Goal: Task Accomplishment & Management: Use online tool/utility

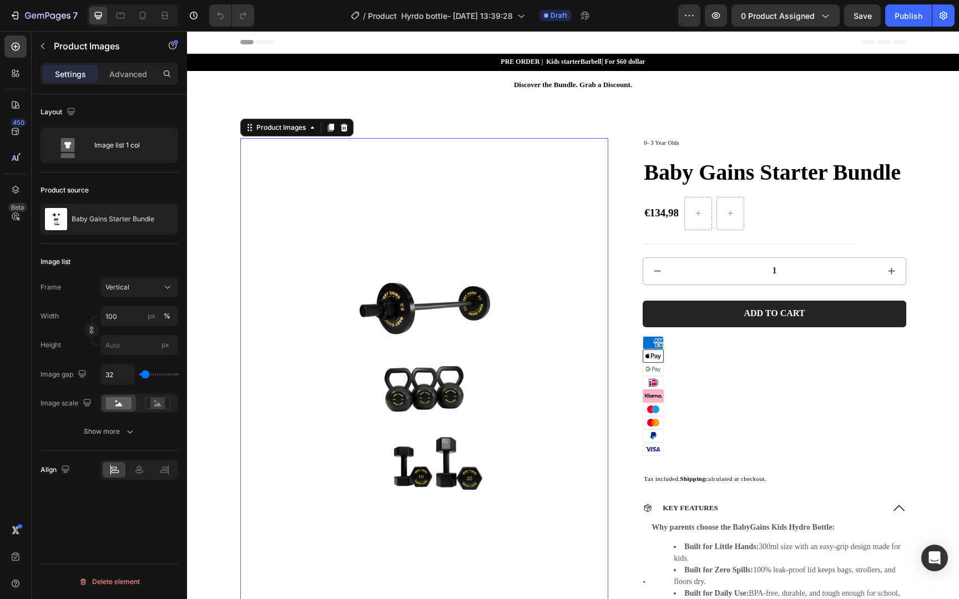
click at [525, 162] on img at bounding box center [424, 383] width 369 height 491
click at [315, 126] on icon at bounding box center [312, 127] width 9 height 9
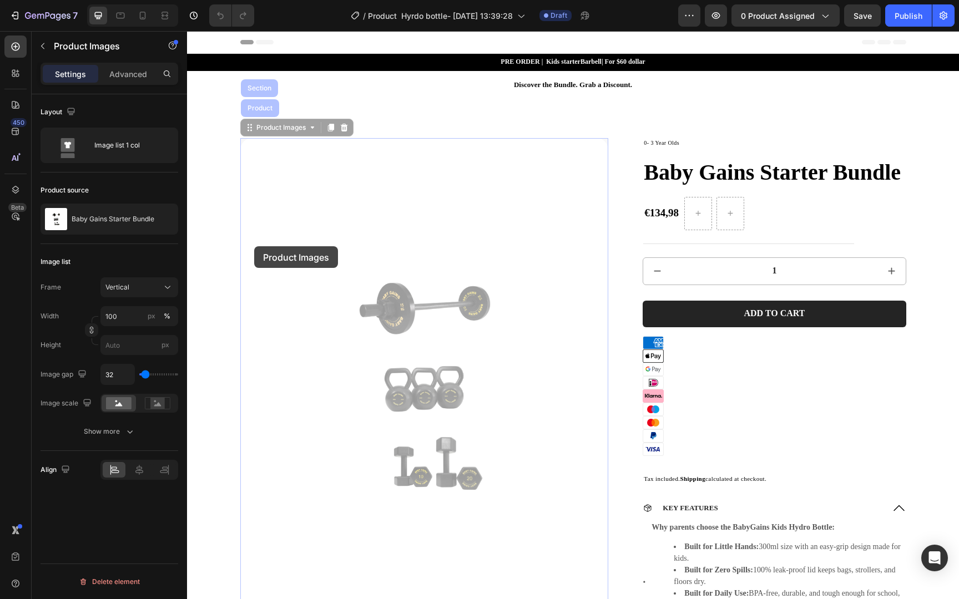
drag, startPoint x: 254, startPoint y: 245, endPoint x: 349, endPoint y: 239, distance: 94.6
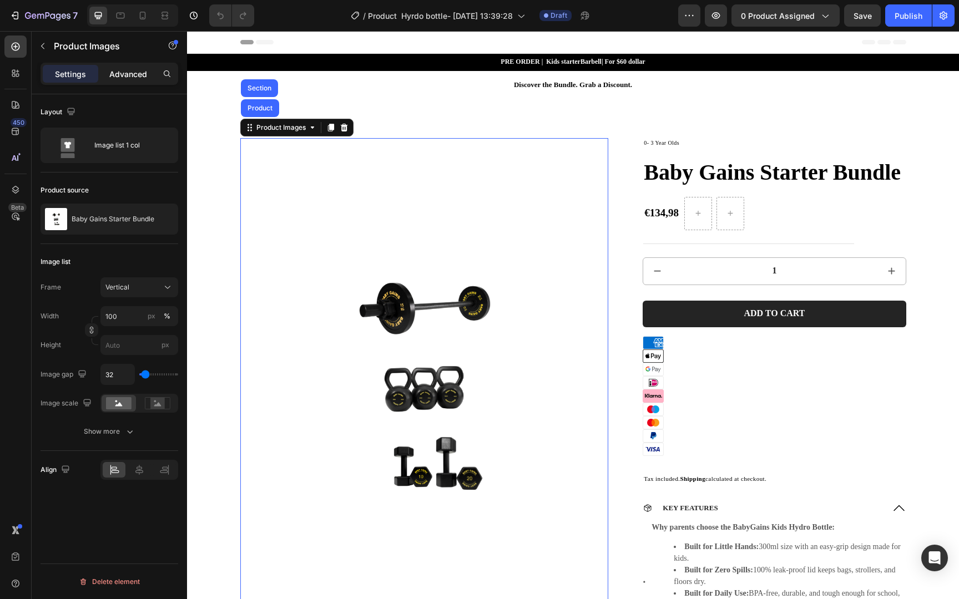
click at [124, 73] on p "Advanced" at bounding box center [128, 74] width 38 height 12
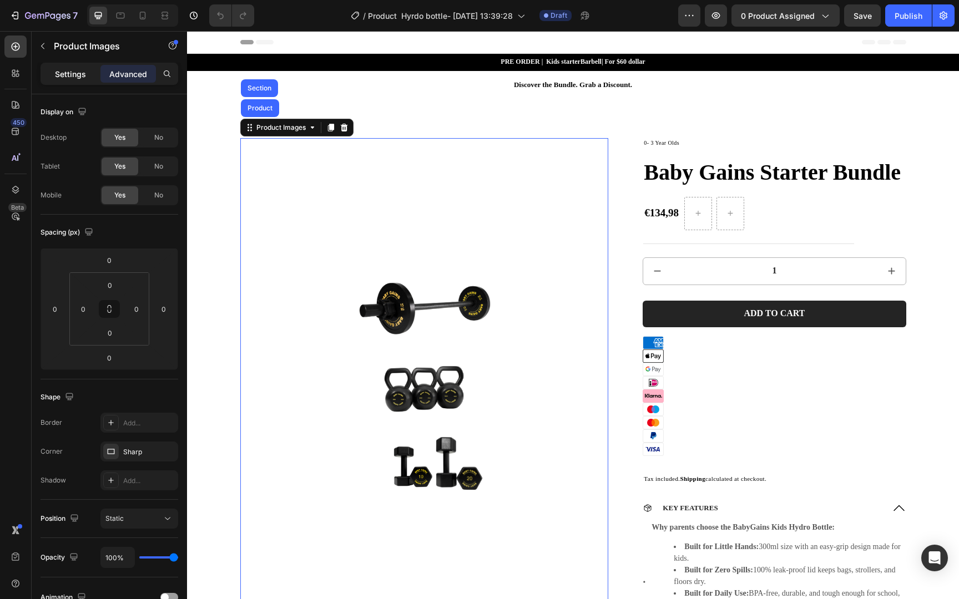
click at [69, 72] on p "Settings" at bounding box center [70, 74] width 31 height 12
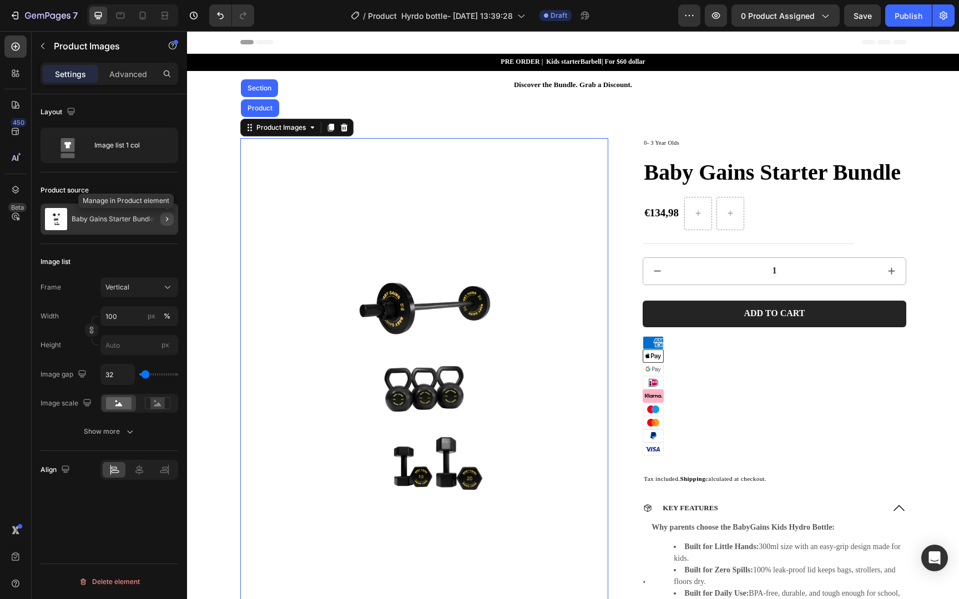
click at [163, 220] on icon "button" at bounding box center [167, 219] width 9 height 9
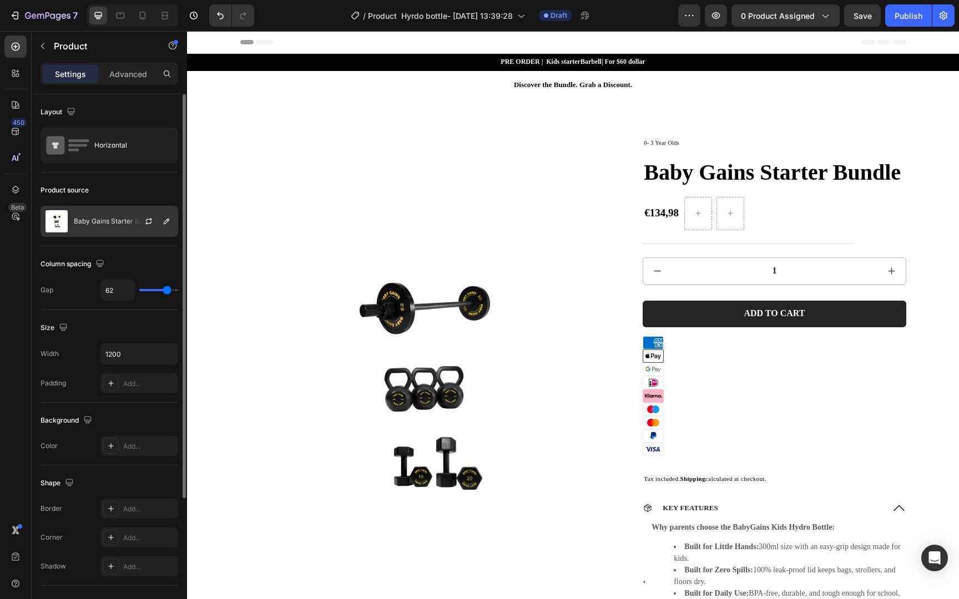
click at [112, 225] on div "Baby Gains Starter Bundle" at bounding box center [110, 221] width 138 height 31
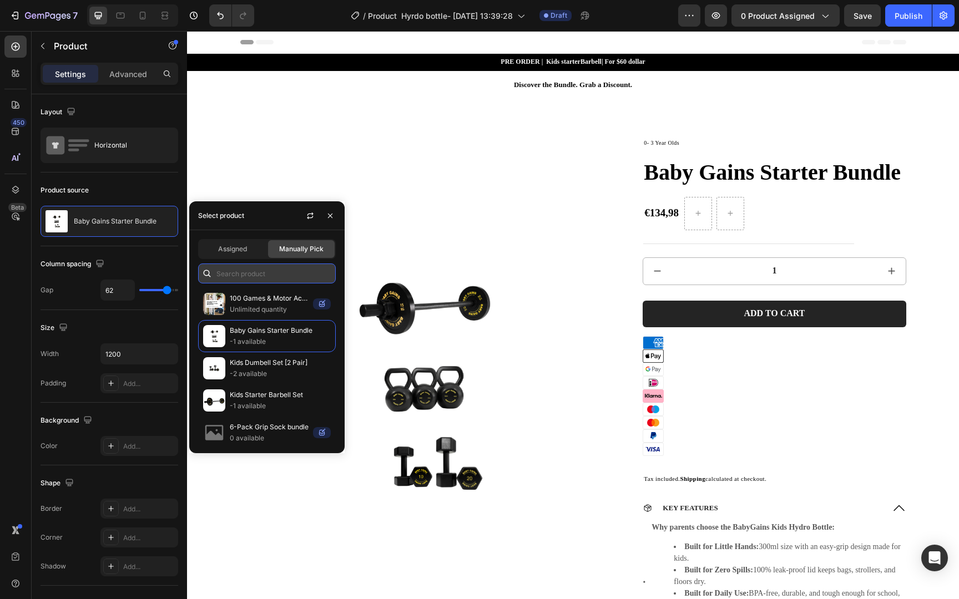
click at [256, 278] on input "text" at bounding box center [267, 274] width 138 height 20
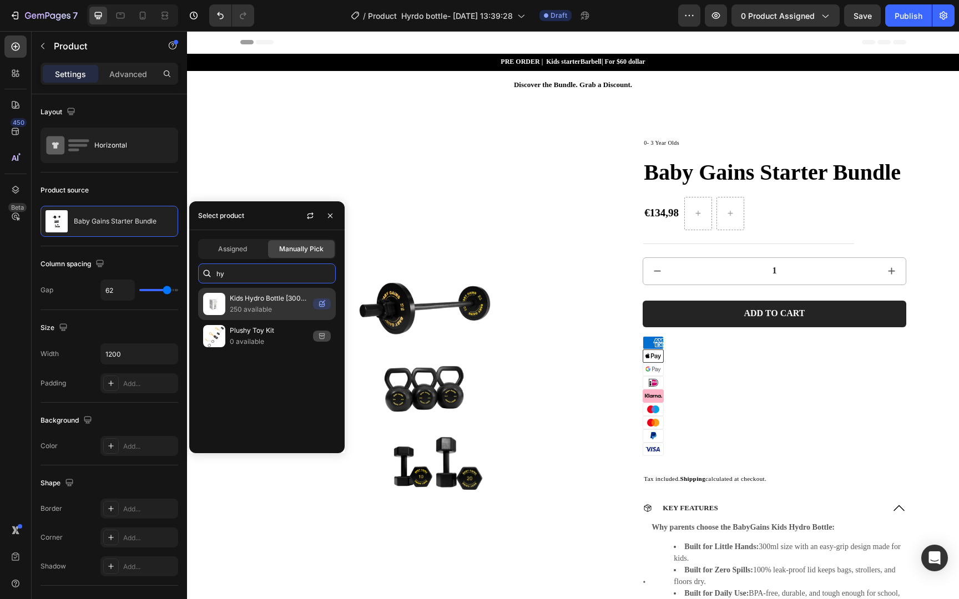
type input "hy"
click at [271, 311] on p "250 available" at bounding box center [269, 309] width 79 height 11
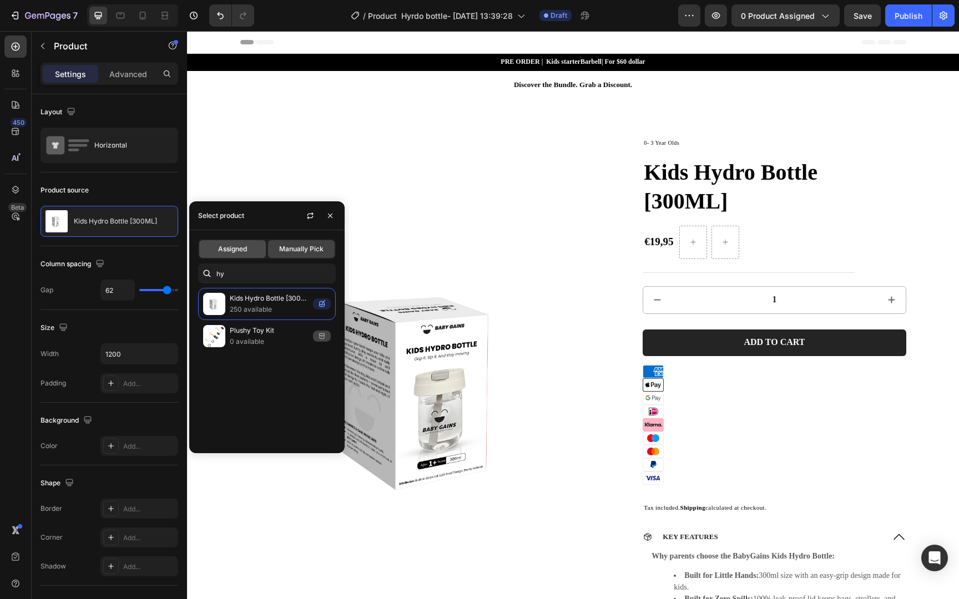
click at [250, 249] on div "Assigned" at bounding box center [232, 249] width 67 height 18
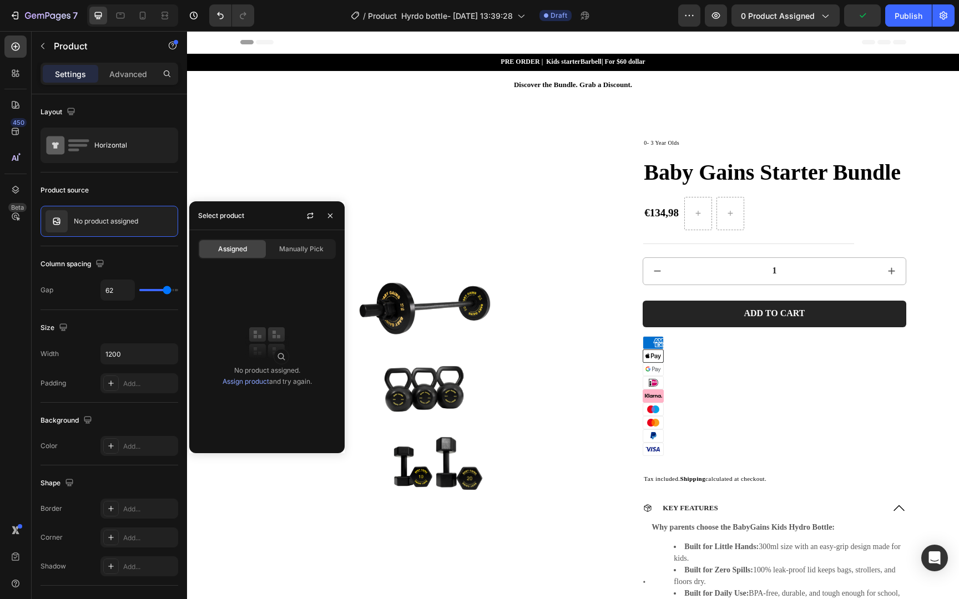
click at [260, 385] on link "Assign product" at bounding box center [246, 381] width 47 height 8
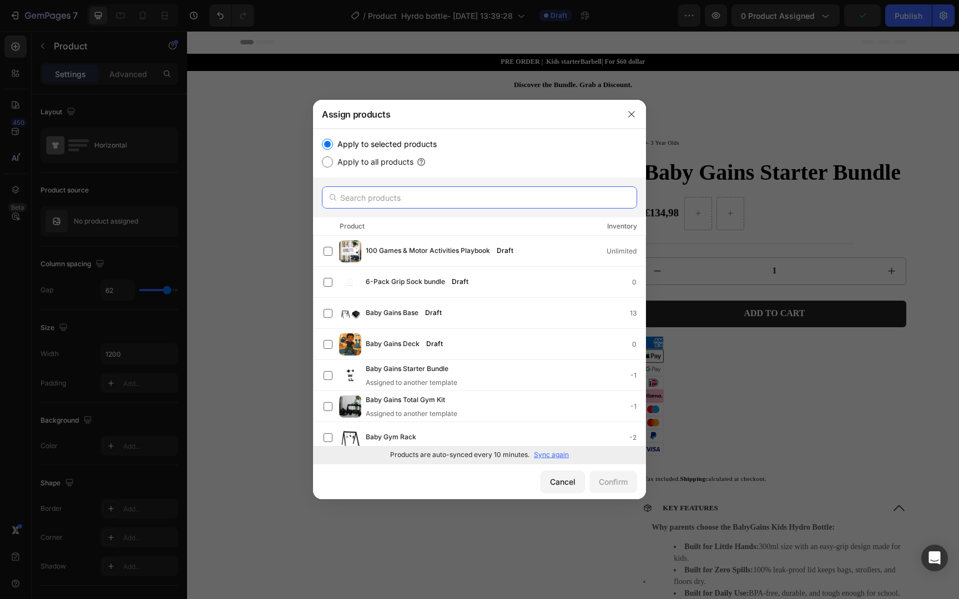
click at [375, 204] on input "text" at bounding box center [479, 197] width 315 height 22
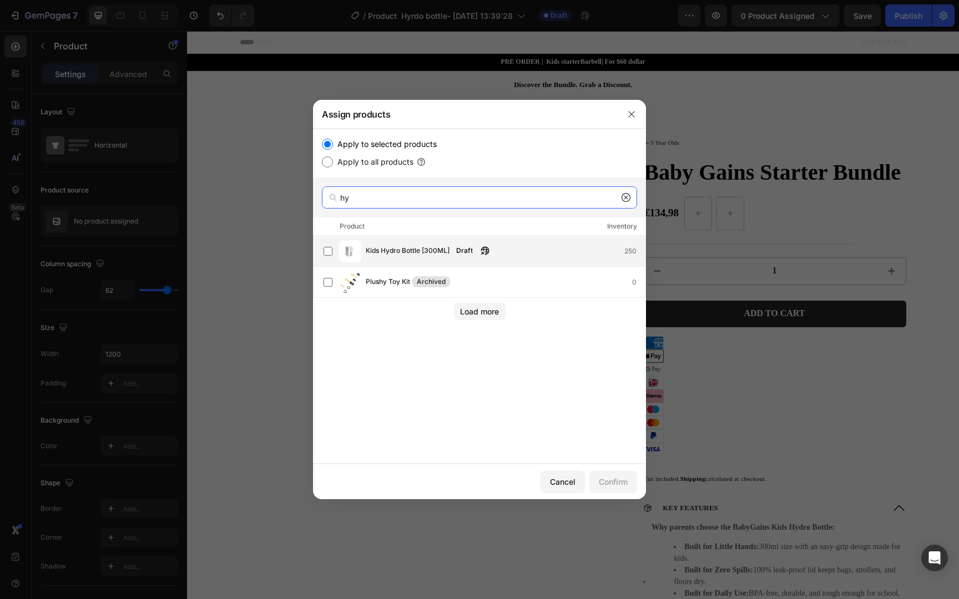
type input "hy"
click at [434, 248] on span "Kids Hydro Bottle [300ML]" at bounding box center [408, 251] width 84 height 12
click at [610, 478] on div "Confirm" at bounding box center [613, 482] width 29 height 12
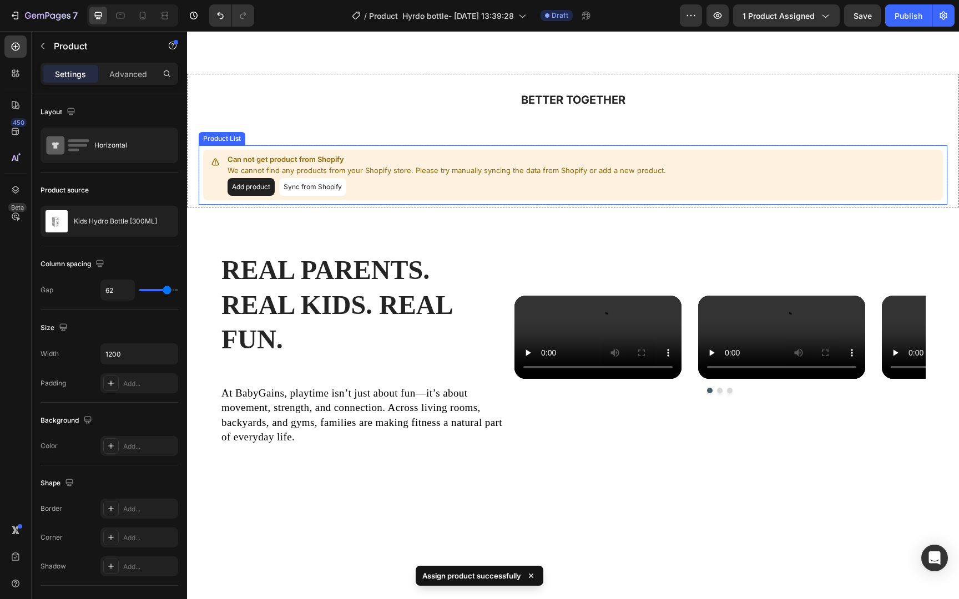
scroll to position [1126, 0]
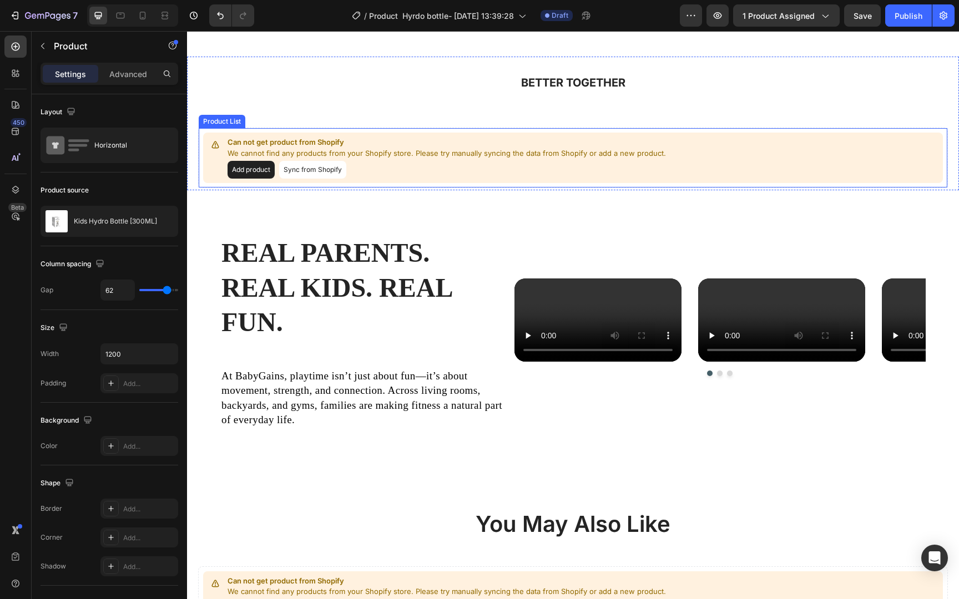
click at [309, 169] on button "Sync from Shopify" at bounding box center [312, 170] width 67 height 18
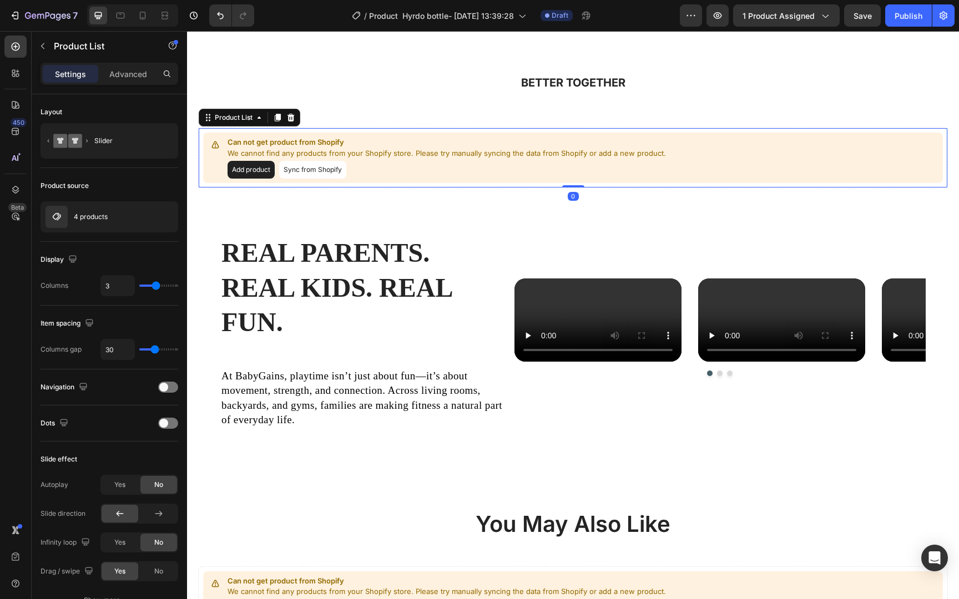
click at [317, 170] on button "Sync from Shopify" at bounding box center [312, 170] width 67 height 18
click at [309, 172] on button "Sync from Shopify" at bounding box center [312, 170] width 67 height 18
click at [306, 171] on button "Sync from Shopify" at bounding box center [312, 170] width 67 height 18
drag, startPoint x: 306, startPoint y: 171, endPoint x: 235, endPoint y: 174, distance: 71.1
click at [305, 171] on button "Sync from Shopify" at bounding box center [312, 170] width 67 height 18
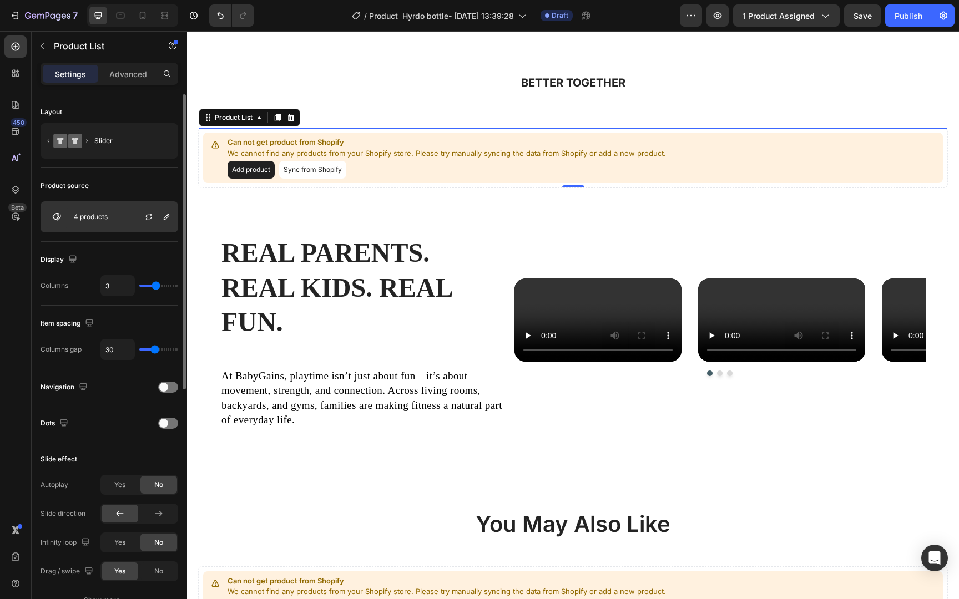
click at [112, 213] on div "4 products" at bounding box center [110, 216] width 138 height 31
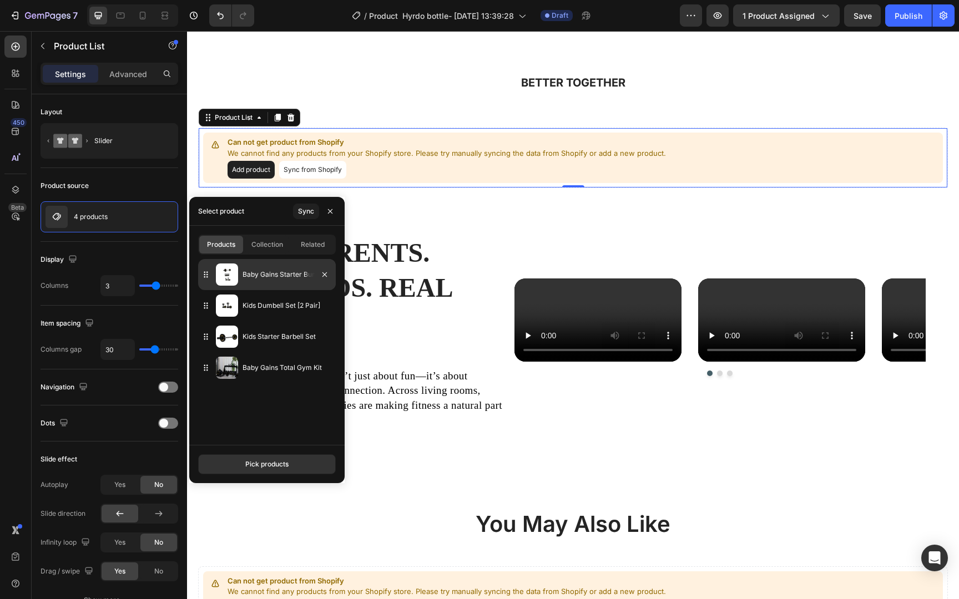
click at [256, 281] on div "Baby Gains Starter Bundle" at bounding box center [267, 274] width 138 height 31
click at [265, 251] on div "Collection" at bounding box center [267, 245] width 44 height 18
type input "4"
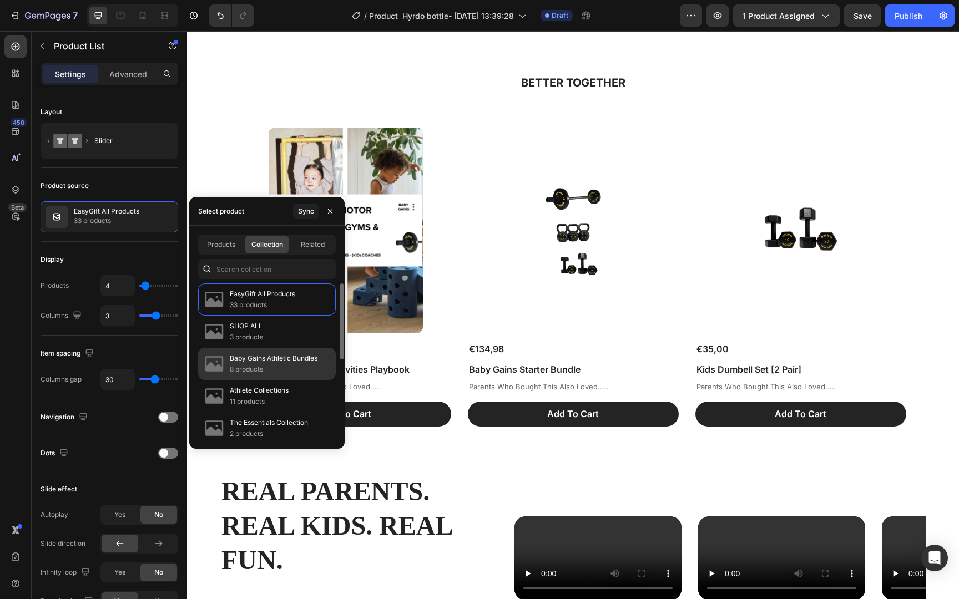
click at [277, 357] on p "Baby Gains Athletic Bundles" at bounding box center [274, 358] width 88 height 11
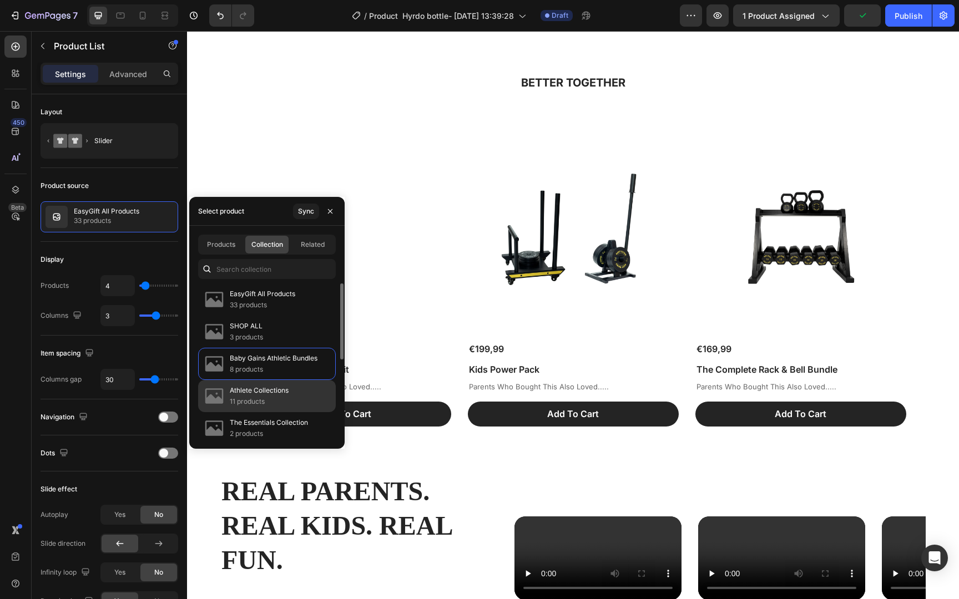
click at [278, 393] on p "Athlete Collections" at bounding box center [259, 390] width 59 height 11
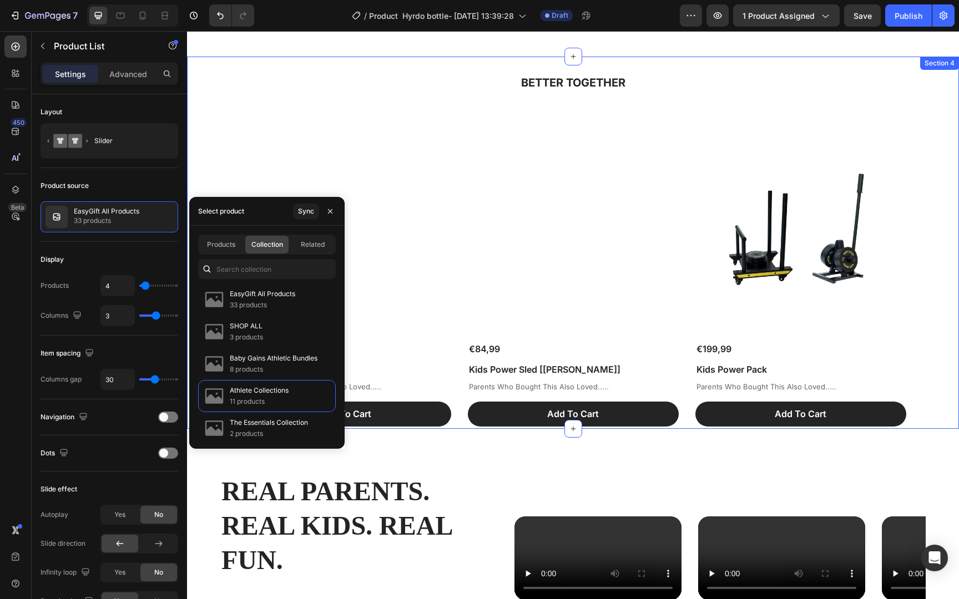
click at [397, 78] on h2 "BETTER TOGETHER" at bounding box center [573, 80] width 750 height 42
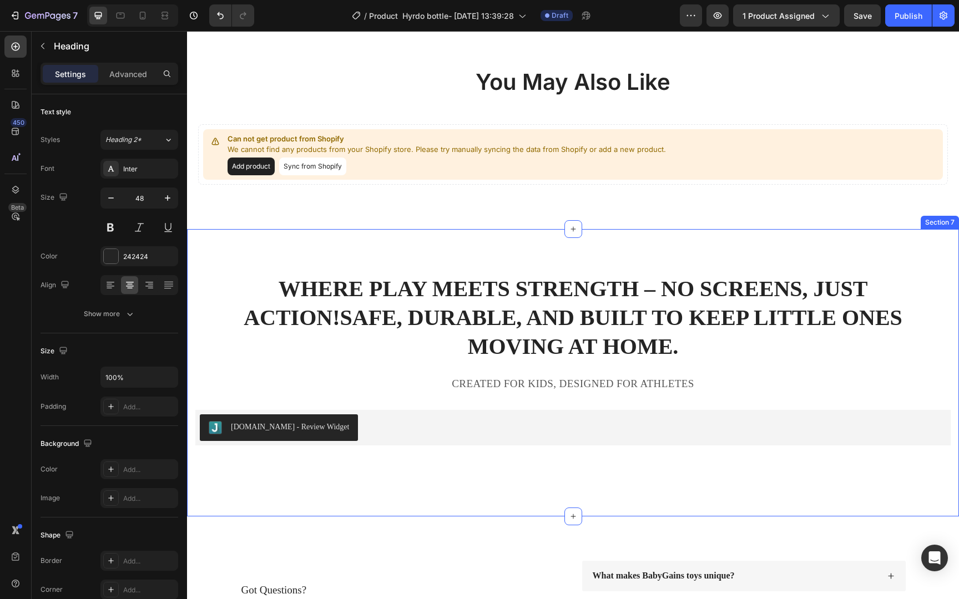
scroll to position [1888, 0]
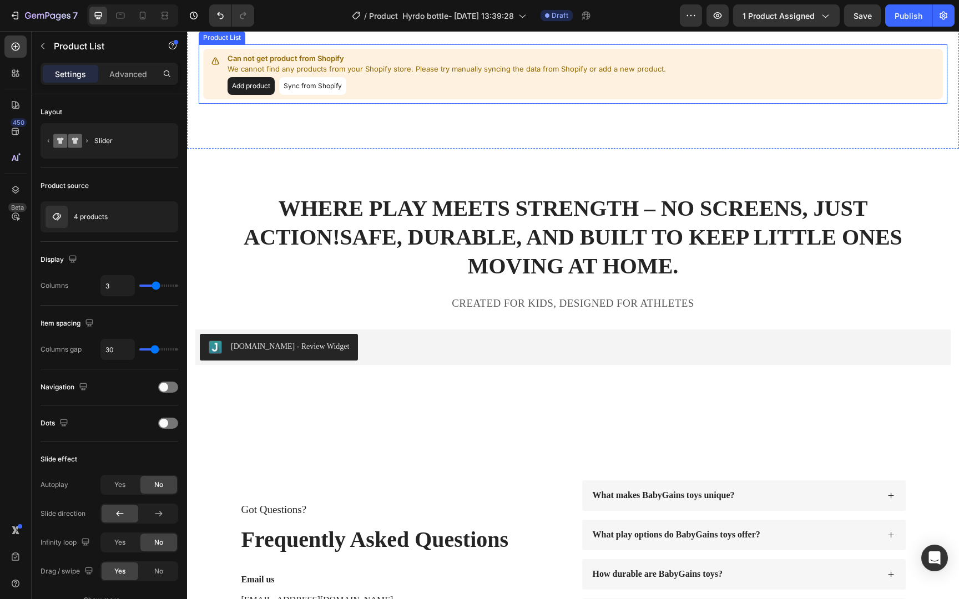
click at [436, 95] on div "Add product Sync from Shopify" at bounding box center [447, 86] width 438 height 18
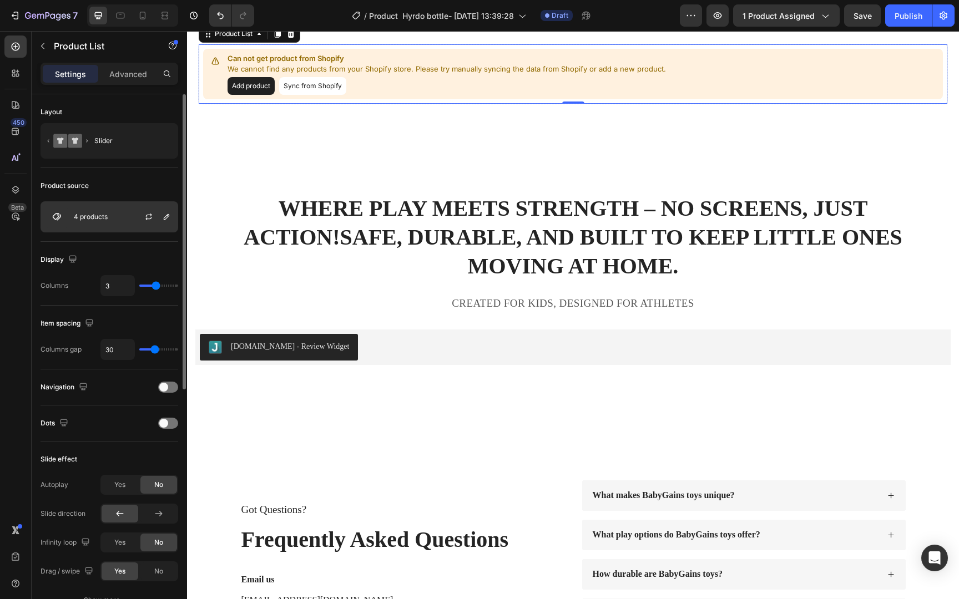
click at [138, 212] on div at bounding box center [153, 217] width 49 height 30
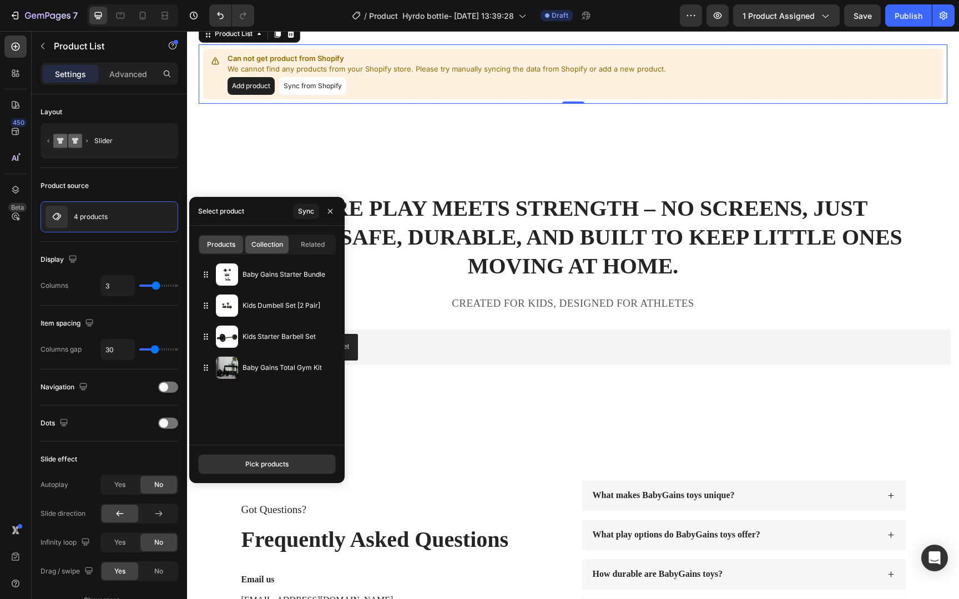
click at [252, 240] on span "Collection" at bounding box center [267, 245] width 32 height 10
type input "4"
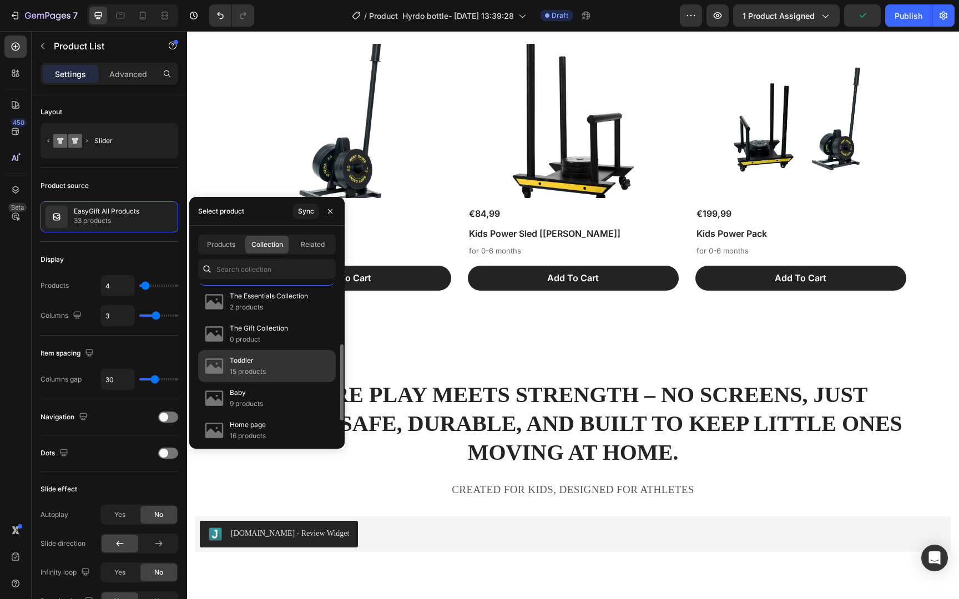
scroll to position [128, 0]
click at [275, 381] on div "Toddler 15 products" at bounding box center [267, 397] width 138 height 32
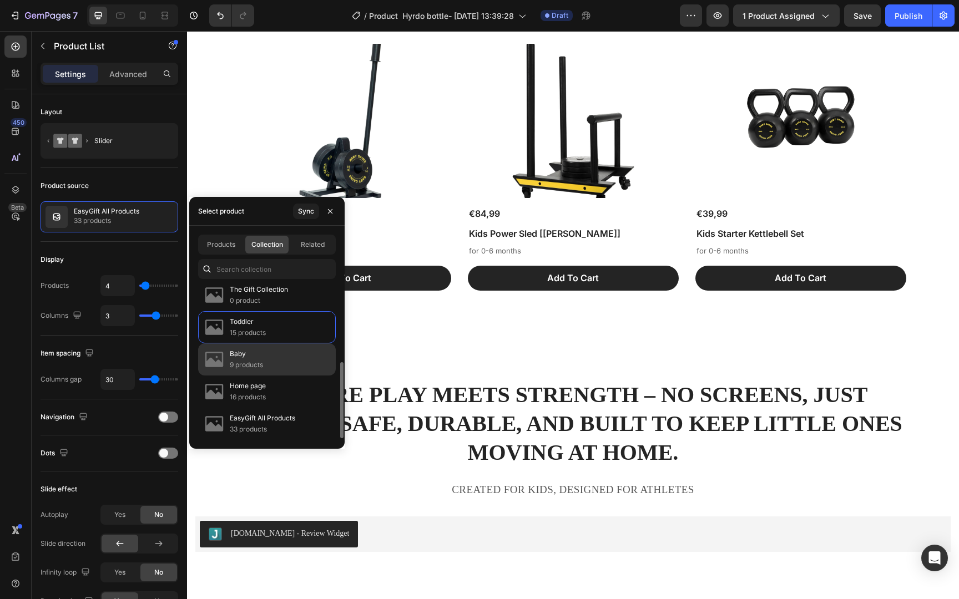
scroll to position [164, 0]
click at [278, 377] on div "Baby 9 products" at bounding box center [267, 393] width 138 height 32
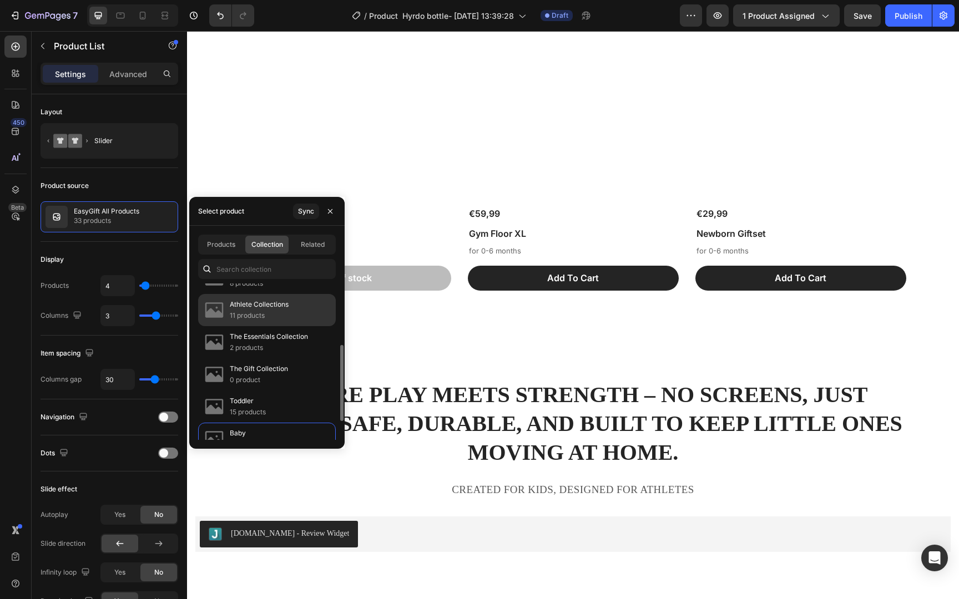
scroll to position [84, 0]
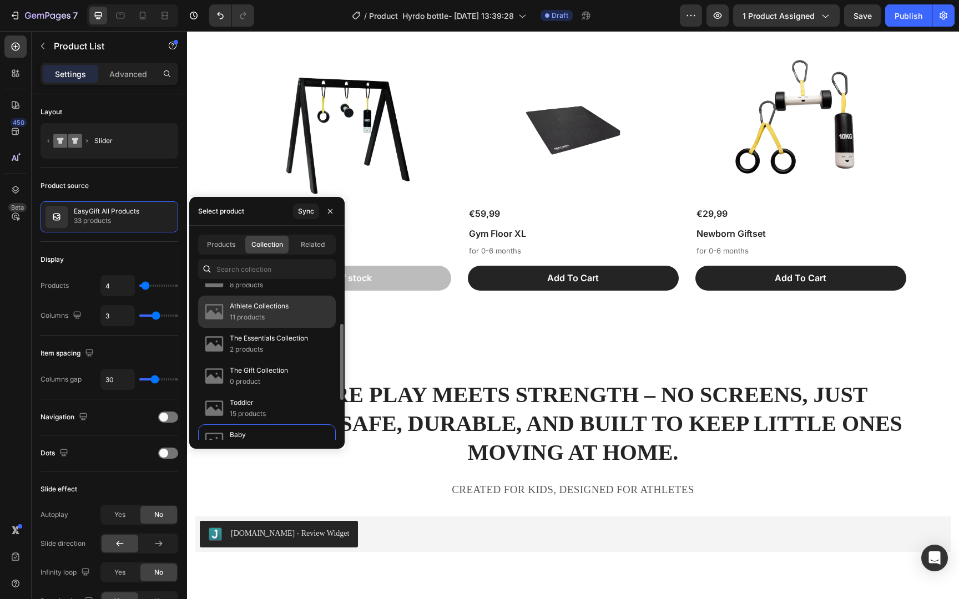
click at [288, 319] on p "11 products" at bounding box center [259, 317] width 59 height 11
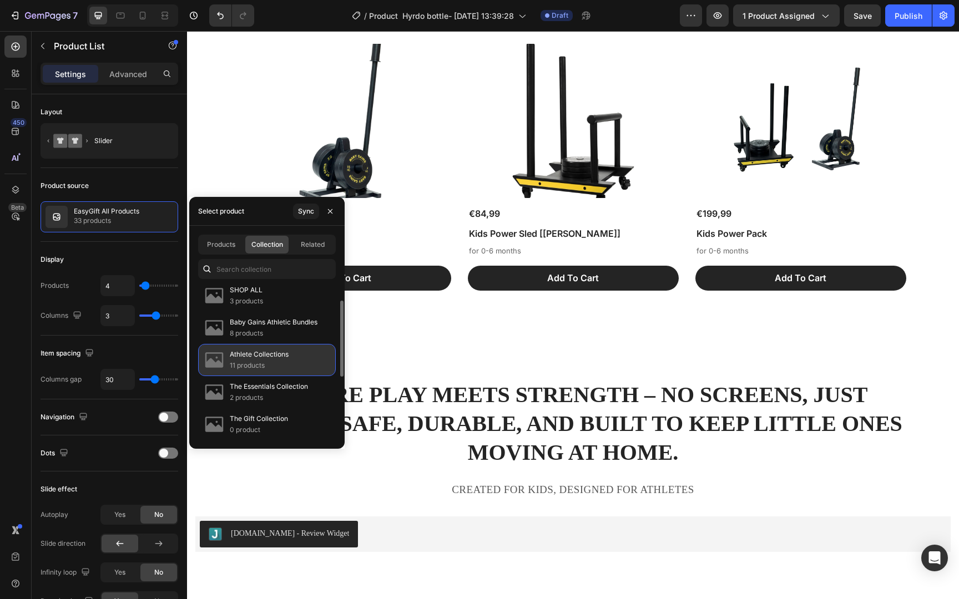
scroll to position [0, 0]
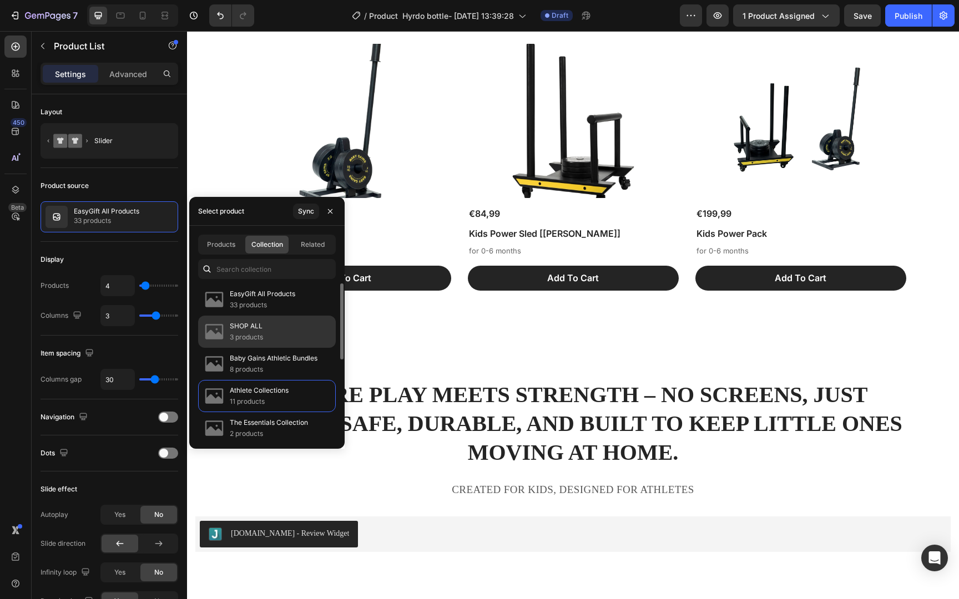
click at [285, 348] on div "SHOP ALL 3 products" at bounding box center [267, 364] width 138 height 32
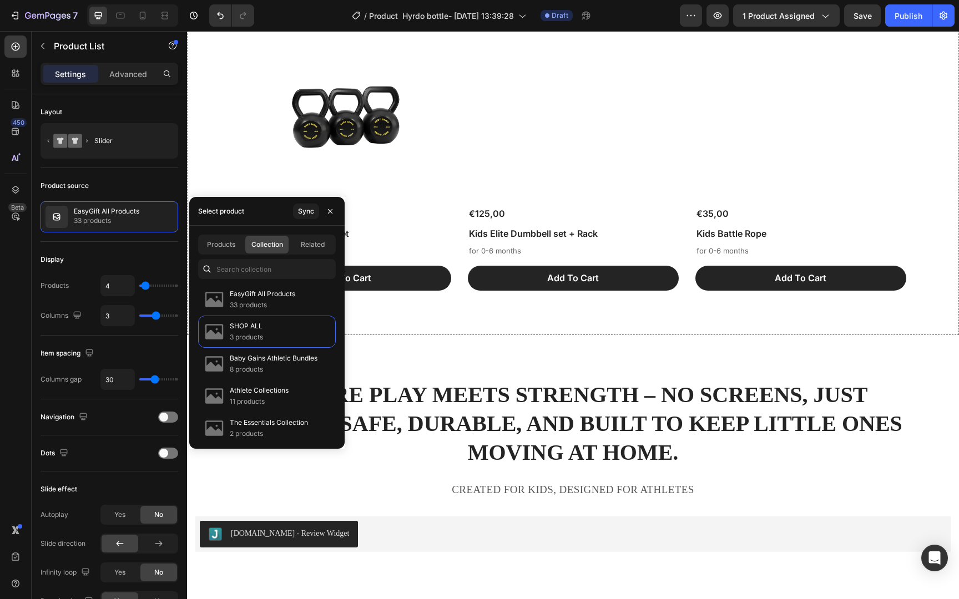
click at [810, 93] on div "You May Also Like Heading Product Images €39,99 Product Price Product Price Kid…" at bounding box center [573, 139] width 772 height 394
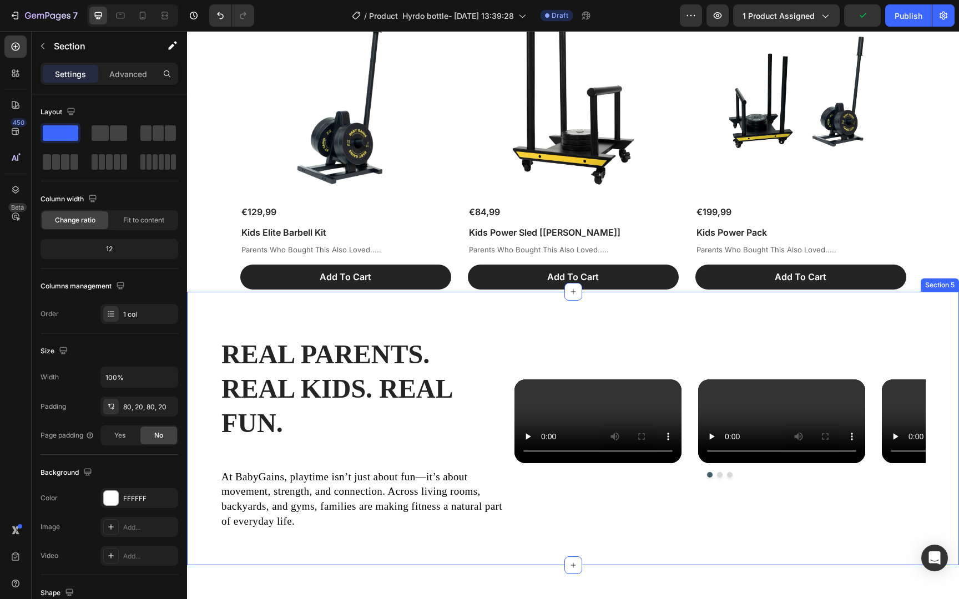
scroll to position [1090, 0]
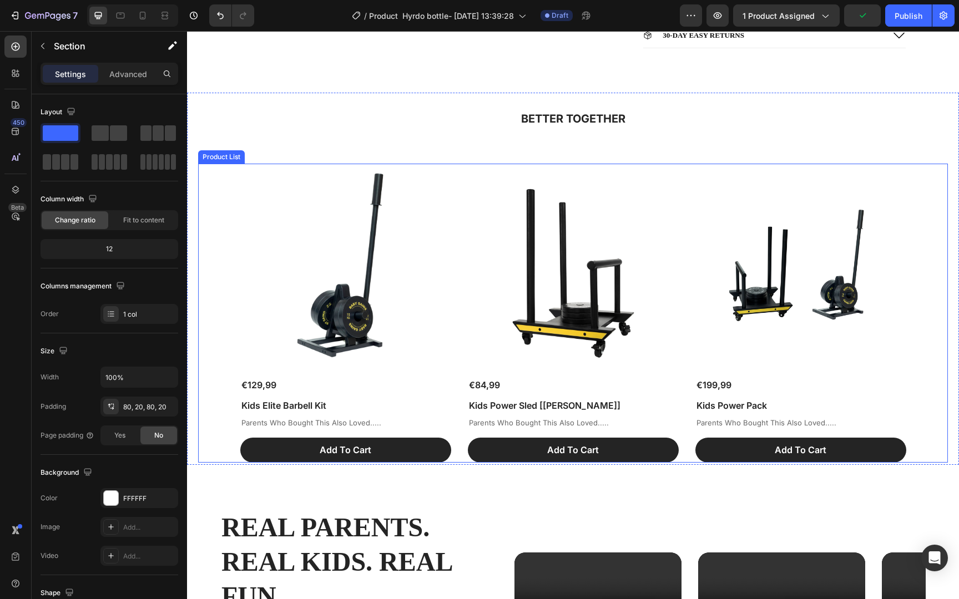
click at [227, 188] on div "Product Images €129,99 Product Price Product Price Kids Elite Barbell Kit Produ…" at bounding box center [573, 313] width 750 height 299
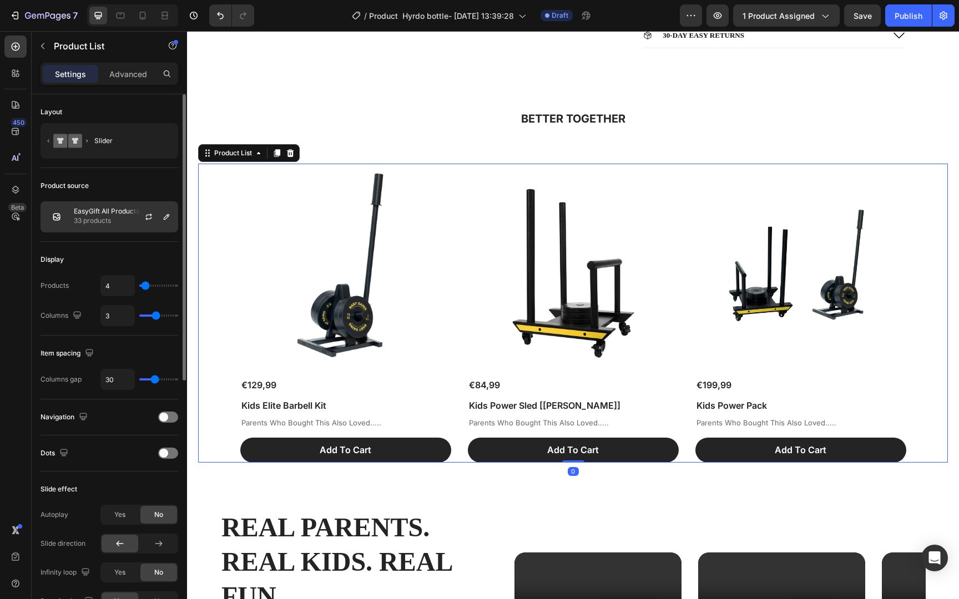
click at [129, 215] on div at bounding box center [153, 217] width 49 height 30
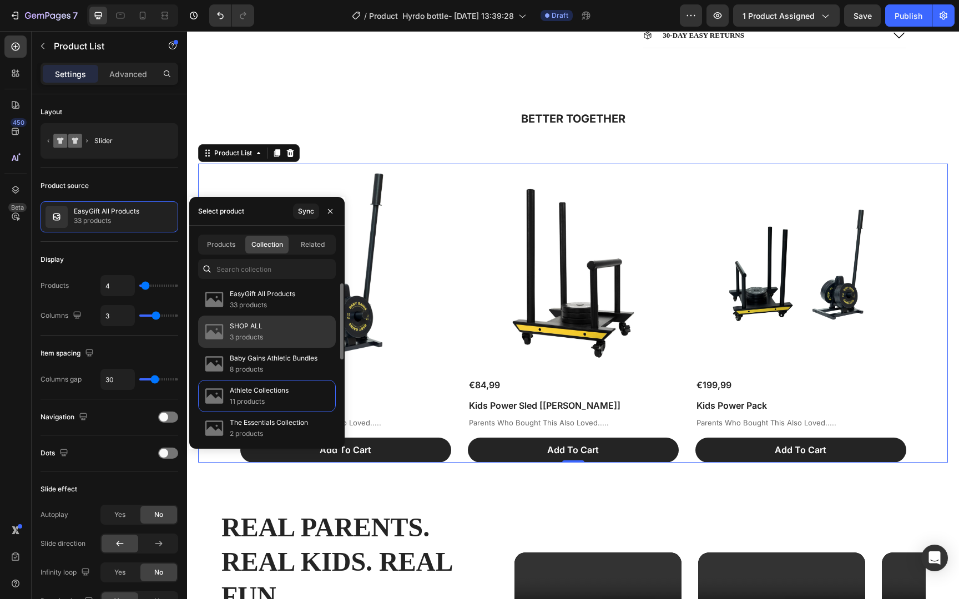
click at [284, 348] on div "SHOP ALL 3 products" at bounding box center [267, 364] width 138 height 32
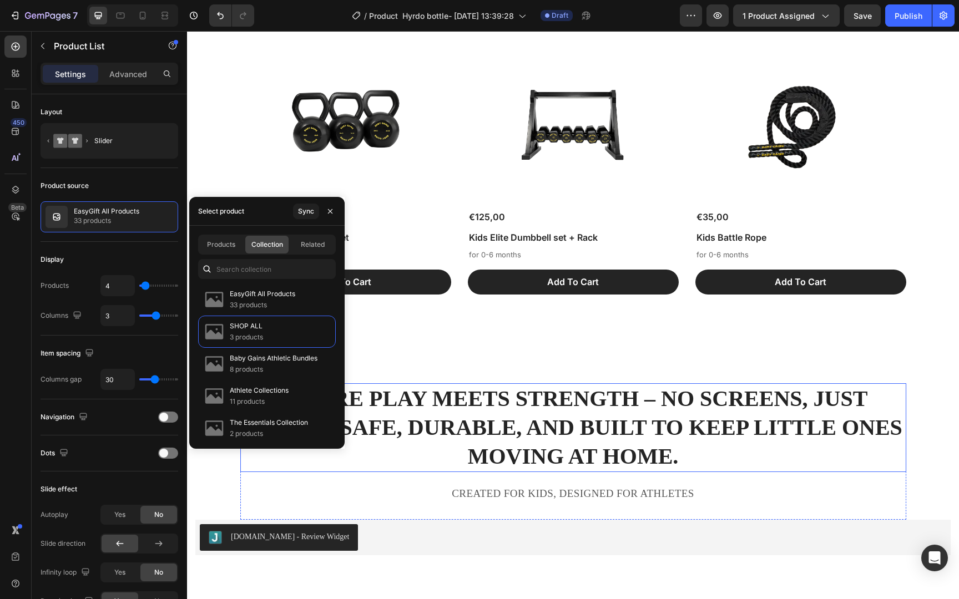
scroll to position [1979, 0]
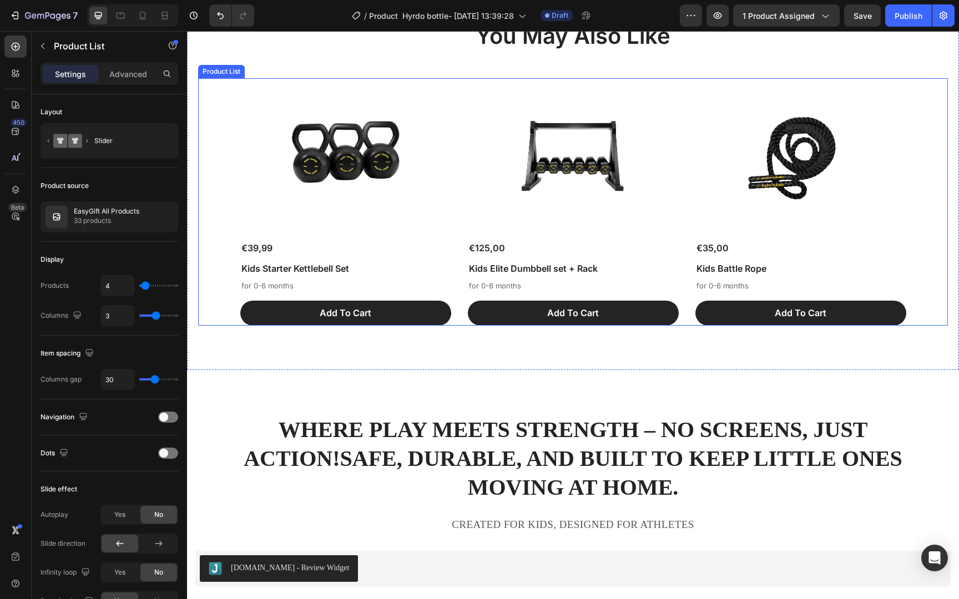
click at [213, 127] on div "Product Images €39,99 Product Price Product Price Kids Starter Kettlebell Set P…" at bounding box center [573, 202] width 750 height 248
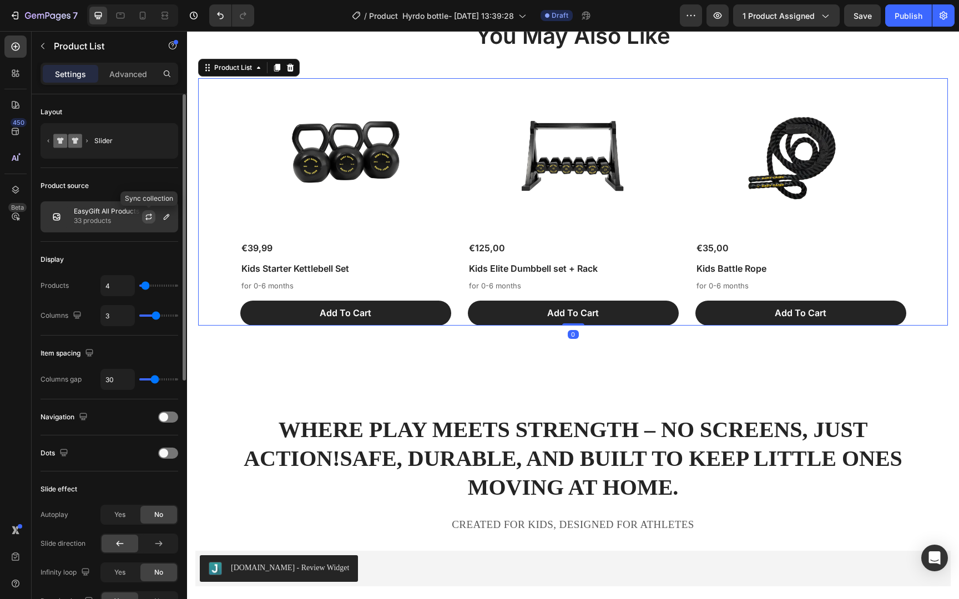
click at [143, 218] on button "button" at bounding box center [148, 216] width 13 height 13
click at [168, 219] on icon "button" at bounding box center [166, 217] width 9 height 9
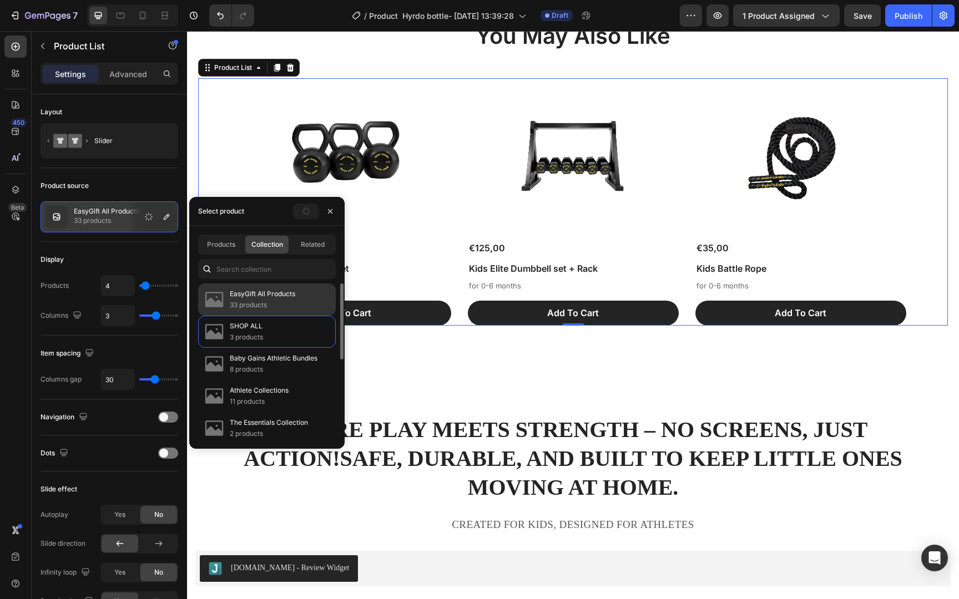
click at [262, 297] on p "EasyGift All Products" at bounding box center [262, 294] width 65 height 11
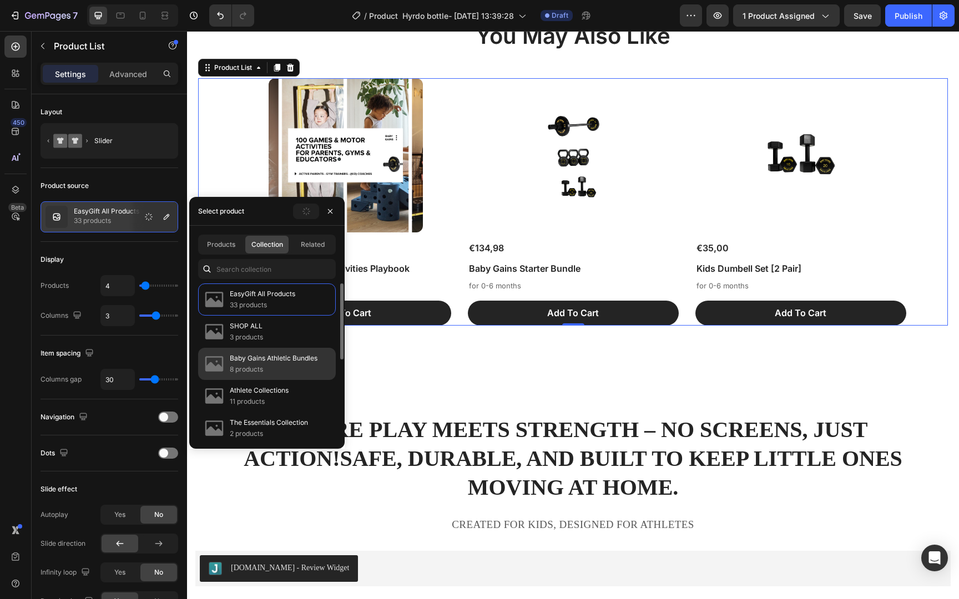
click at [269, 363] on p "Baby Gains Athletic Bundles" at bounding box center [274, 358] width 88 height 11
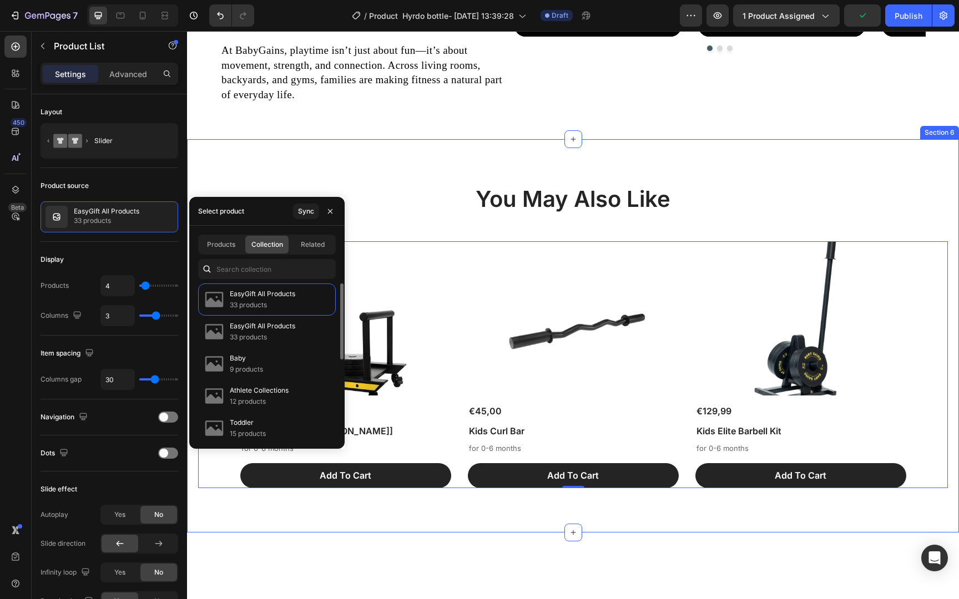
click at [707, 291] on div "You May Also Like Heading Product Images €84,99 Product Price Product Price Kid…" at bounding box center [573, 336] width 772 height 394
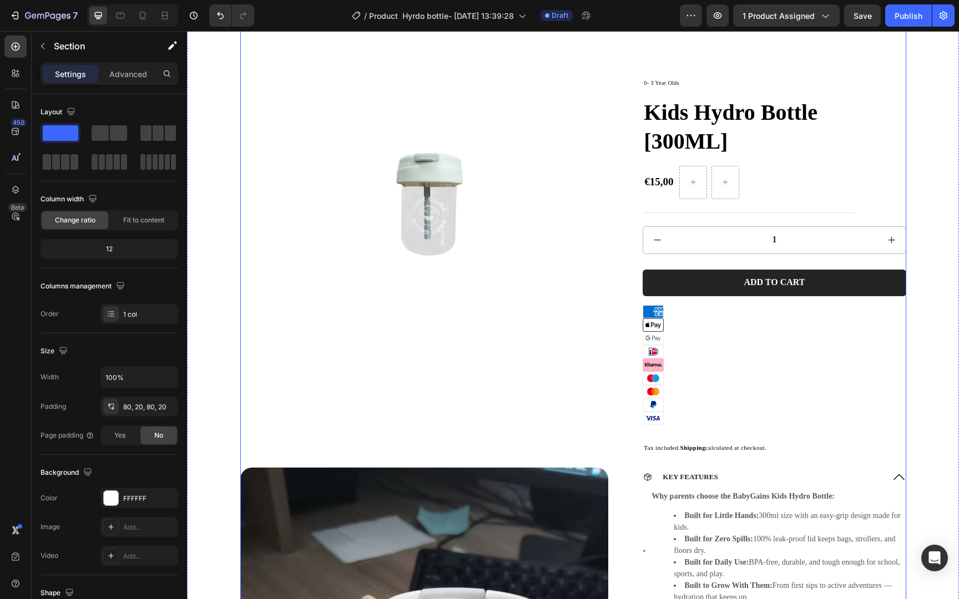
scroll to position [0, 0]
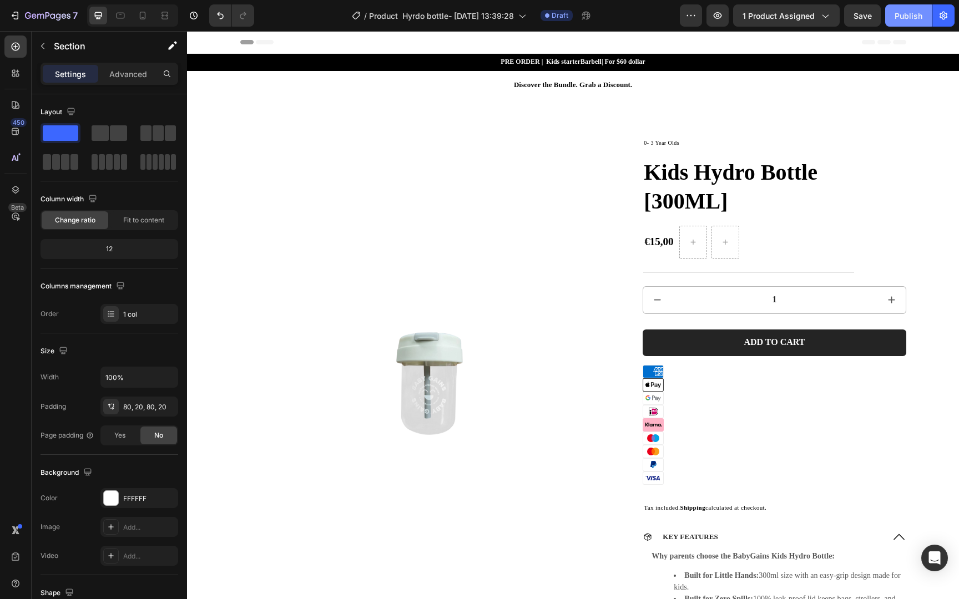
click at [909, 13] on div "Publish" at bounding box center [909, 16] width 28 height 12
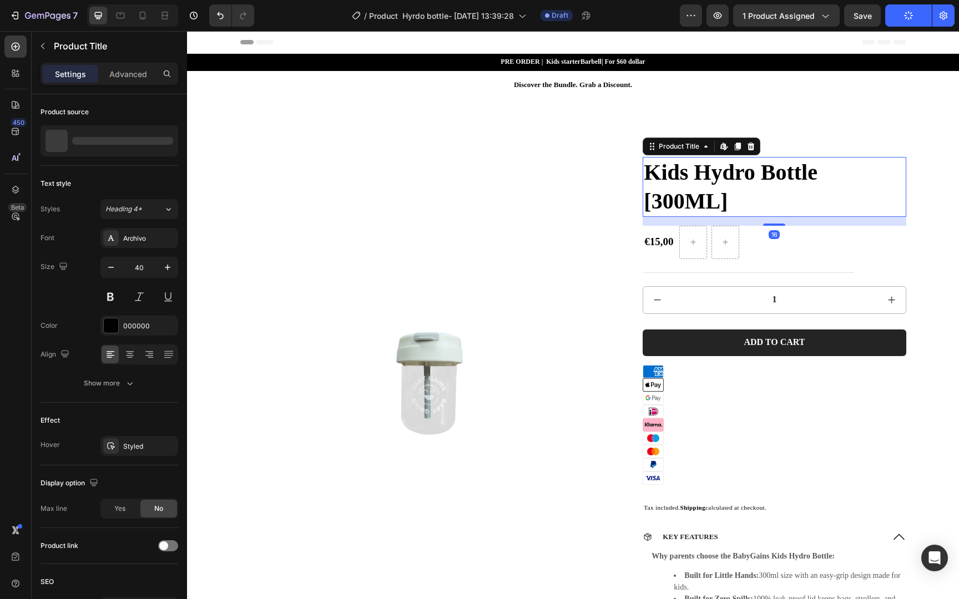
click at [708, 177] on h1 "Kids Hydro Bottle [300ML]" at bounding box center [774, 187] width 263 height 60
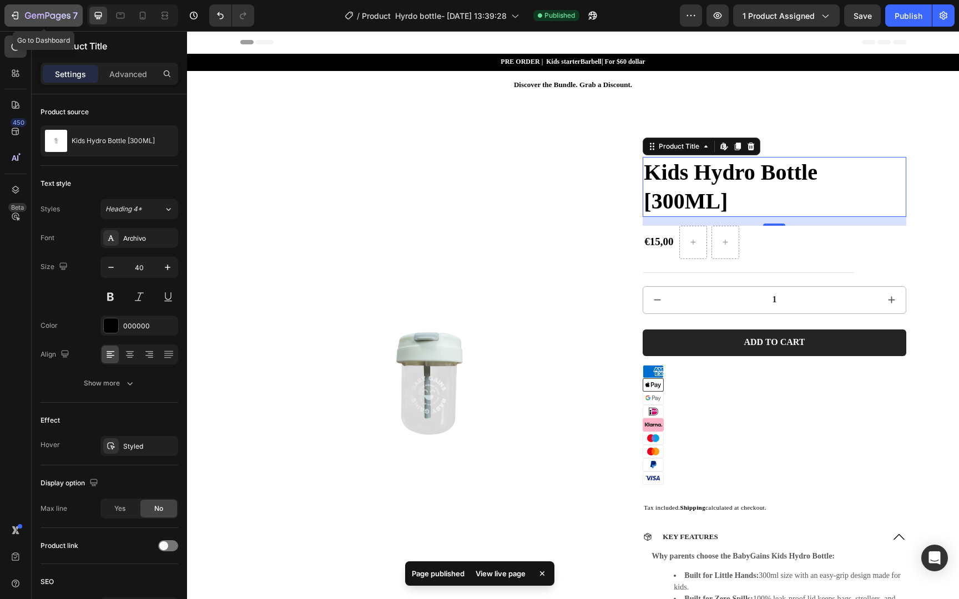
click at [59, 18] on icon "button" at bounding box center [58, 16] width 5 height 7
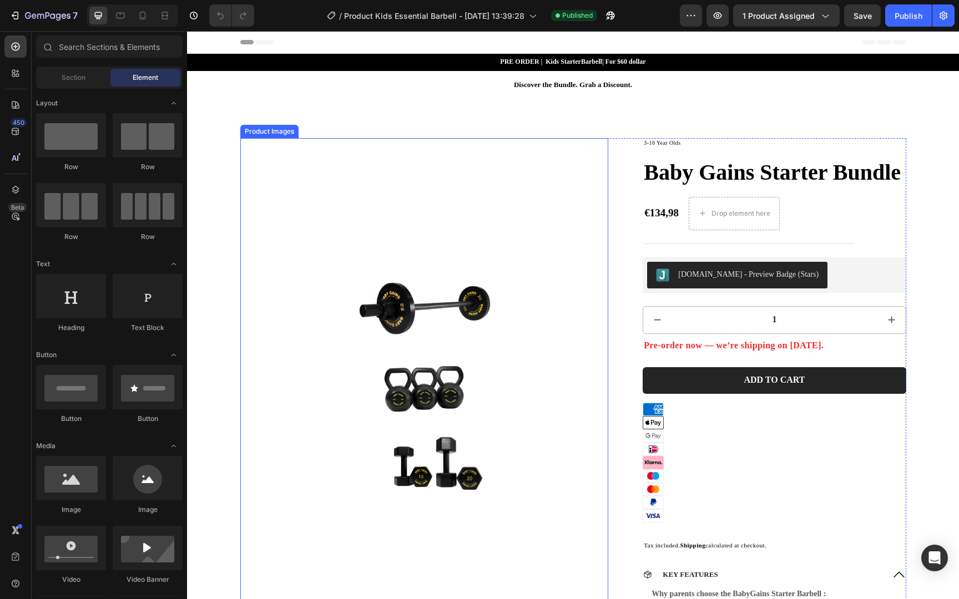
click at [382, 357] on img at bounding box center [424, 383] width 369 height 491
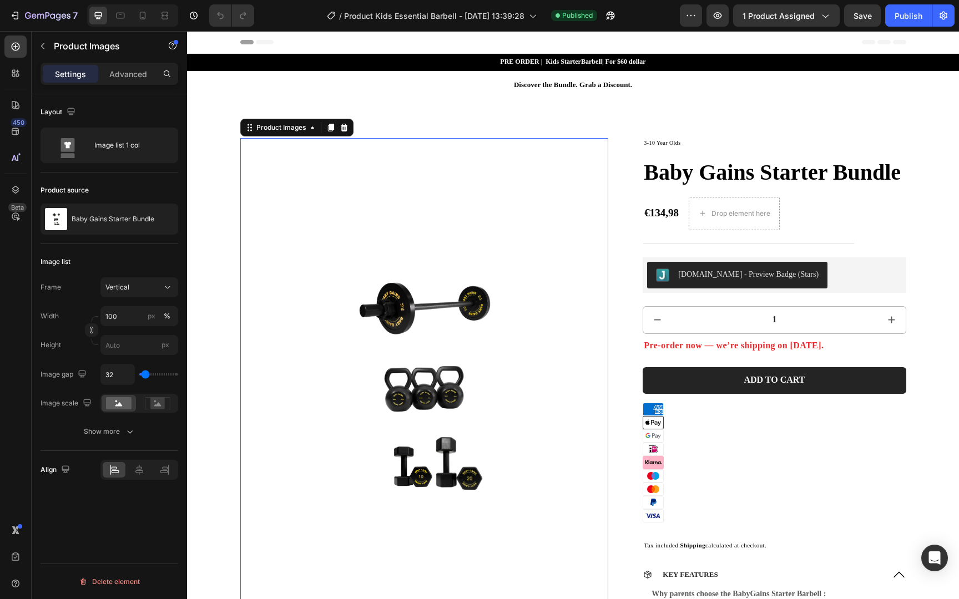
click at [273, 185] on img at bounding box center [424, 383] width 369 height 491
click at [290, 131] on div "Product Images" at bounding box center [281, 128] width 54 height 10
drag, startPoint x: 331, startPoint y: 212, endPoint x: 528, endPoint y: 207, distance: 197.1
click at [331, 212] on img at bounding box center [424, 383] width 369 height 491
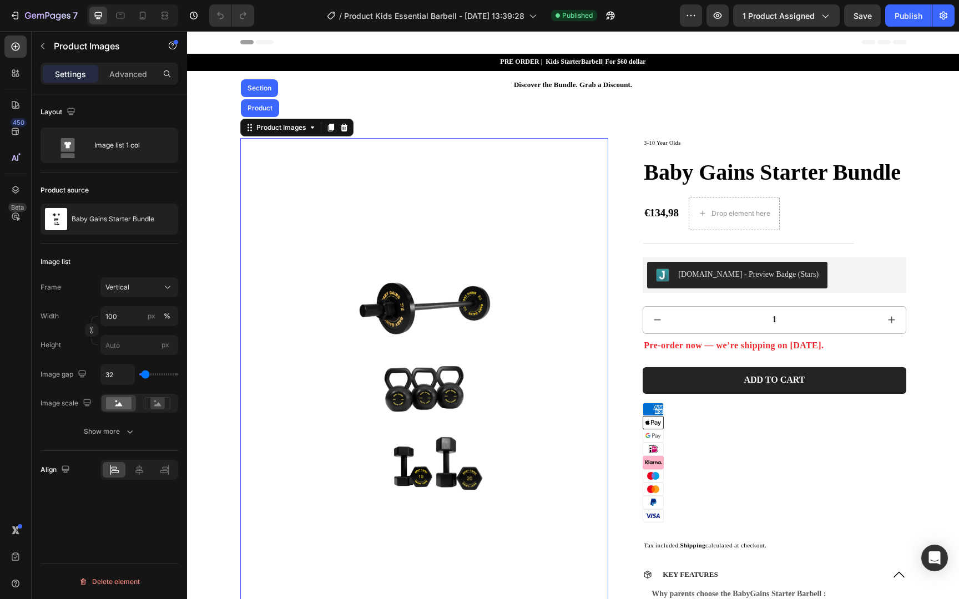
click at [582, 157] on img at bounding box center [424, 383] width 369 height 491
click at [138, 225] on div "Baby Gains Starter Bundle" at bounding box center [110, 219] width 138 height 31
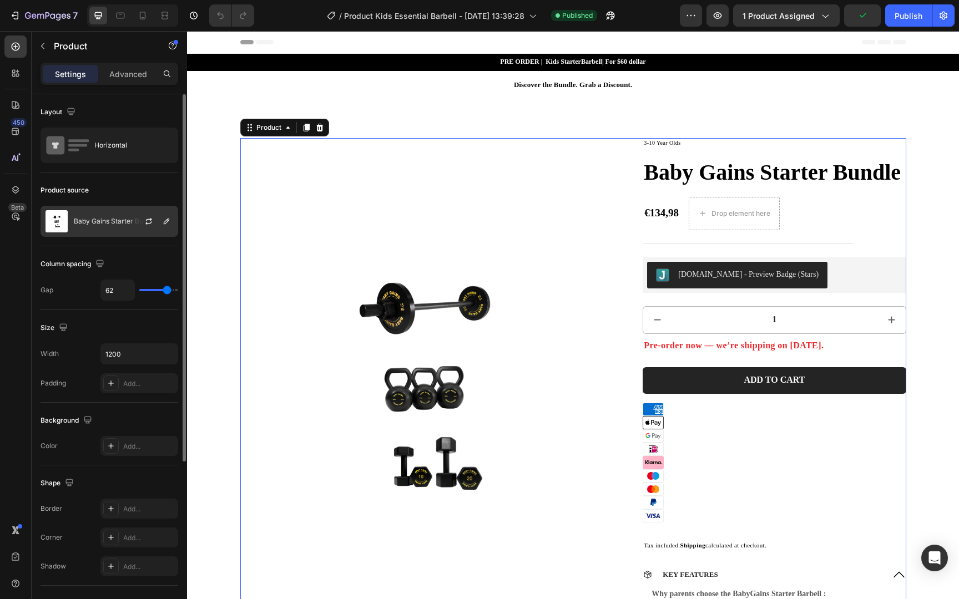
click at [60, 226] on img at bounding box center [57, 221] width 22 height 22
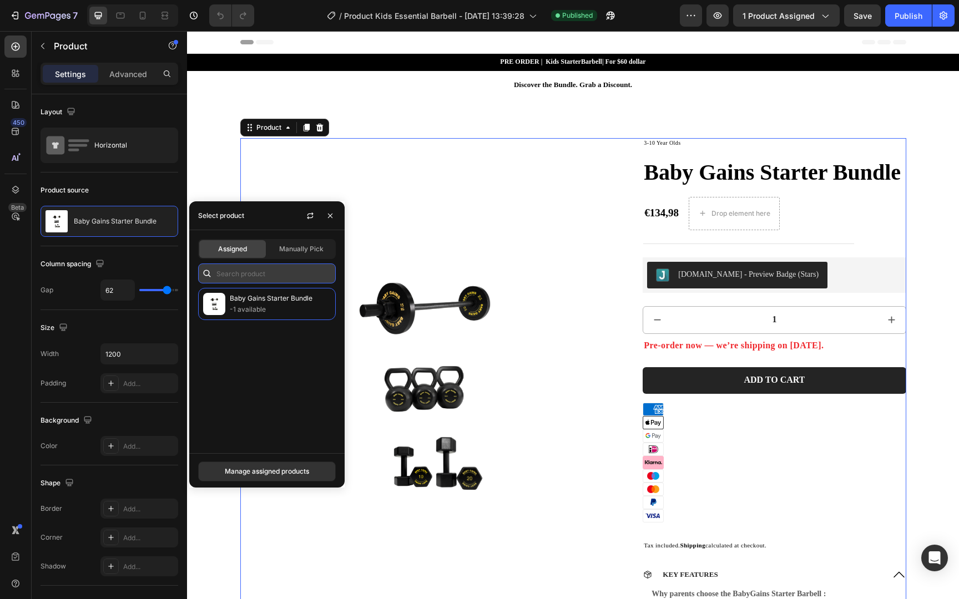
click at [251, 279] on input "text" at bounding box center [267, 274] width 138 height 20
type input "b"
type input "s"
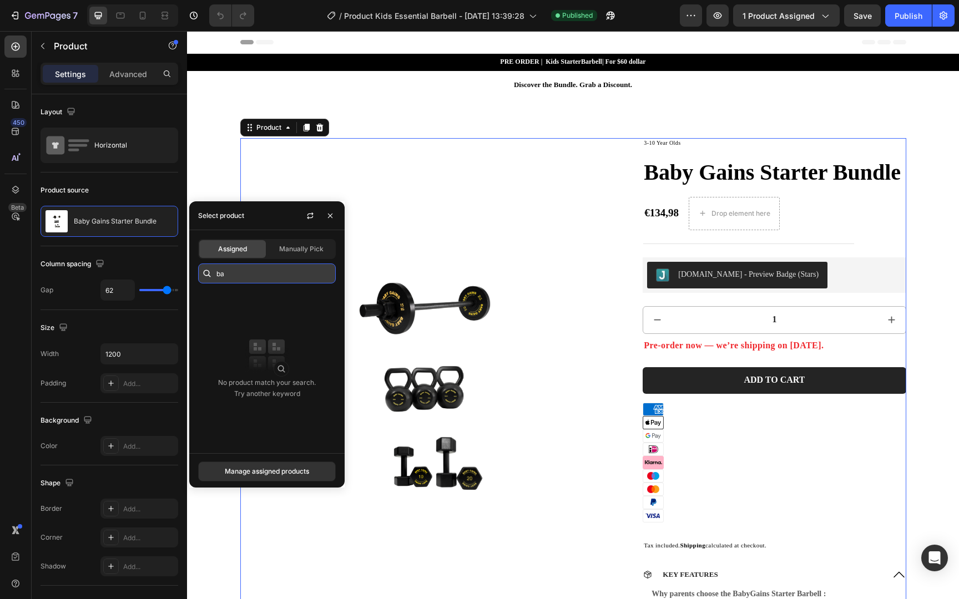
type input "b"
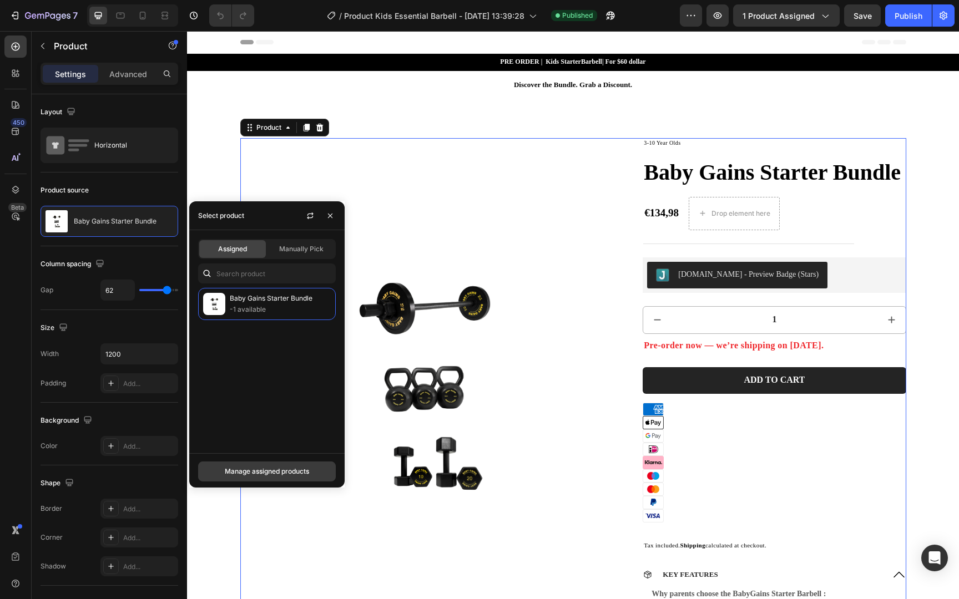
click at [287, 468] on div "Manage assigned products" at bounding box center [267, 472] width 84 height 10
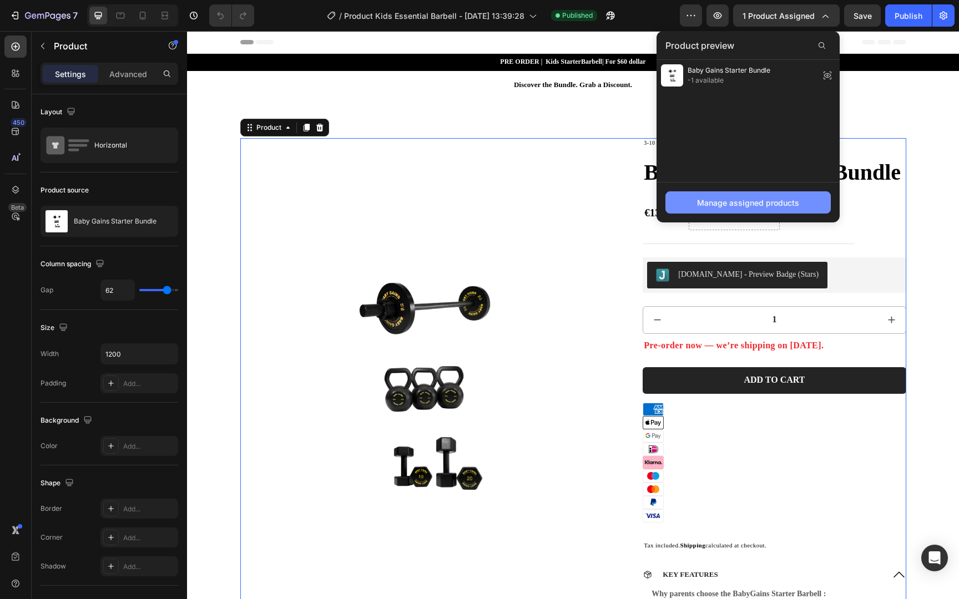
click at [718, 204] on div "Manage assigned products" at bounding box center [748, 203] width 102 height 12
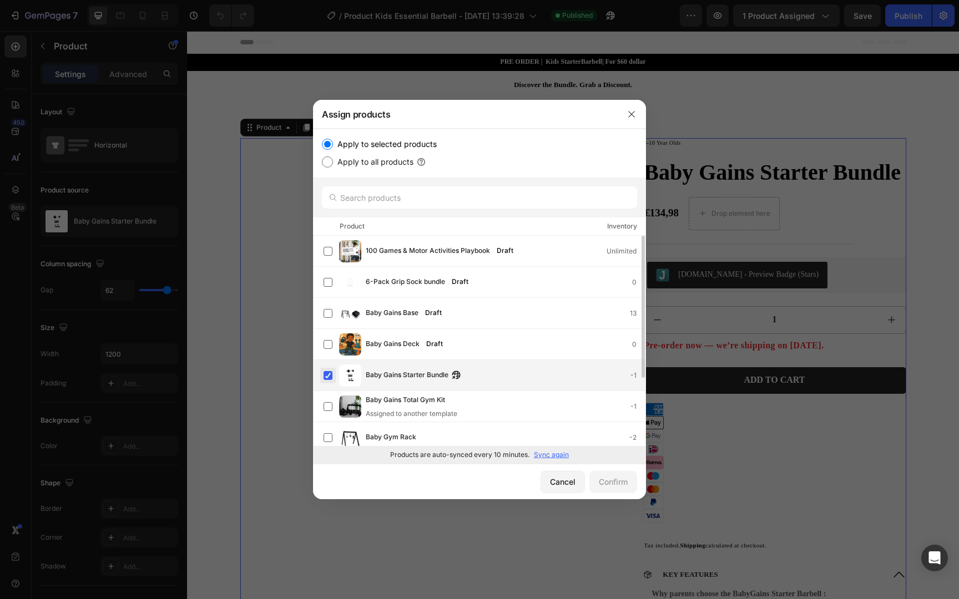
click at [326, 374] on label at bounding box center [328, 375] width 9 height 9
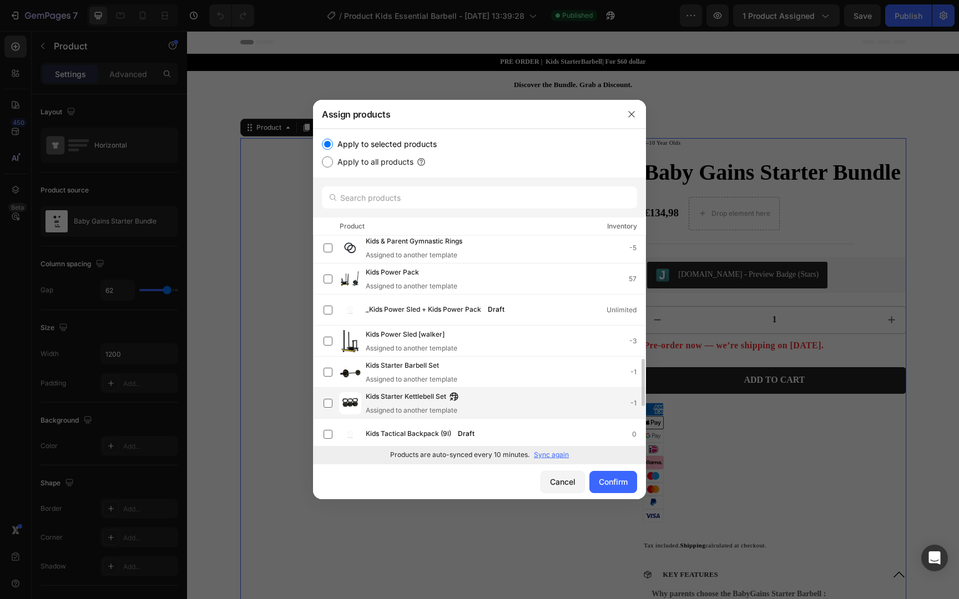
scroll to position [598, 0]
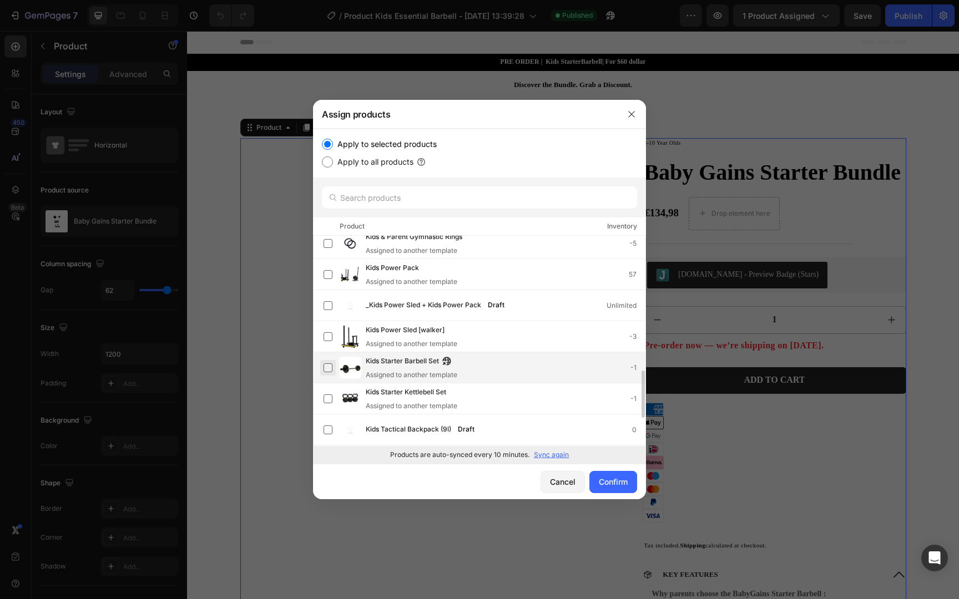
click at [331, 372] on label at bounding box center [328, 368] width 9 height 9
click at [600, 478] on div "Confirm" at bounding box center [613, 482] width 29 height 12
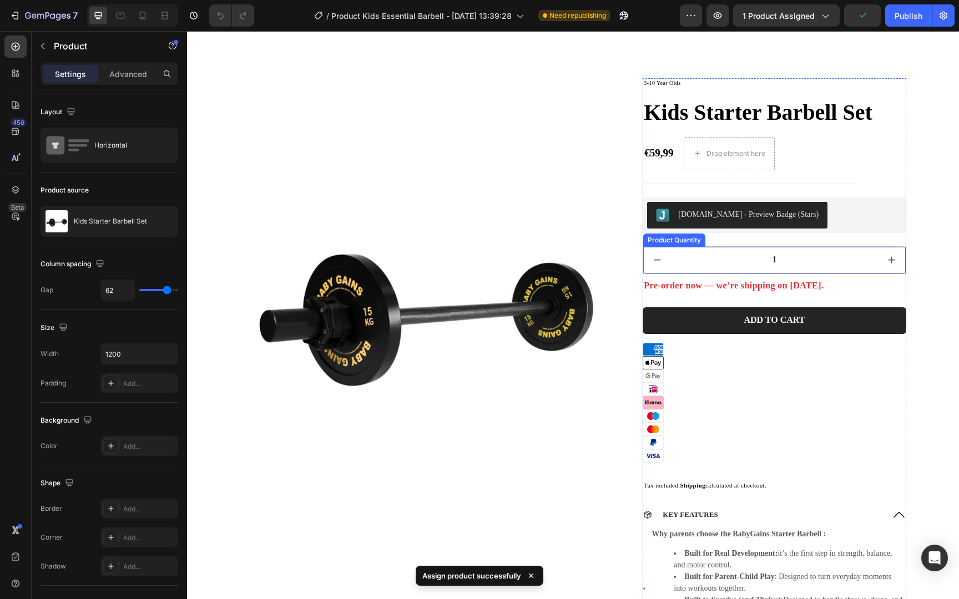
scroll to position [85, 0]
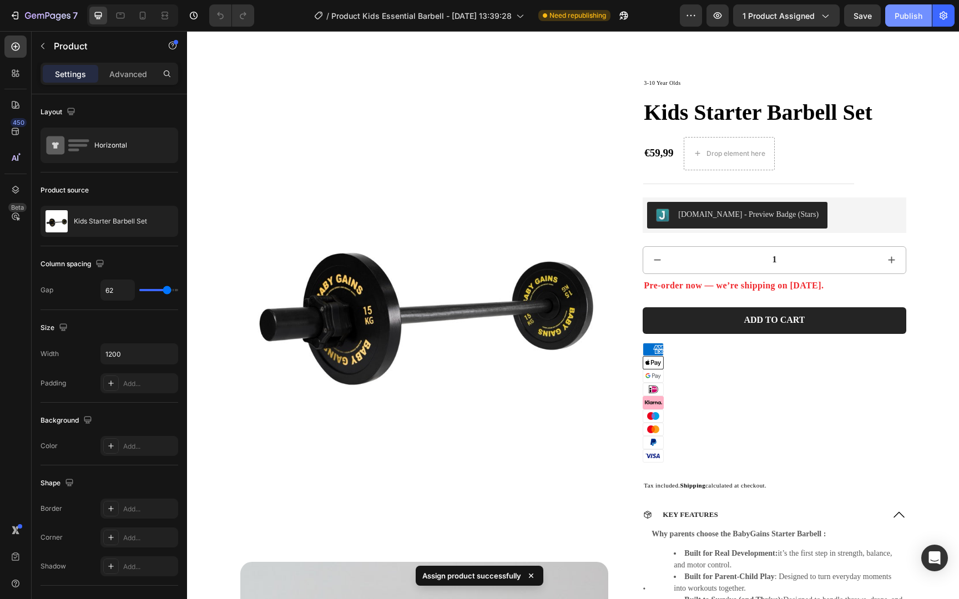
click at [915, 15] on div "Publish" at bounding box center [909, 16] width 28 height 12
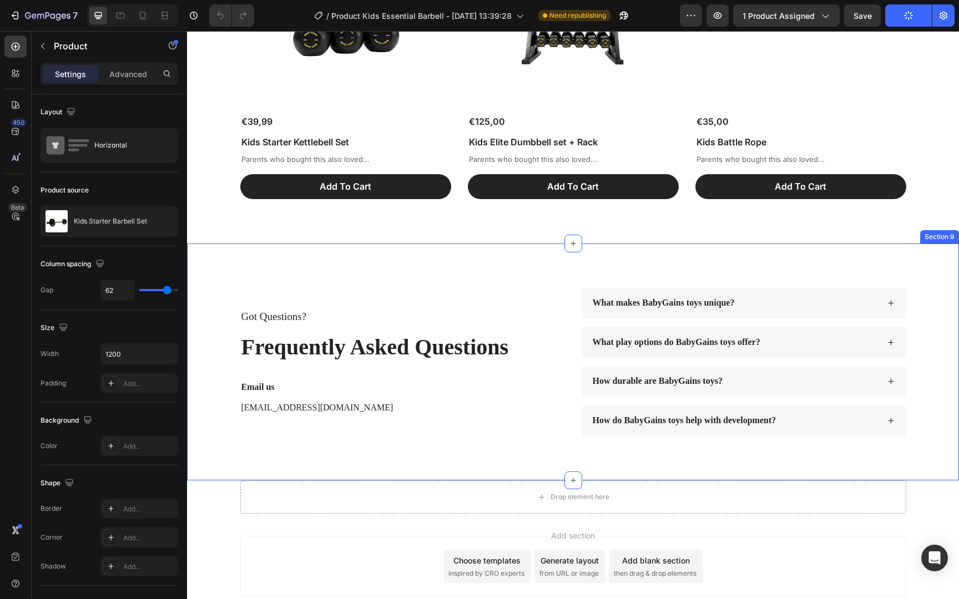
scroll to position [5162, 0]
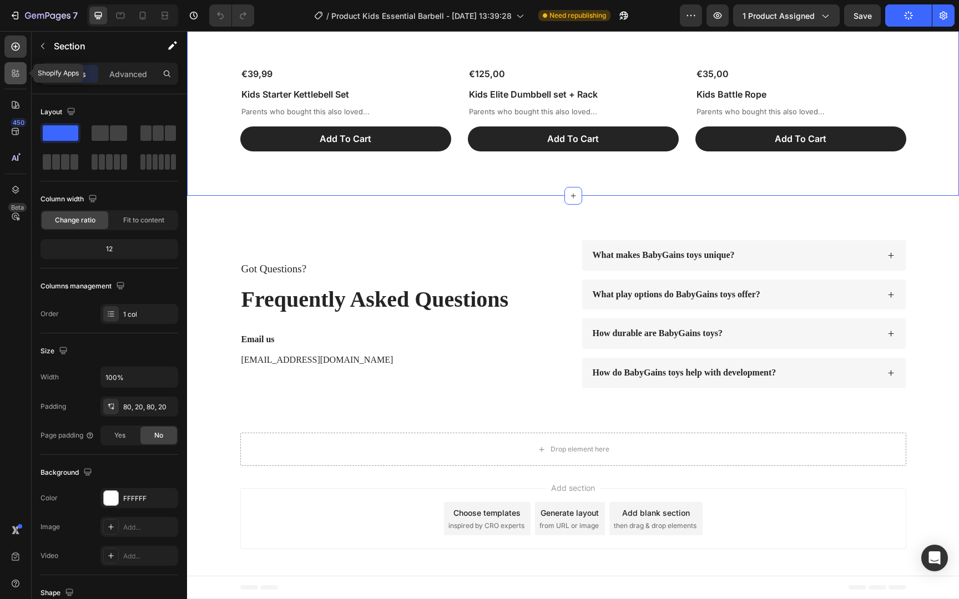
click at [18, 76] on icon at bounding box center [17, 75] width 3 height 3
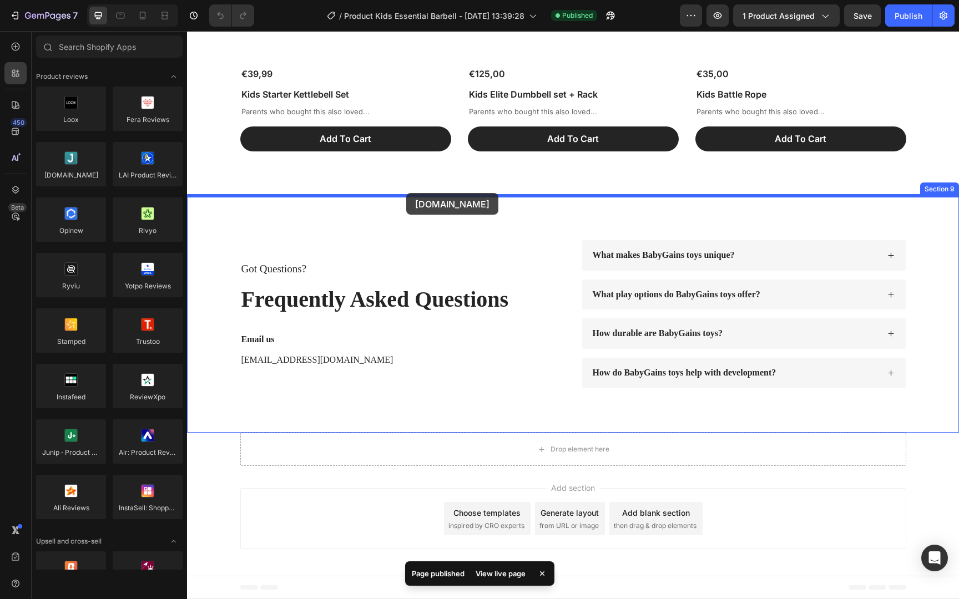
drag, startPoint x: 362, startPoint y: 206, endPoint x: 406, endPoint y: 193, distance: 45.8
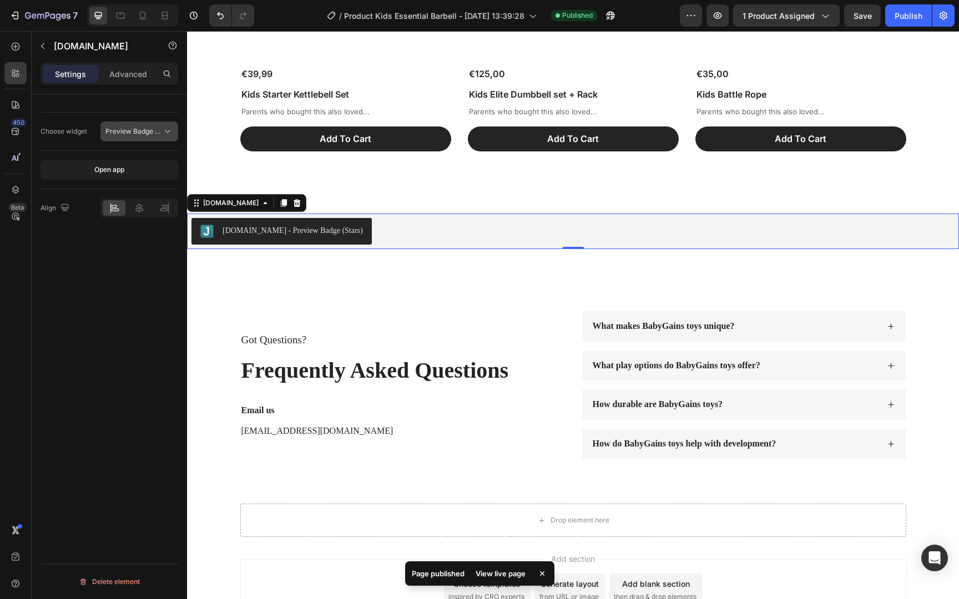
click at [144, 138] on button "Preview Badge (Stars)" at bounding box center [139, 132] width 78 height 20
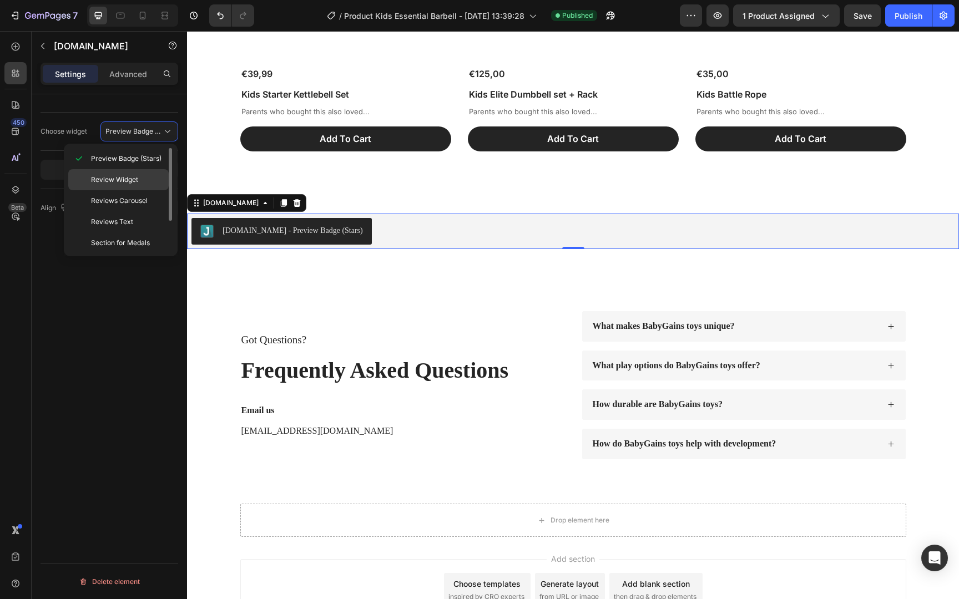
click at [137, 190] on div "Review Widget" at bounding box center [118, 200] width 100 height 21
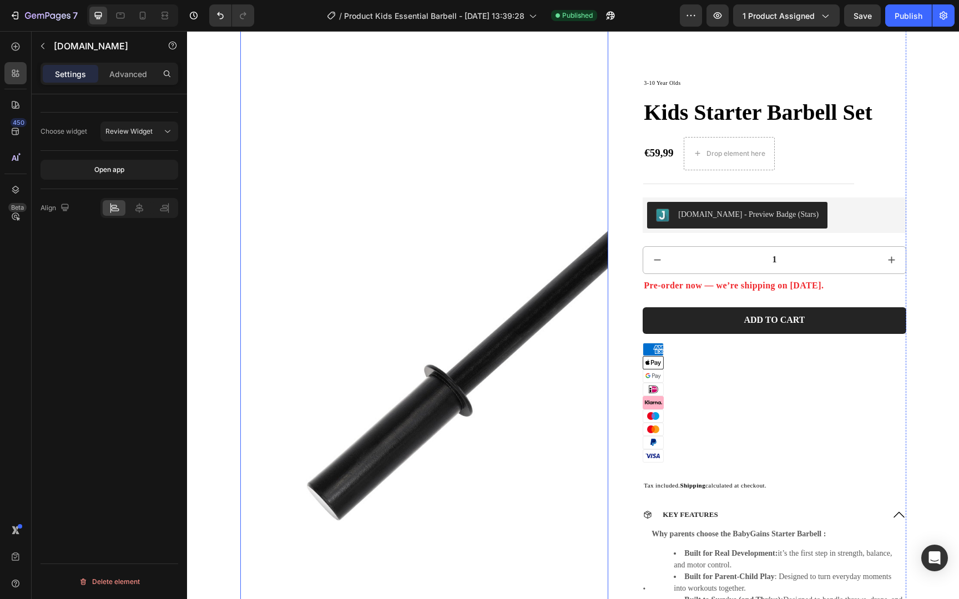
scroll to position [2004, 0]
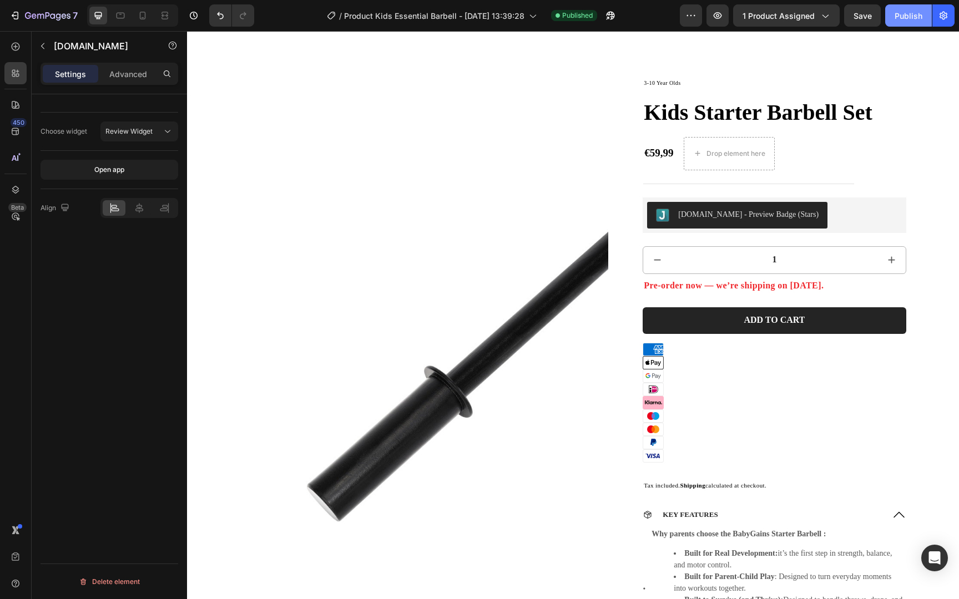
click at [922, 18] on button "Publish" at bounding box center [908, 15] width 47 height 22
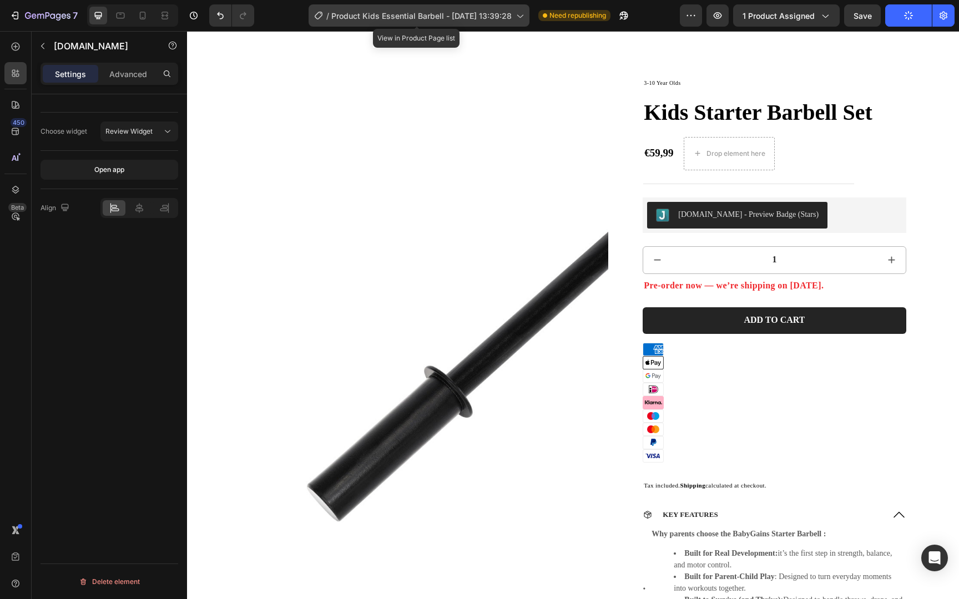
click at [477, 18] on span "Product Kids Essential Barbell - [DATE] 13:39:28" at bounding box center [421, 16] width 180 height 12
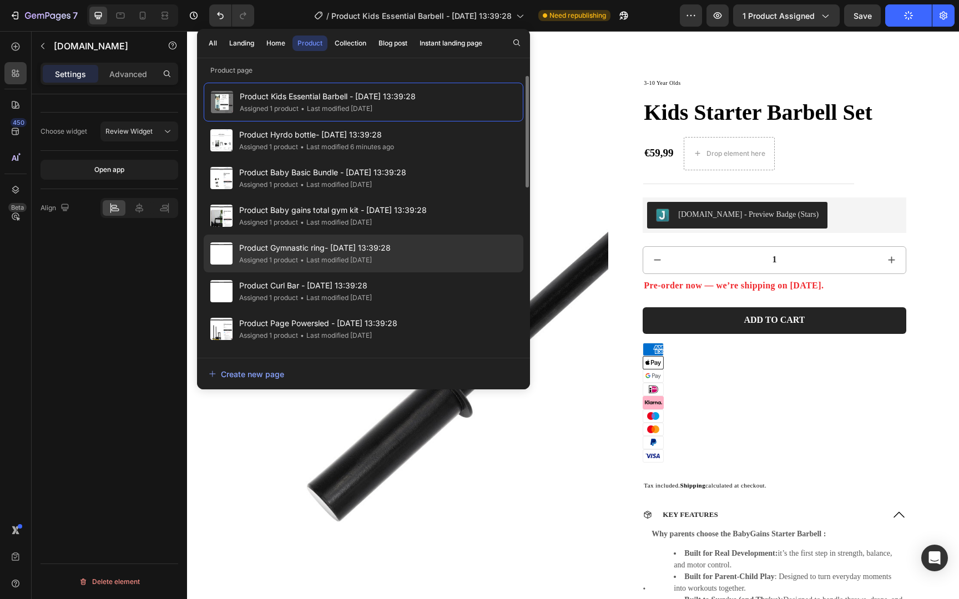
click at [402, 273] on div "Product Gymnastic ring- Feb 6, 13:39:28 Assigned 1 product • Last modified 5 da…" at bounding box center [364, 292] width 320 height 38
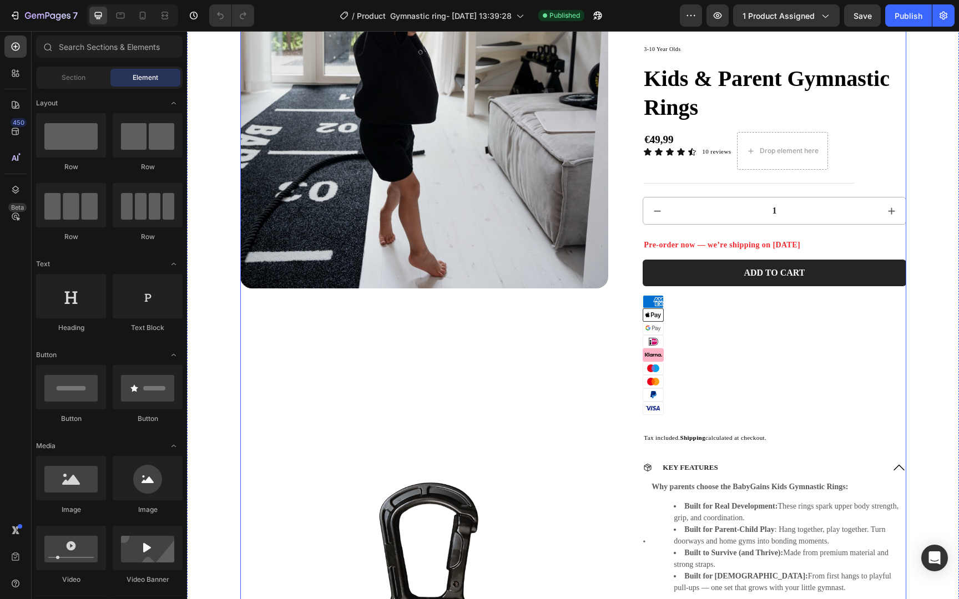
scroll to position [1659, 0]
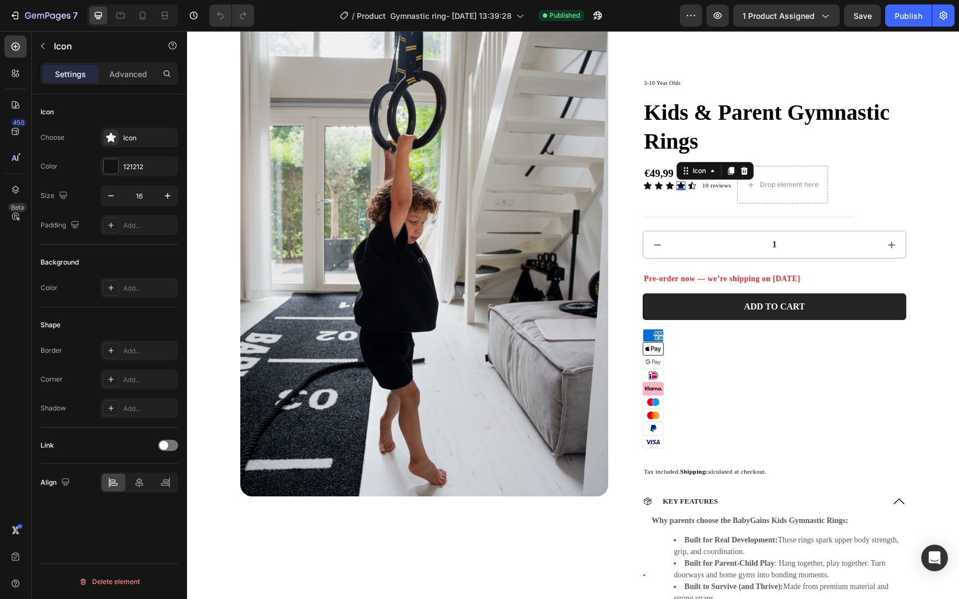
click at [677, 189] on div "Icon 0" at bounding box center [681, 186] width 9 height 9
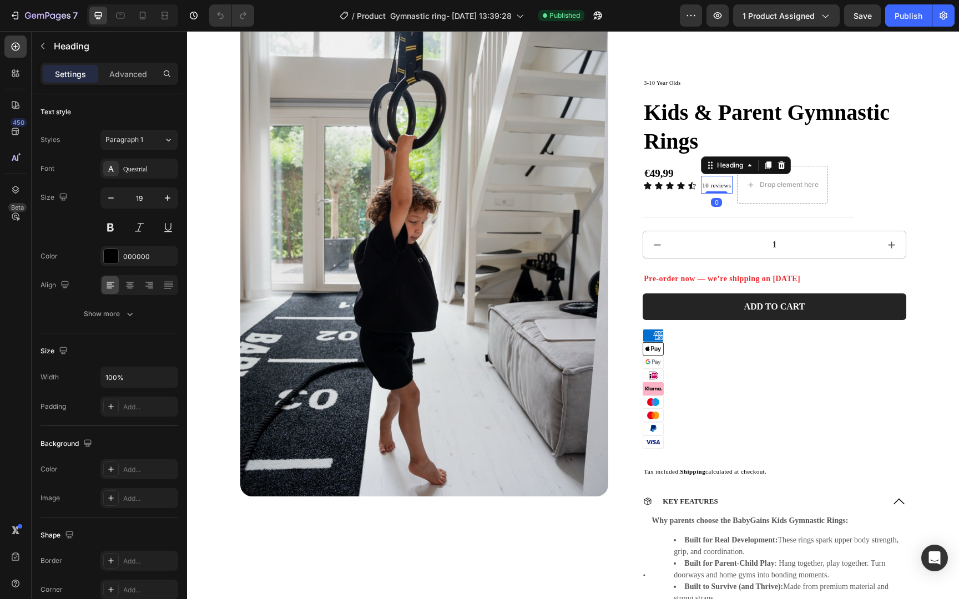
click at [714, 186] on span "10 reviews" at bounding box center [716, 185] width 29 height 7
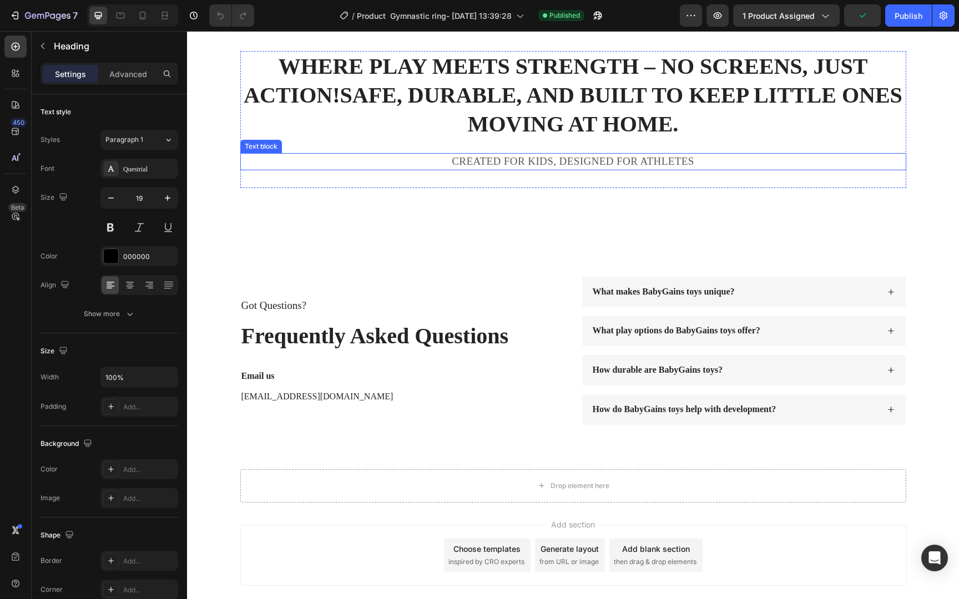
scroll to position [3906, 0]
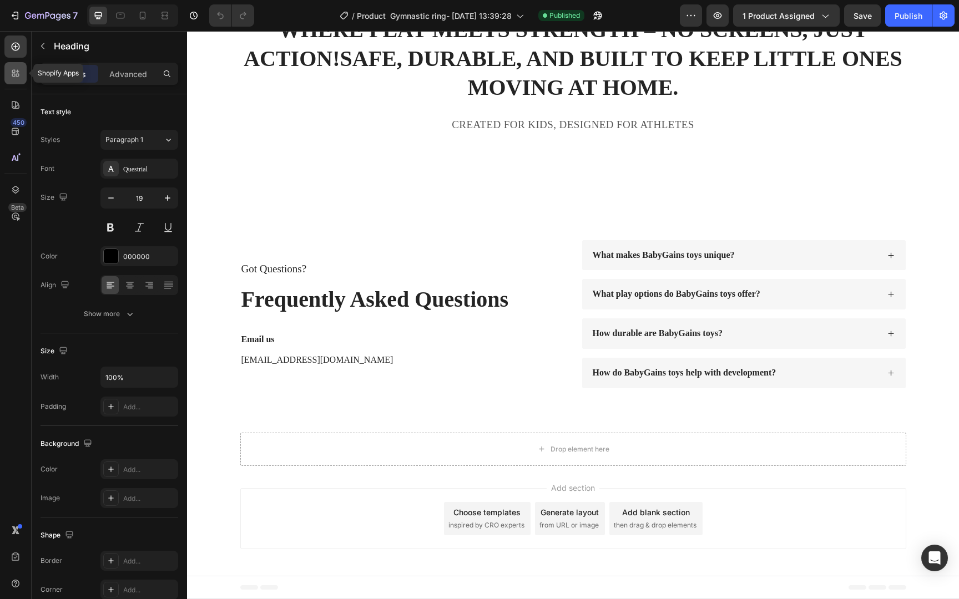
click at [8, 71] on div at bounding box center [15, 73] width 22 height 22
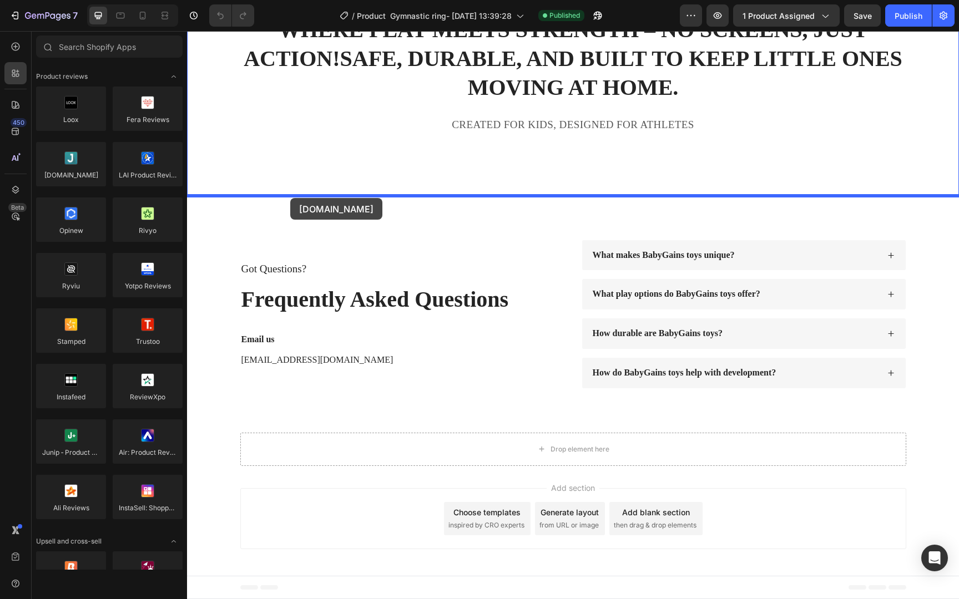
drag, startPoint x: 364, startPoint y: 205, endPoint x: 290, endPoint y: 198, distance: 74.2
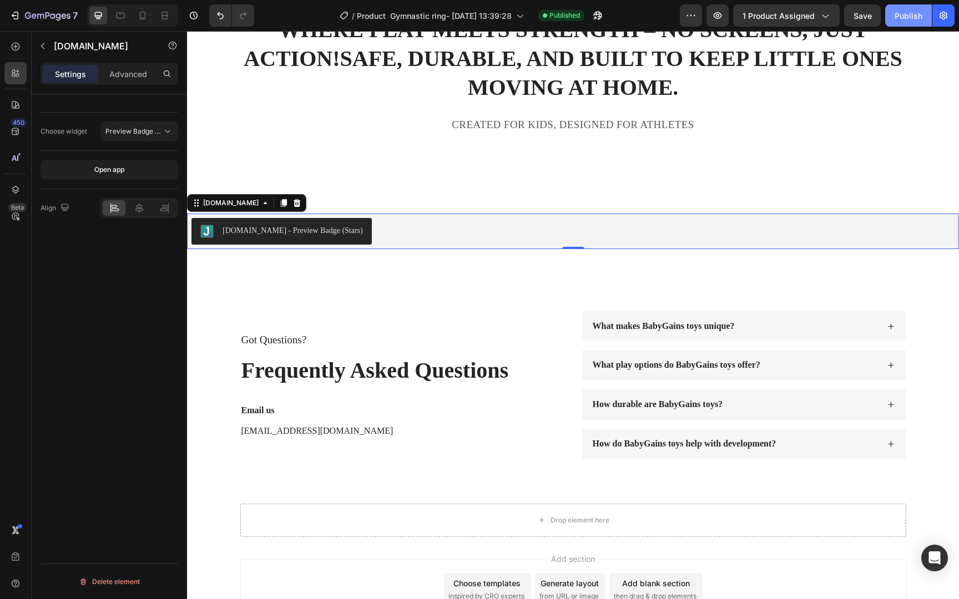
click at [906, 14] on div "Publish" at bounding box center [909, 16] width 28 height 12
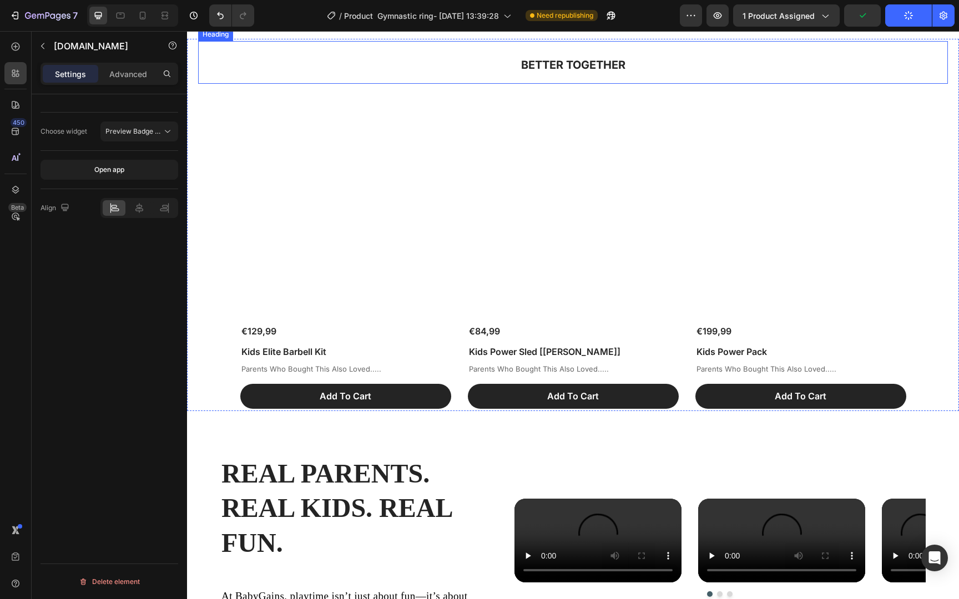
scroll to position [2619, 0]
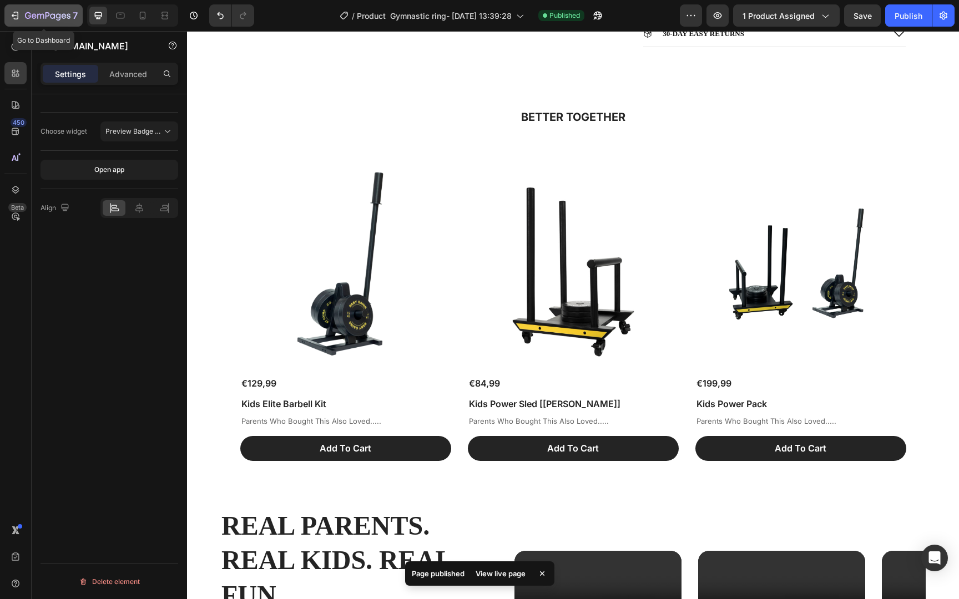
click at [44, 17] on icon "button" at bounding box center [48, 16] width 46 height 9
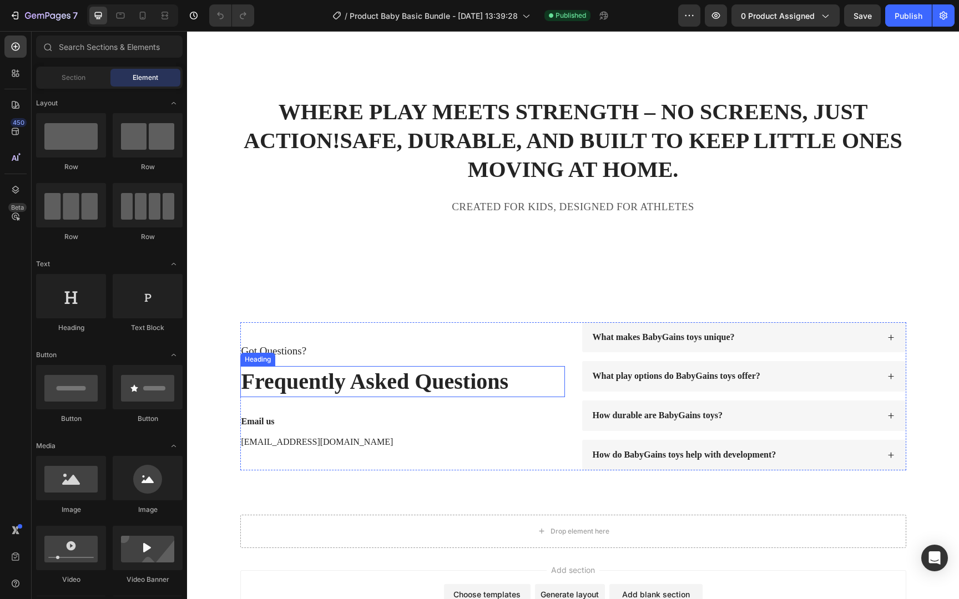
scroll to position [4195, 0]
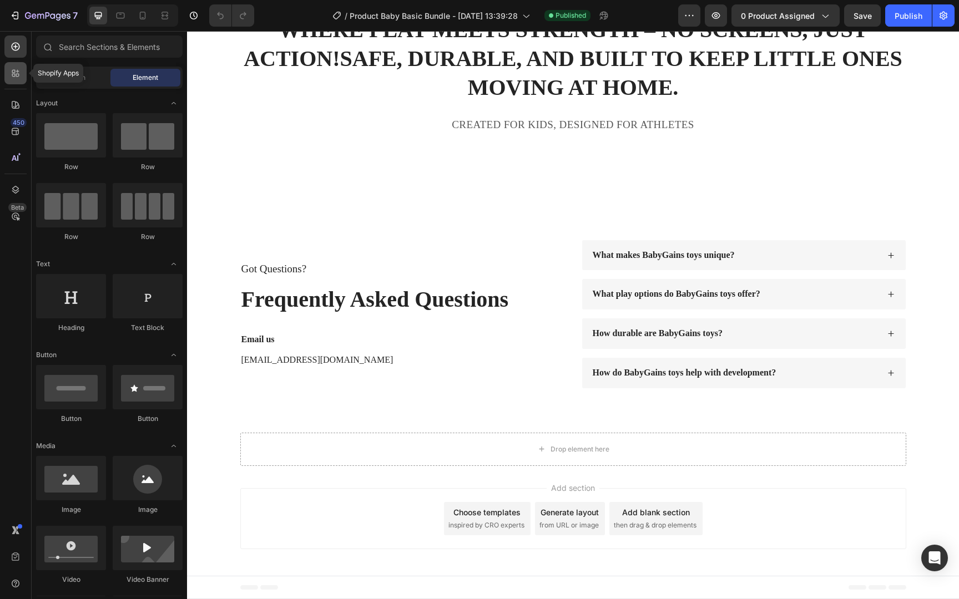
click at [11, 70] on icon at bounding box center [15, 73] width 11 height 11
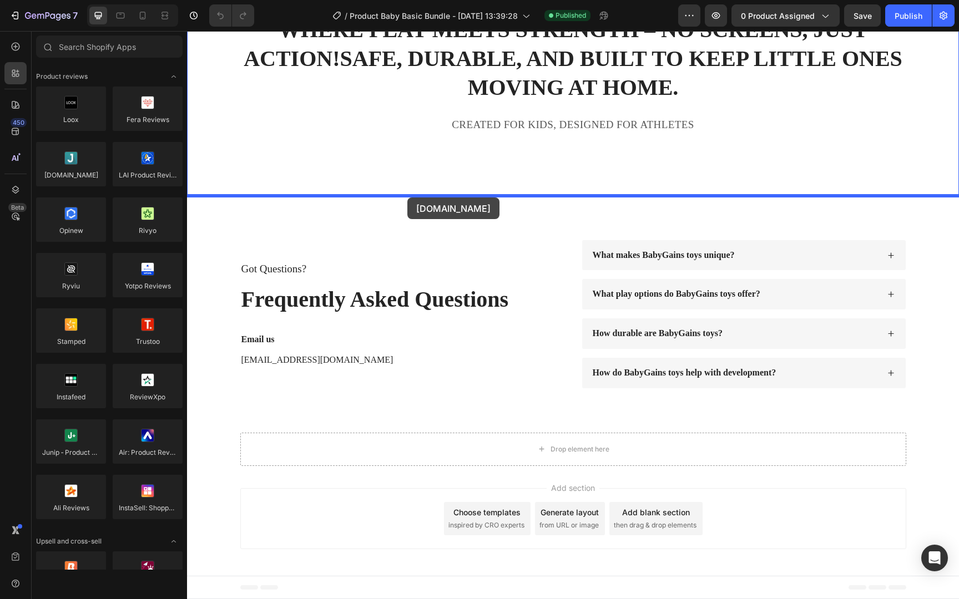
drag, startPoint x: 263, startPoint y: 193, endPoint x: 407, endPoint y: 198, distance: 144.9
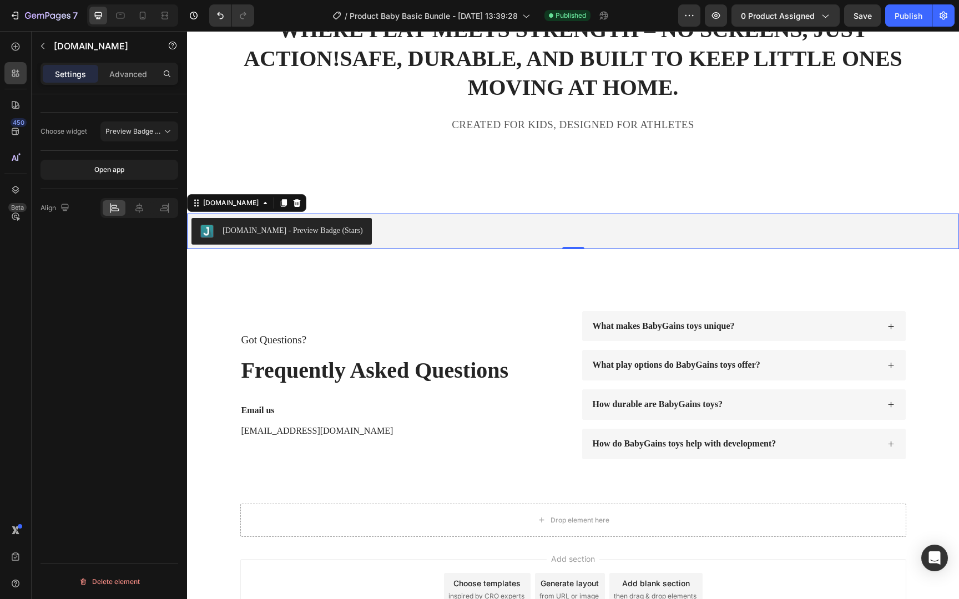
click at [146, 143] on div "Choose widget Preview Badge (Stars)" at bounding box center [110, 132] width 138 height 38
click at [149, 136] on span "Preview Badge (Stars)" at bounding box center [133, 132] width 57 height 10
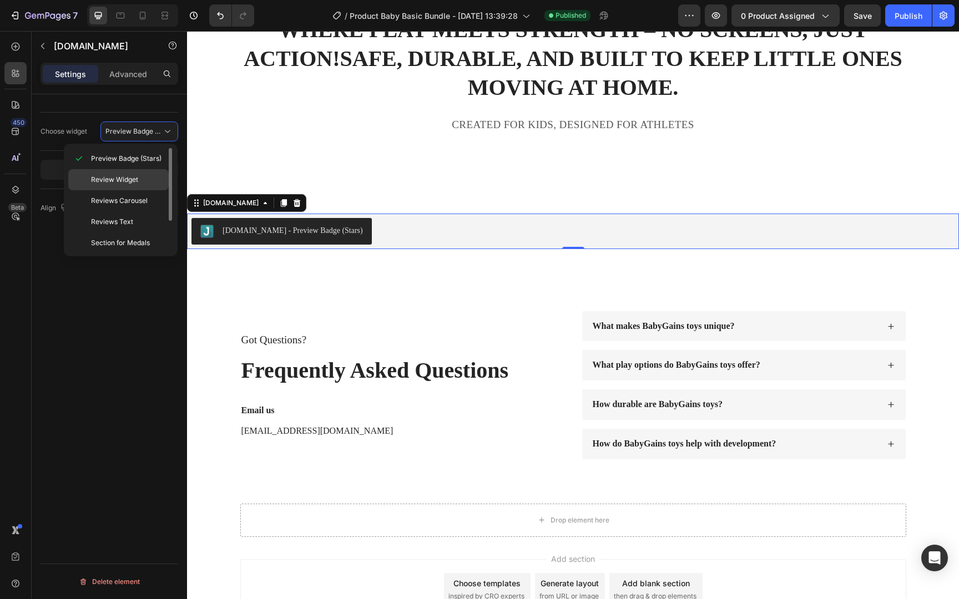
click at [139, 180] on p "Review Widget" at bounding box center [127, 180] width 73 height 10
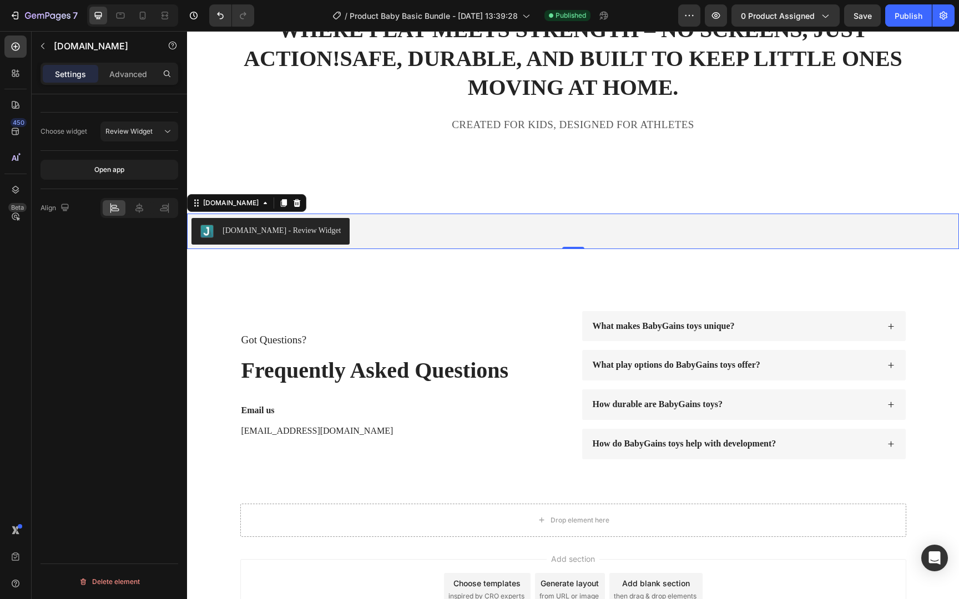
click at [448, 235] on div "Judge.me - Review Widget" at bounding box center [572, 231] width 763 height 27
click at [914, 16] on div "Publish" at bounding box center [909, 16] width 28 height 12
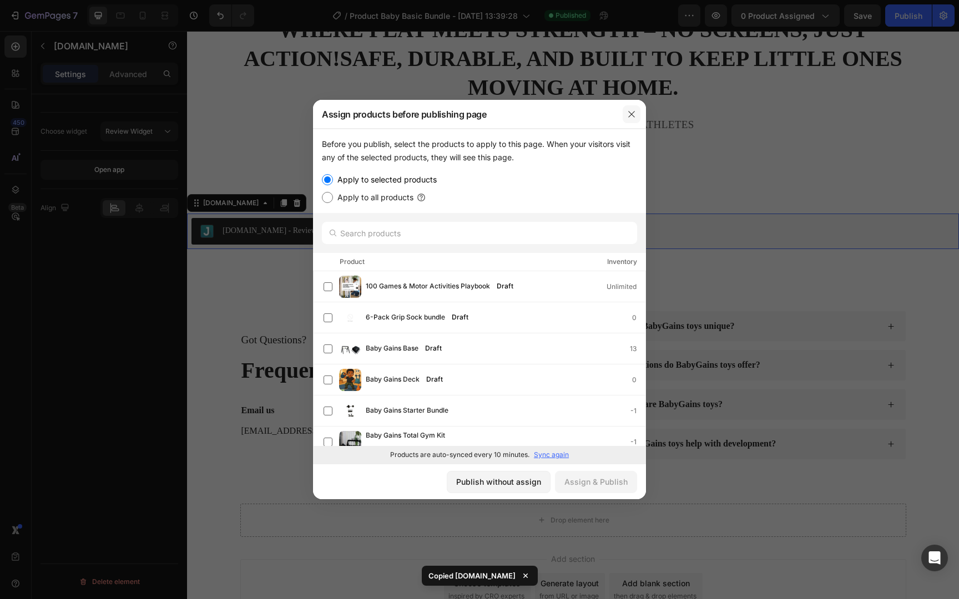
click at [636, 114] on button "button" at bounding box center [632, 114] width 18 height 18
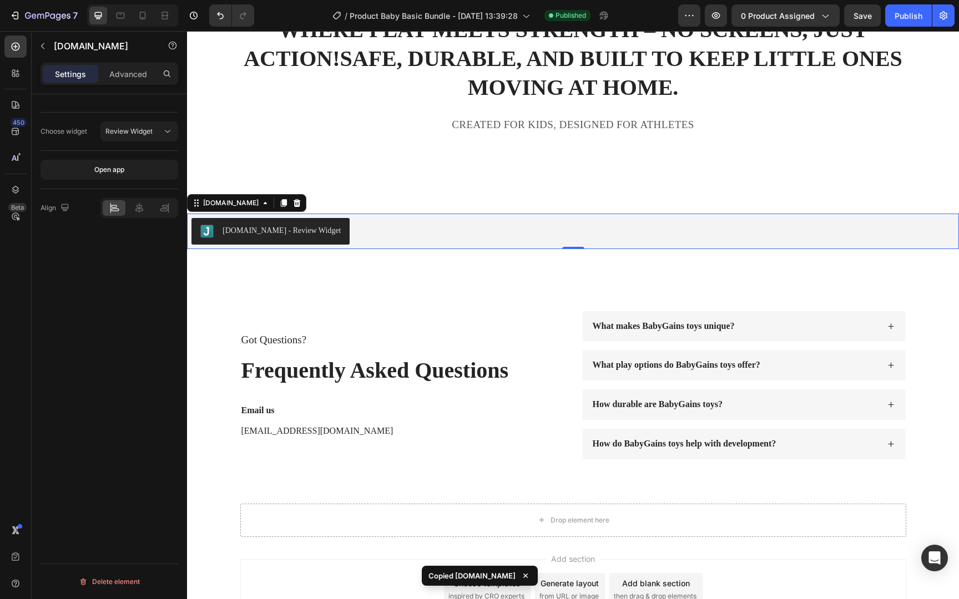
click at [393, 225] on div "Judge.me - Review Widget" at bounding box center [572, 231] width 763 height 27
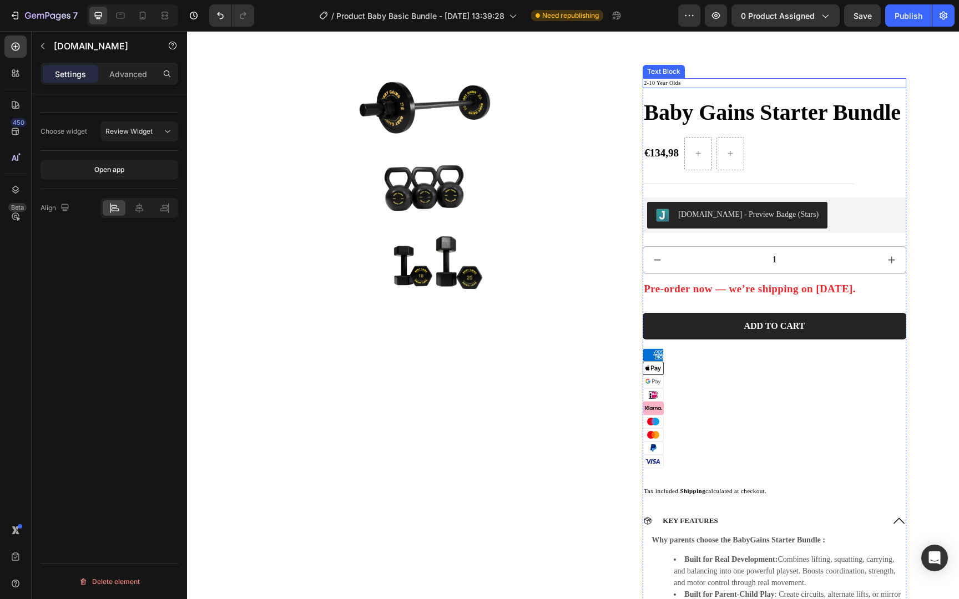
scroll to position [0, 0]
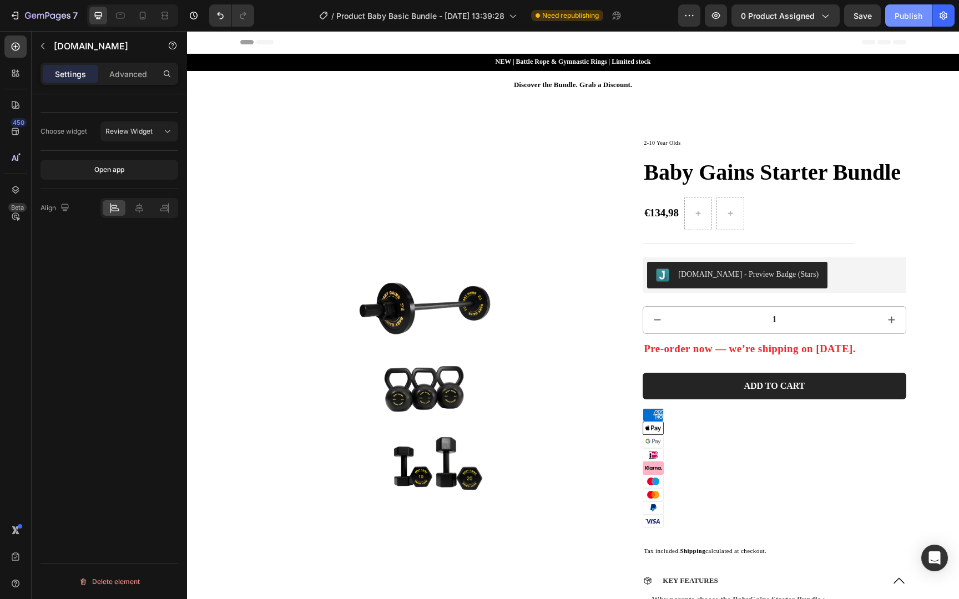
click at [906, 6] on button "Publish" at bounding box center [908, 15] width 47 height 22
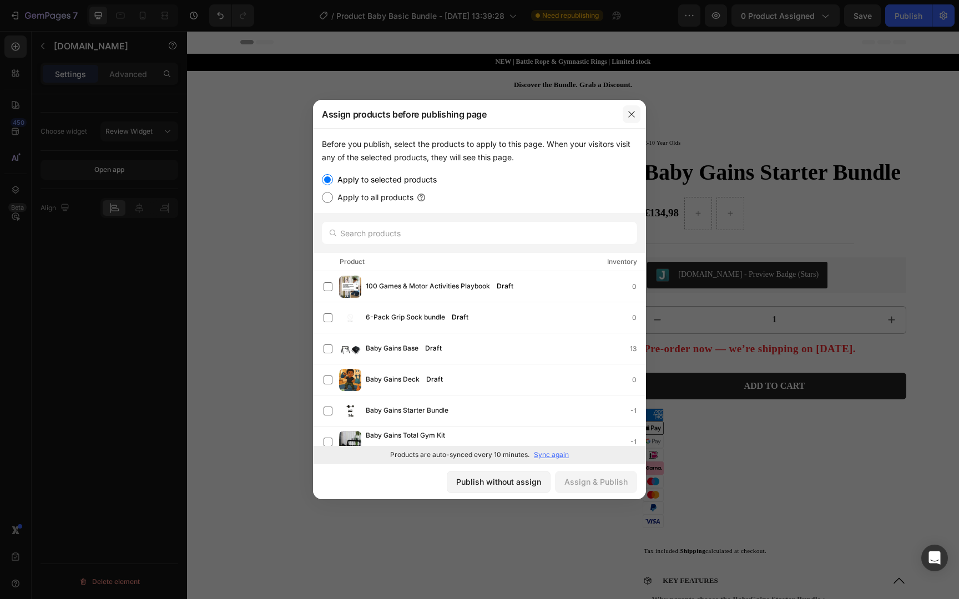
click at [628, 114] on icon "button" at bounding box center [631, 114] width 9 height 9
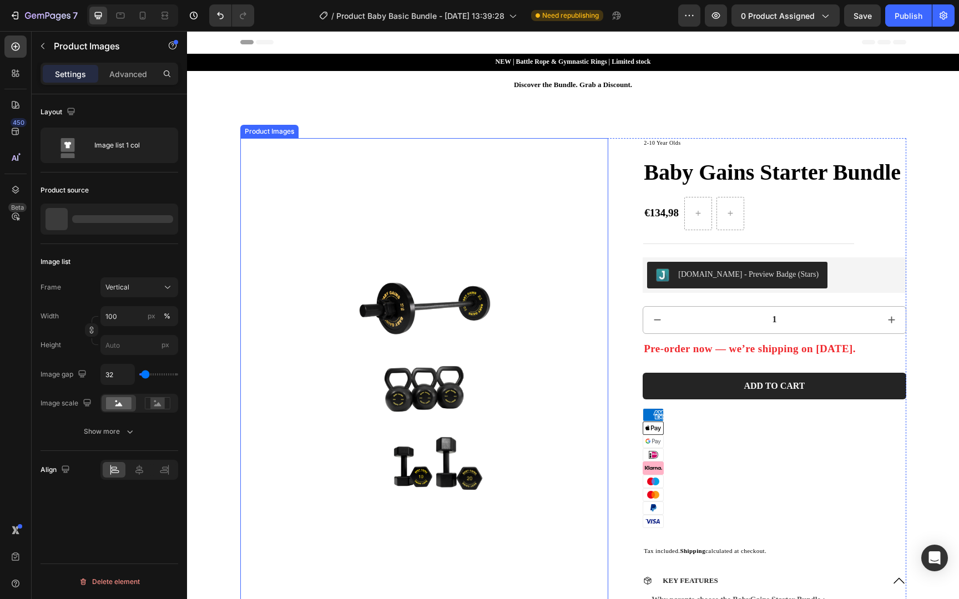
click at [374, 233] on img at bounding box center [424, 383] width 369 height 491
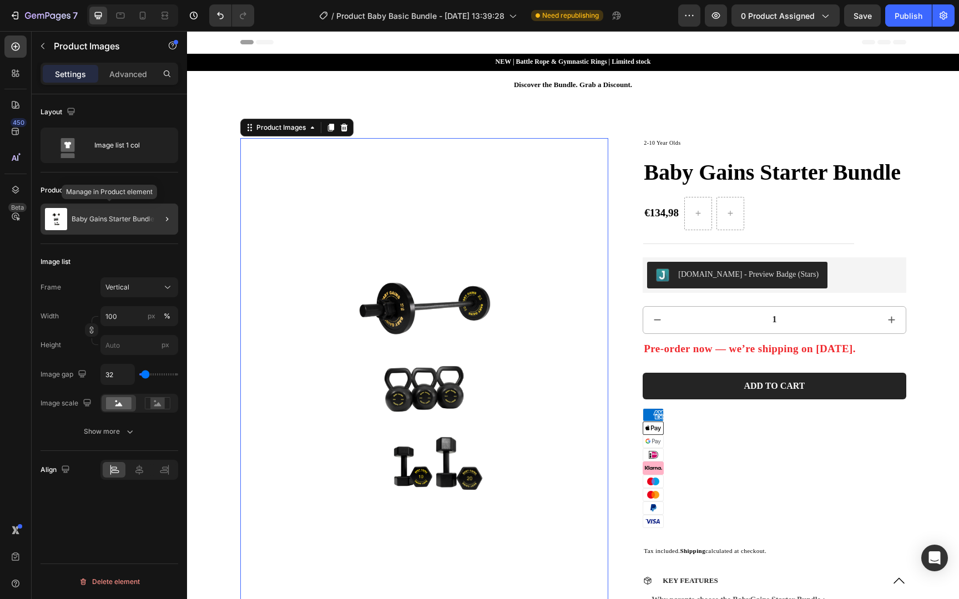
click at [114, 208] on div "Baby Gains Starter Bundle" at bounding box center [110, 219] width 138 height 31
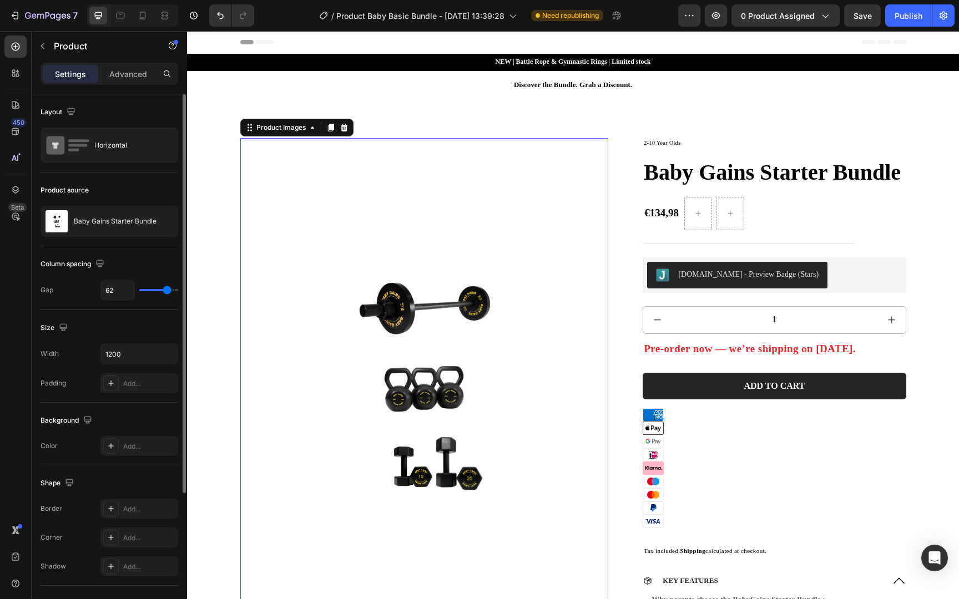
click at [271, 220] on img at bounding box center [424, 383] width 369 height 491
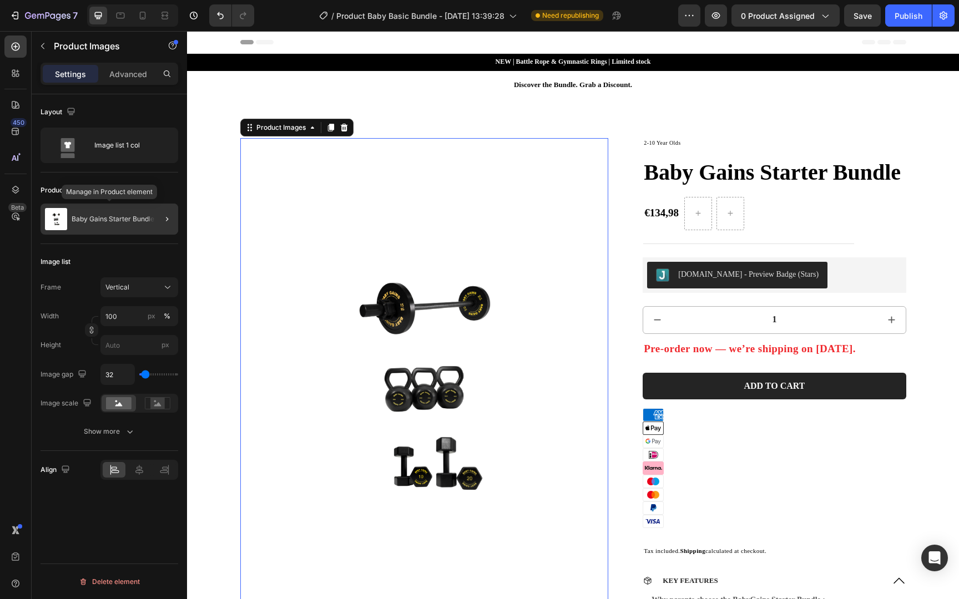
click at [137, 220] on p "Baby Gains Starter Bundle" at bounding box center [113, 219] width 83 height 8
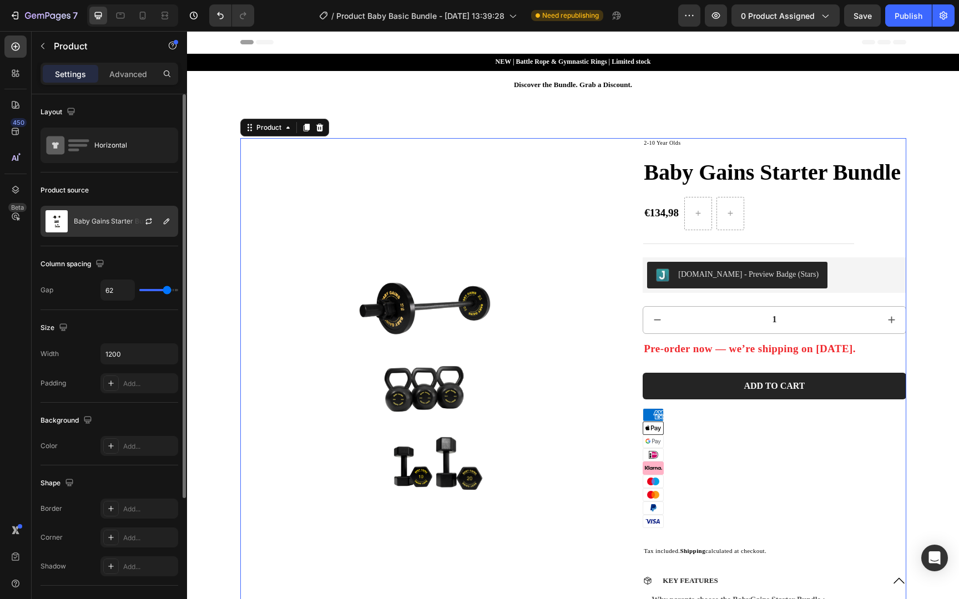
click at [107, 220] on p "Baby Gains Starter Bundle" at bounding box center [115, 222] width 83 height 8
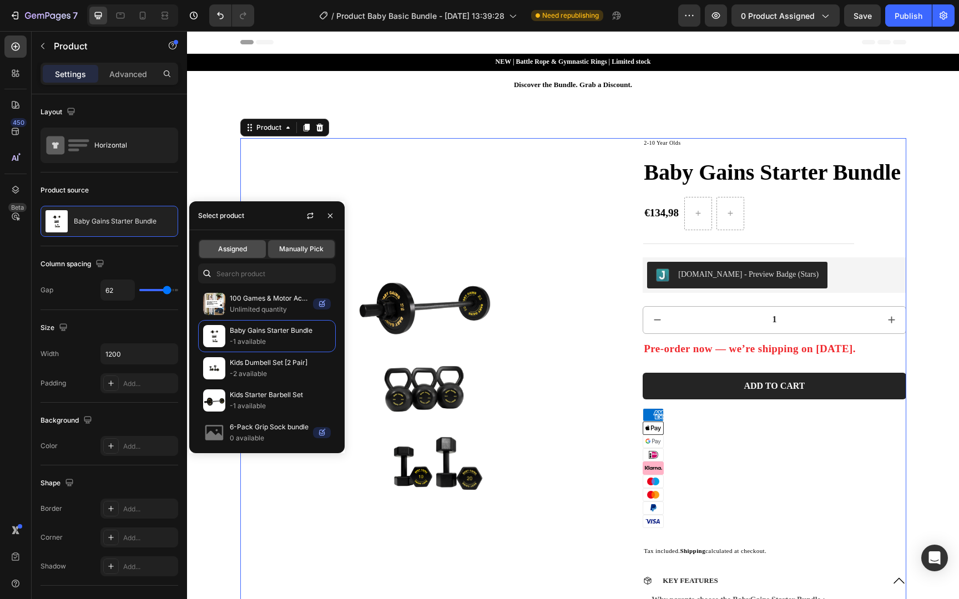
click at [239, 250] on span "Assigned" at bounding box center [232, 249] width 29 height 10
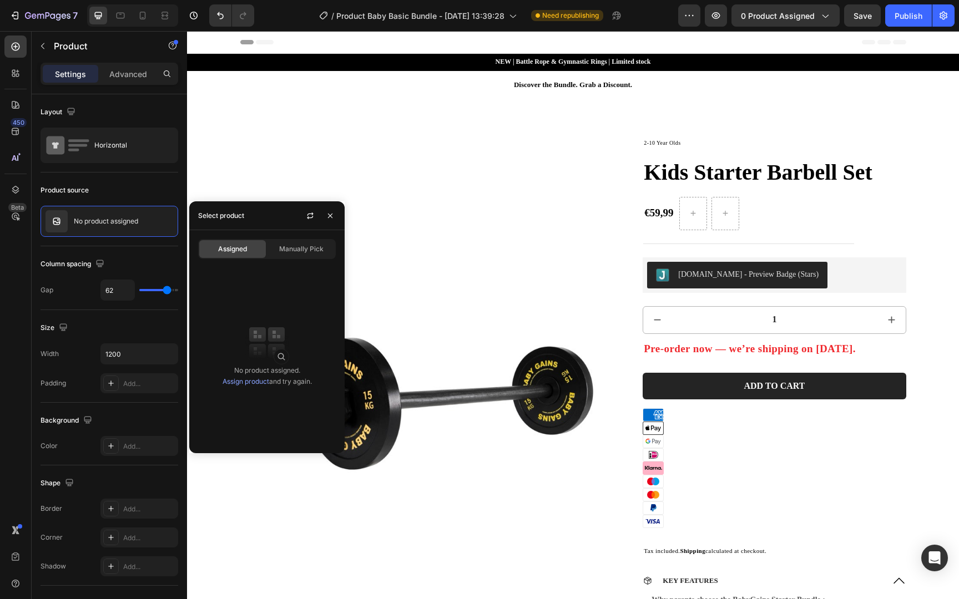
click at [249, 380] on link "Assign product" at bounding box center [246, 381] width 47 height 8
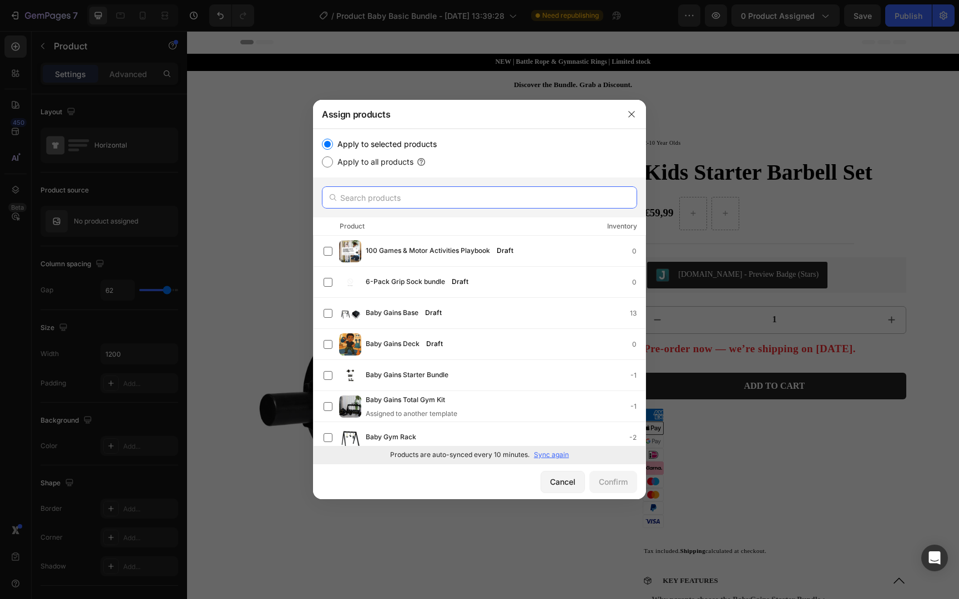
click at [380, 192] on input "text" at bounding box center [479, 197] width 315 height 22
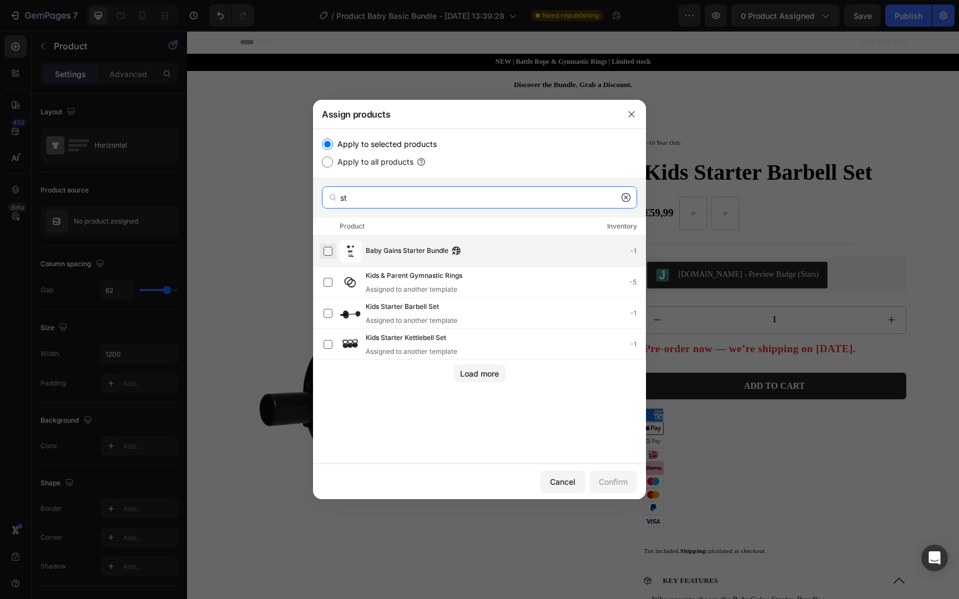
type input "st"
click at [325, 250] on label at bounding box center [328, 251] width 9 height 9
click at [606, 477] on div "Confirm" at bounding box center [613, 482] width 29 height 12
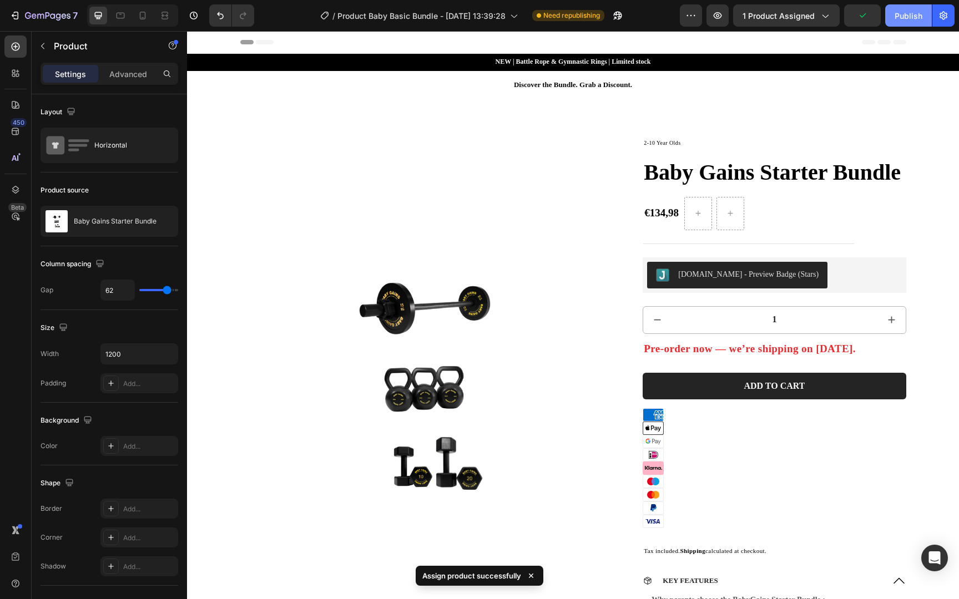
click at [896, 19] on div "Publish" at bounding box center [909, 16] width 28 height 12
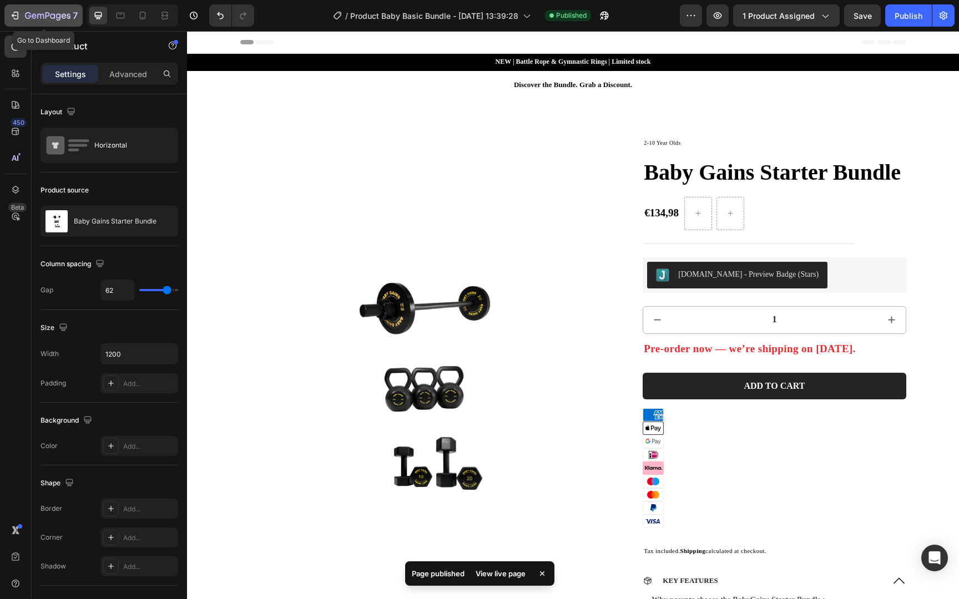
click at [63, 19] on icon "button" at bounding box center [48, 16] width 46 height 9
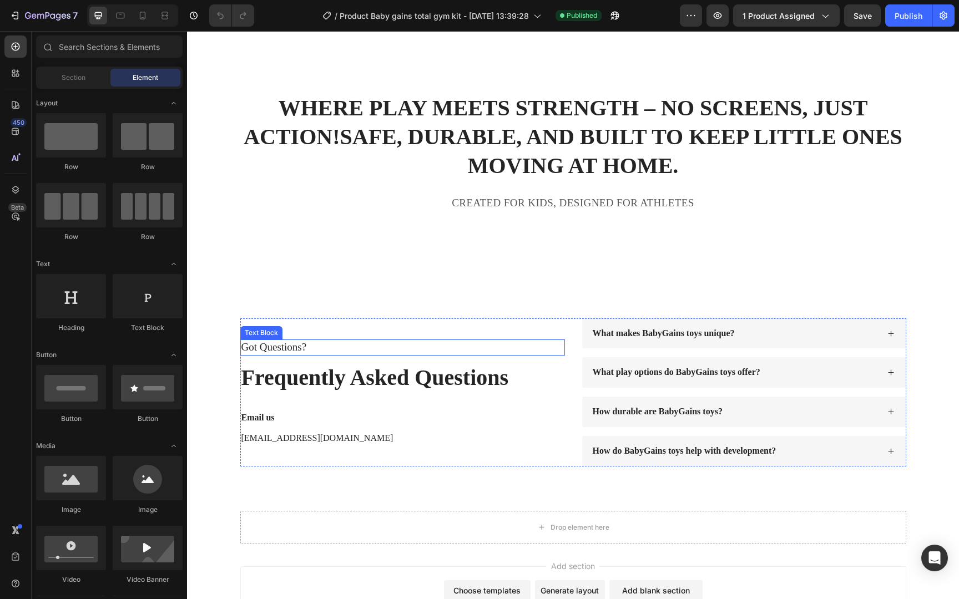
scroll to position [6502, 0]
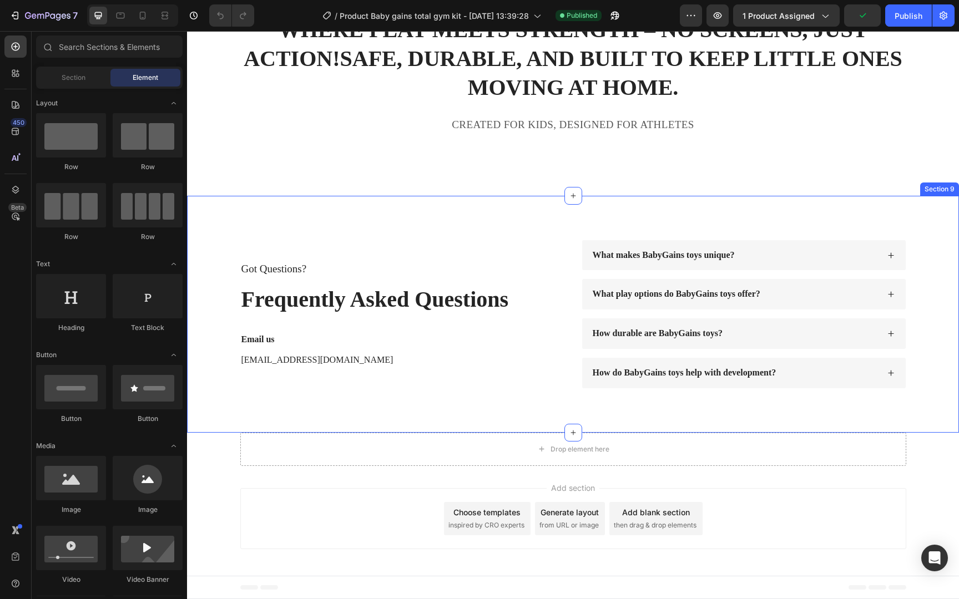
drag, startPoint x: 340, startPoint y: 201, endPoint x: 345, endPoint y: 195, distance: 8.3
click at [340, 201] on div "Got Questions? Text Block Frequently Asked Questions Heading Email us Text Bloc…" at bounding box center [573, 314] width 772 height 237
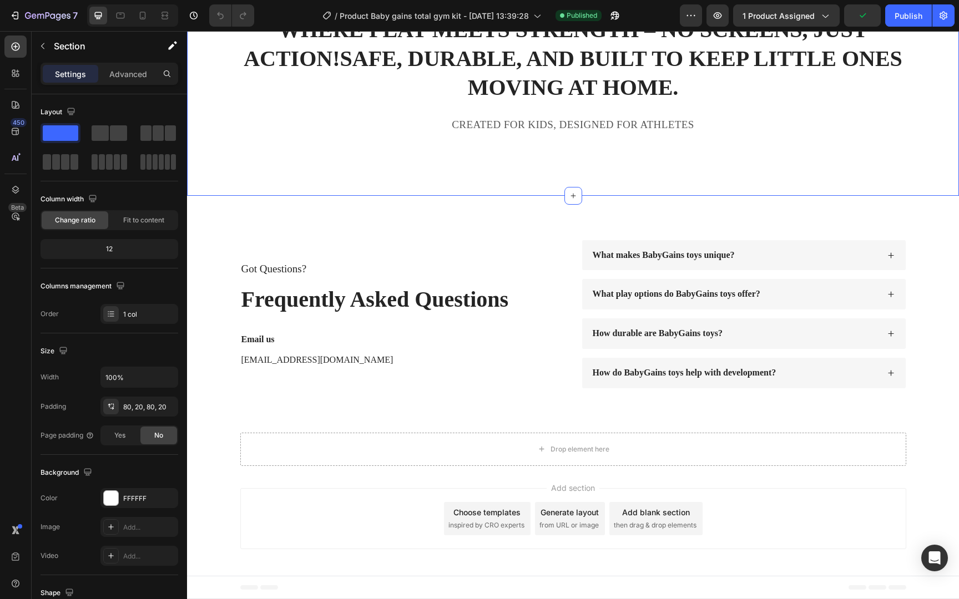
click at [352, 189] on div "WHERE PLAY MEETS STRENGTH – NO SCREENS, JUST ACTION! SAFE, DURABLE, AND BUILT T…" at bounding box center [573, 83] width 772 height 226
click at [346, 193] on div "WHERE PLAY MEETS STRENGTH – NO SCREENS, JUST ACTION! SAFE, DURABLE, AND BUILT T…" at bounding box center [573, 83] width 772 height 226
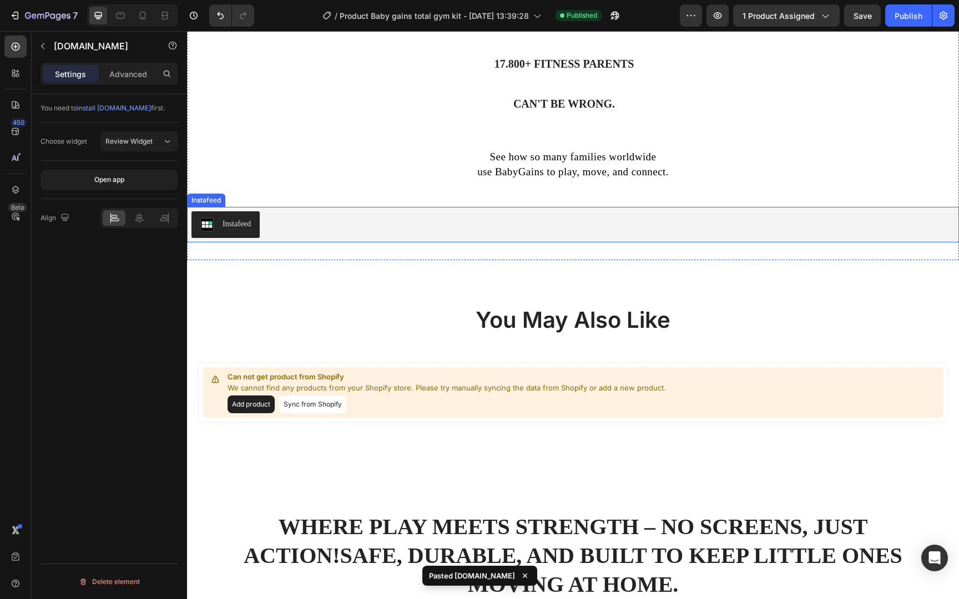
scroll to position [5868, 0]
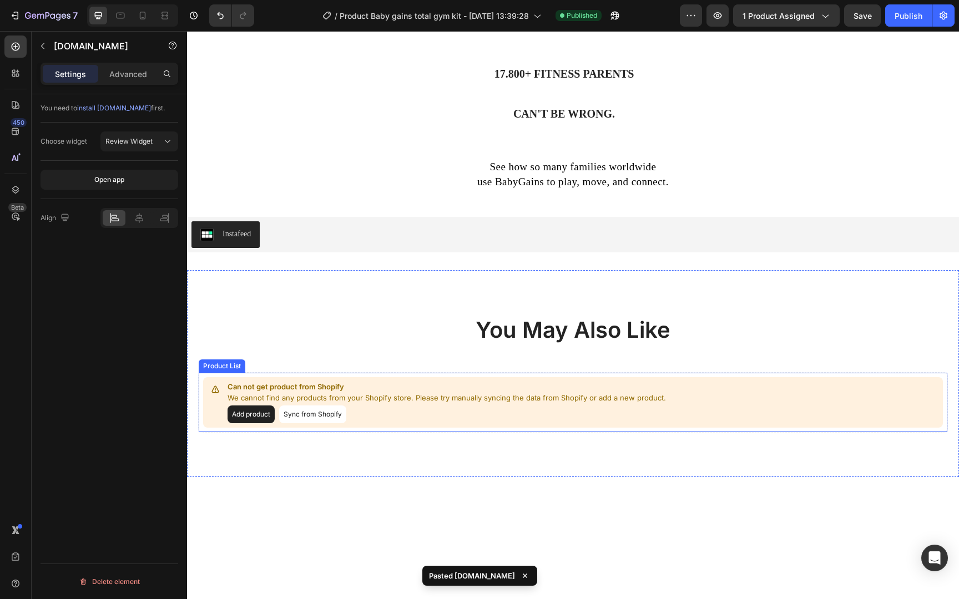
click at [307, 423] on button "Sync from Shopify" at bounding box center [312, 415] width 67 height 18
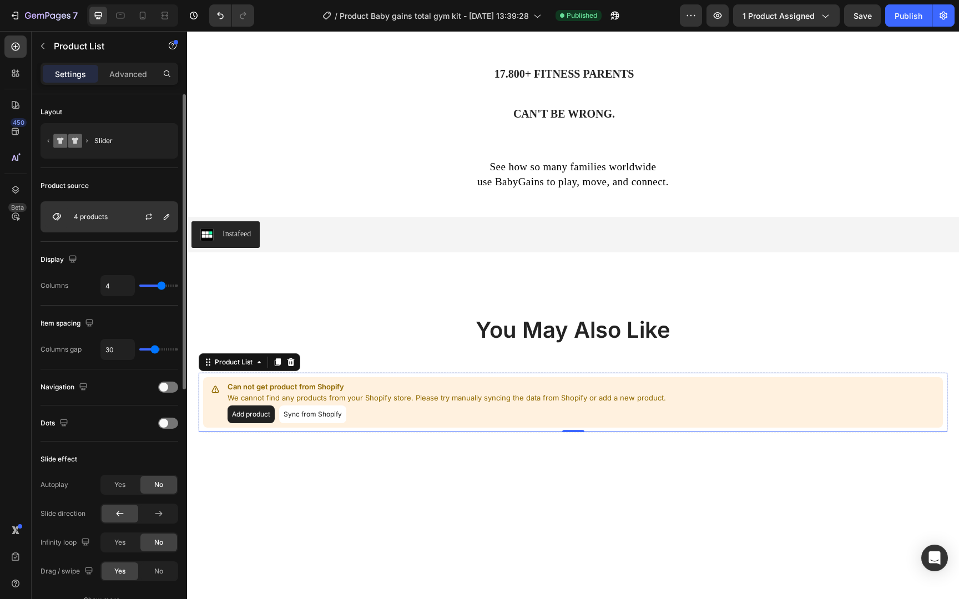
click at [111, 219] on div "4 products" at bounding box center [110, 216] width 138 height 31
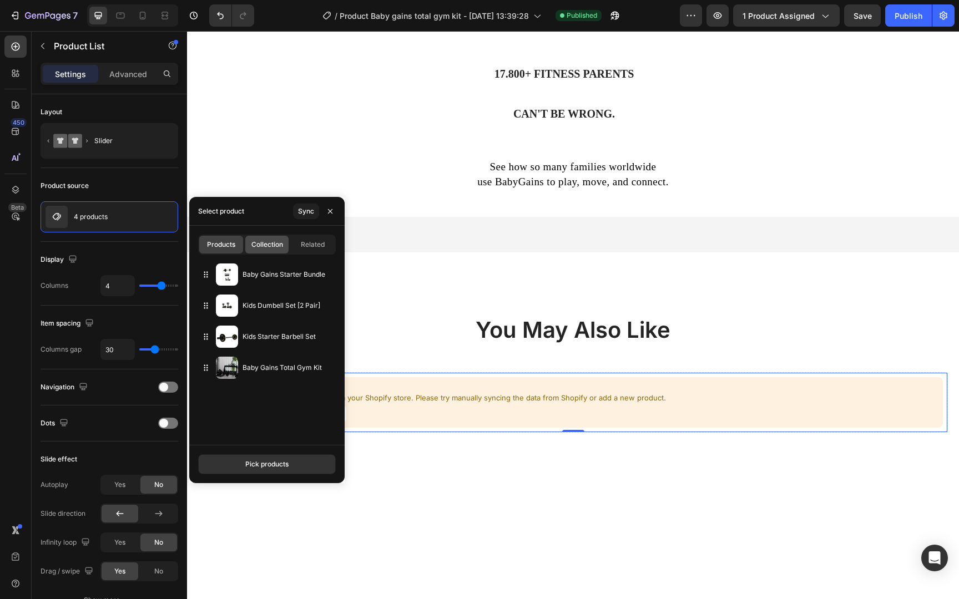
click at [260, 251] on div "Collection" at bounding box center [267, 245] width 44 height 18
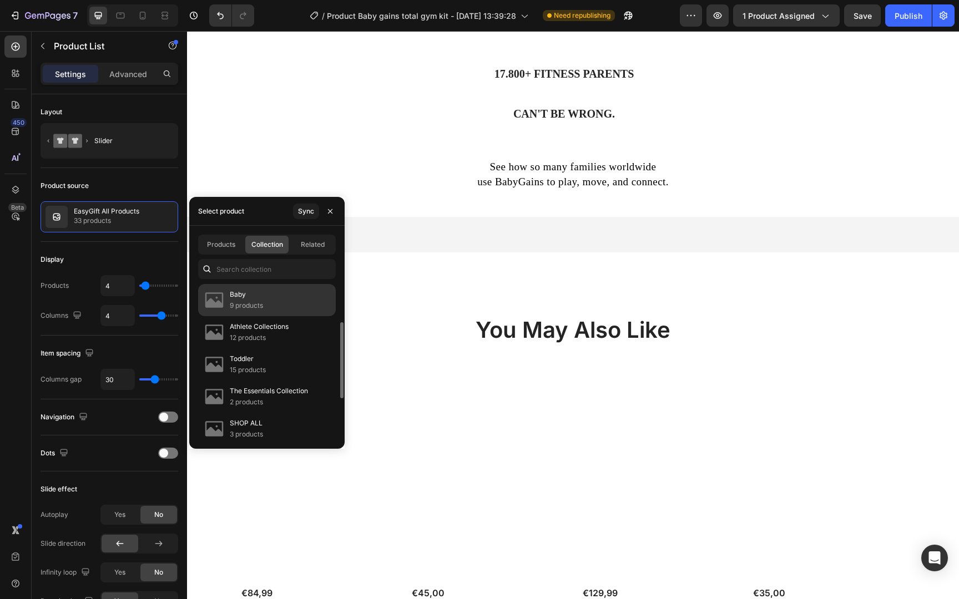
scroll to position [70, 0]
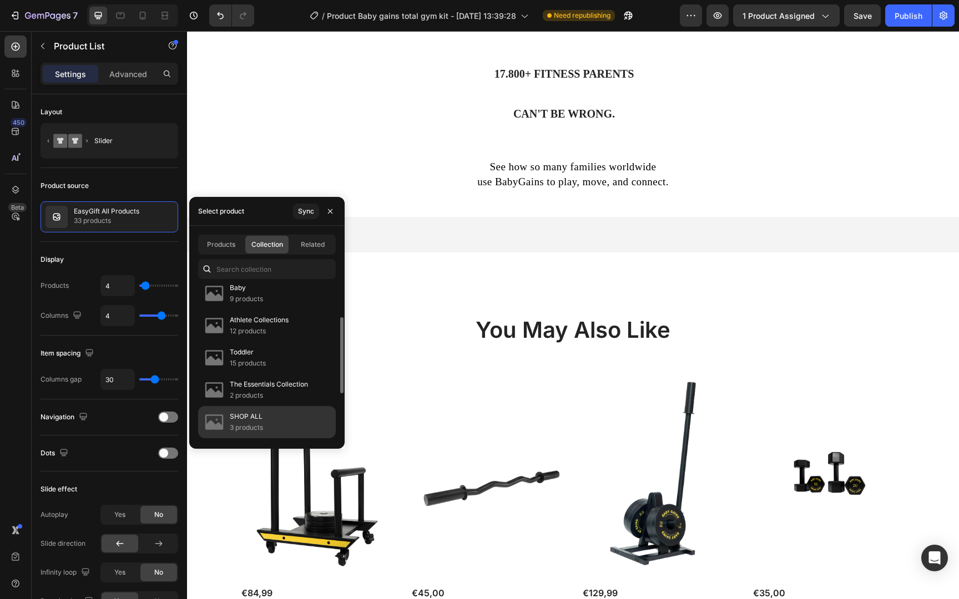
click at [270, 438] on div "SHOP ALL 3 products" at bounding box center [267, 454] width 138 height 32
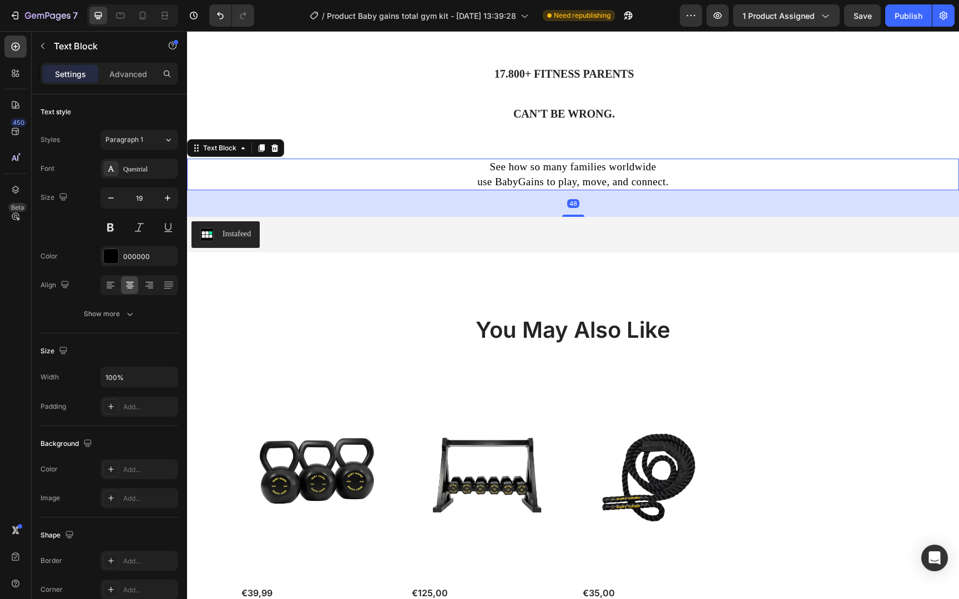
click at [861, 175] on p "See how so many families worldwide" at bounding box center [573, 167] width 770 height 15
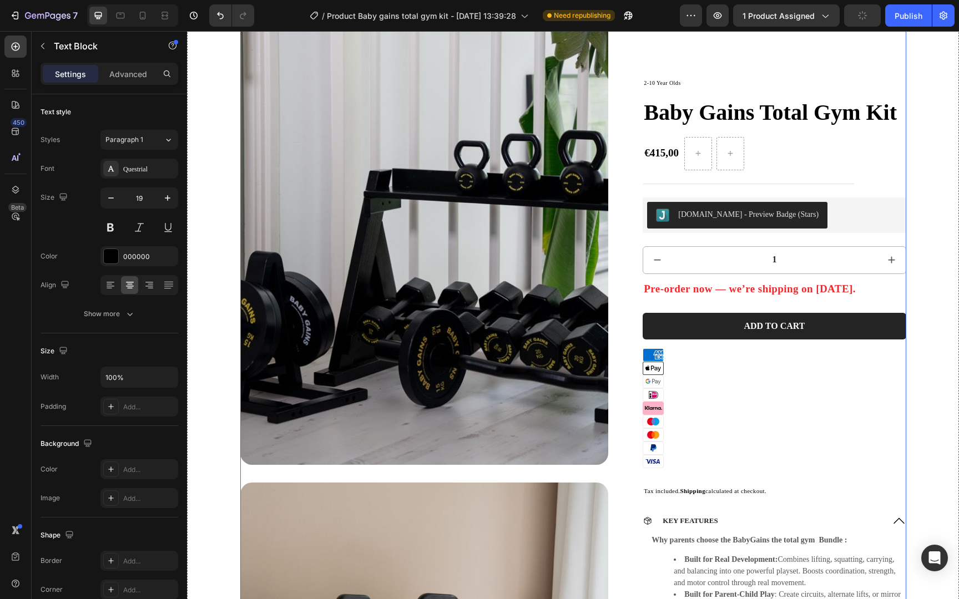
scroll to position [0, 0]
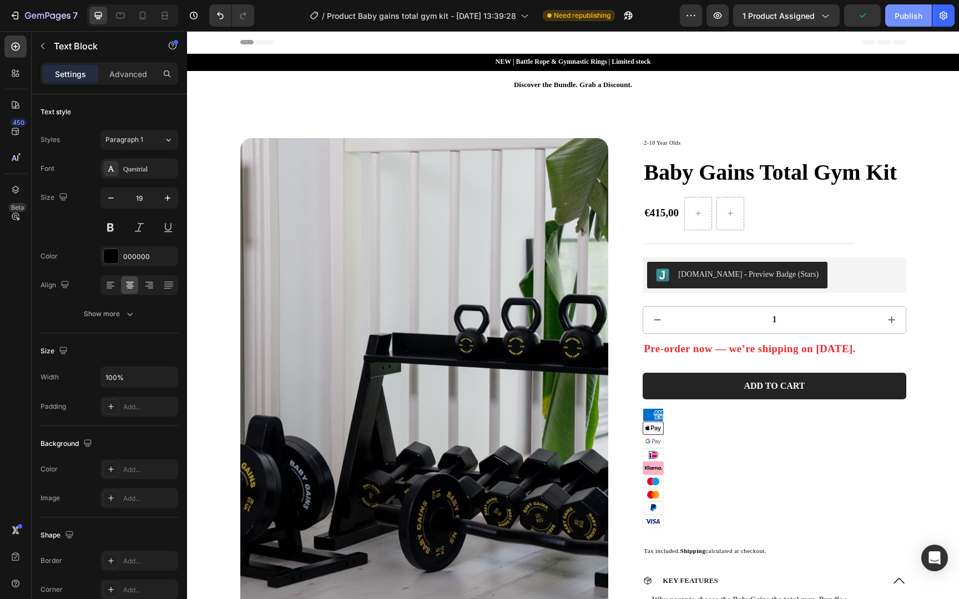
click div "Publish"
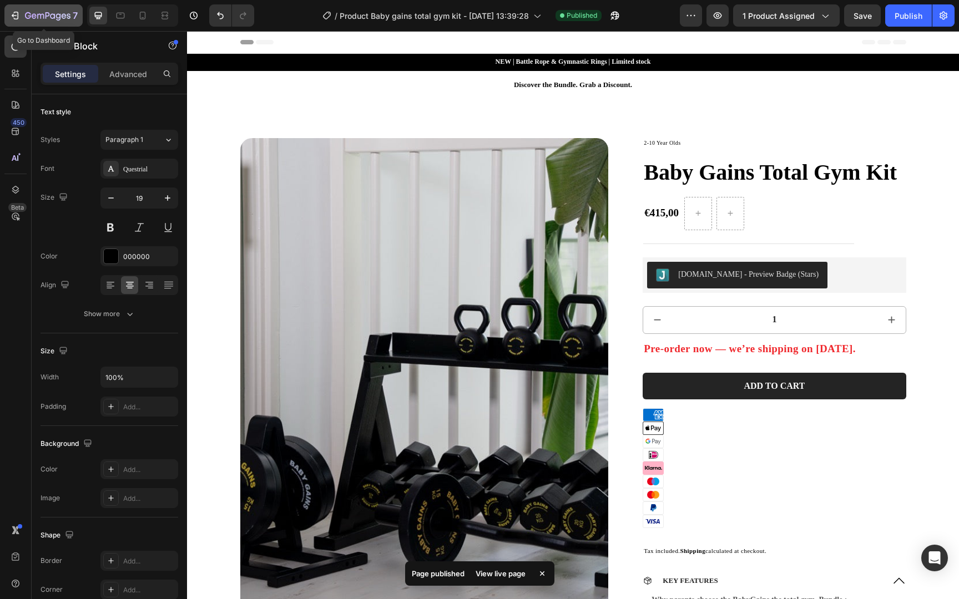
click icon "button"
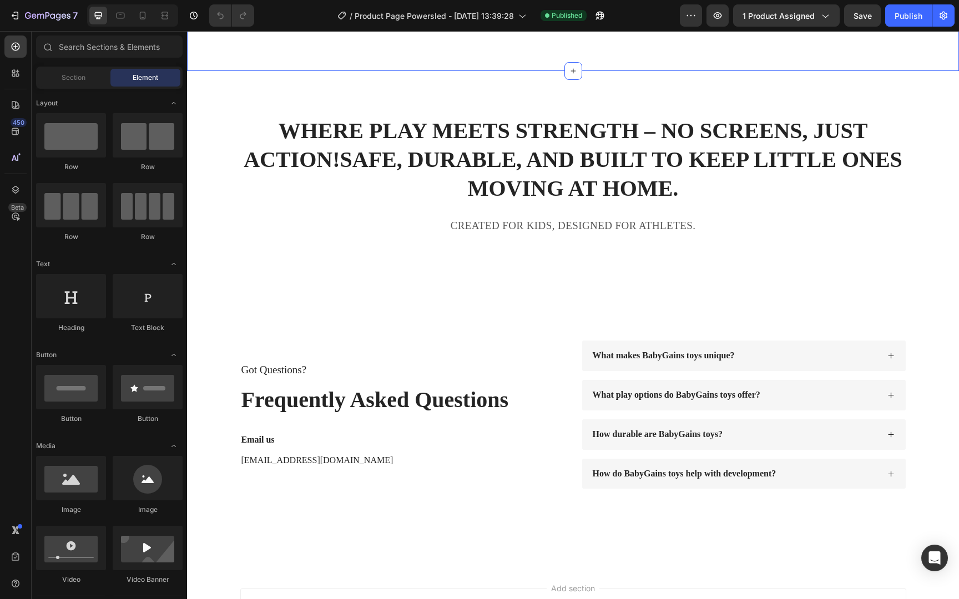
scroll to position [4646, 0]
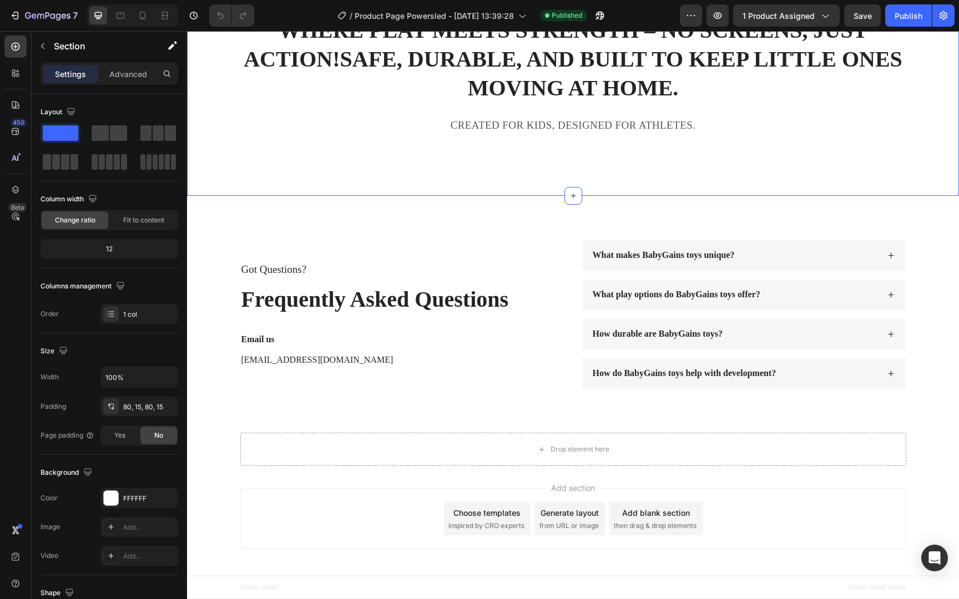
click at [434, 190] on div "WHERE PLAY MEETS STRENGTH – NO SCREENS, JUST ACTION! SAFE, DURABLE, AND BUILT T…" at bounding box center [573, 84] width 772 height 226
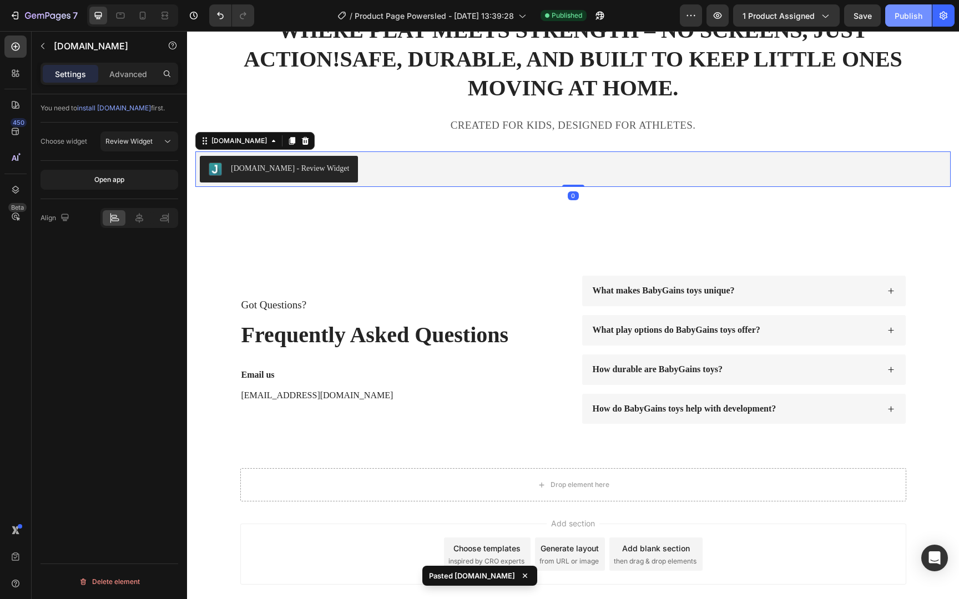
click at [900, 18] on div "Publish" at bounding box center [909, 16] width 28 height 12
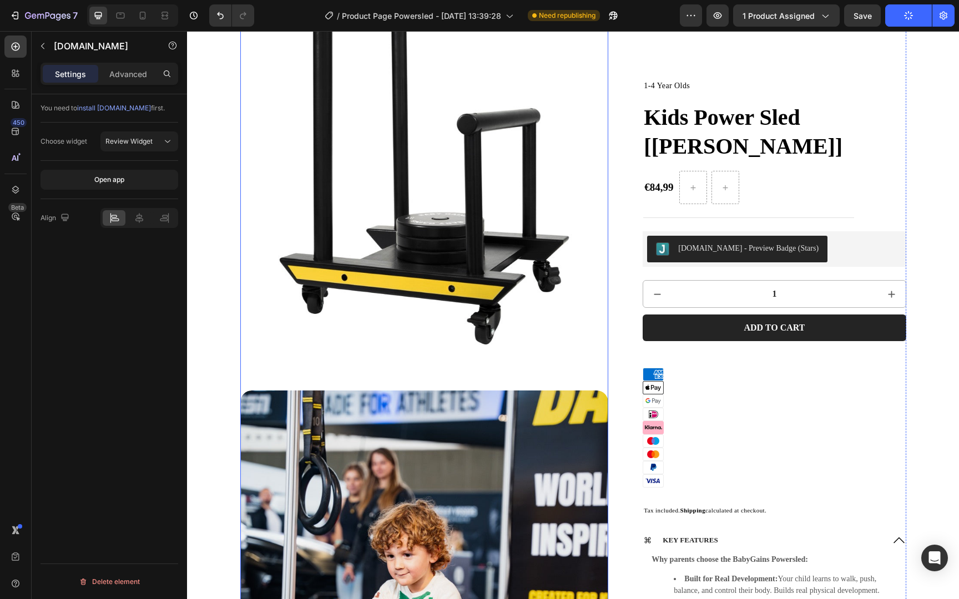
scroll to position [0, 0]
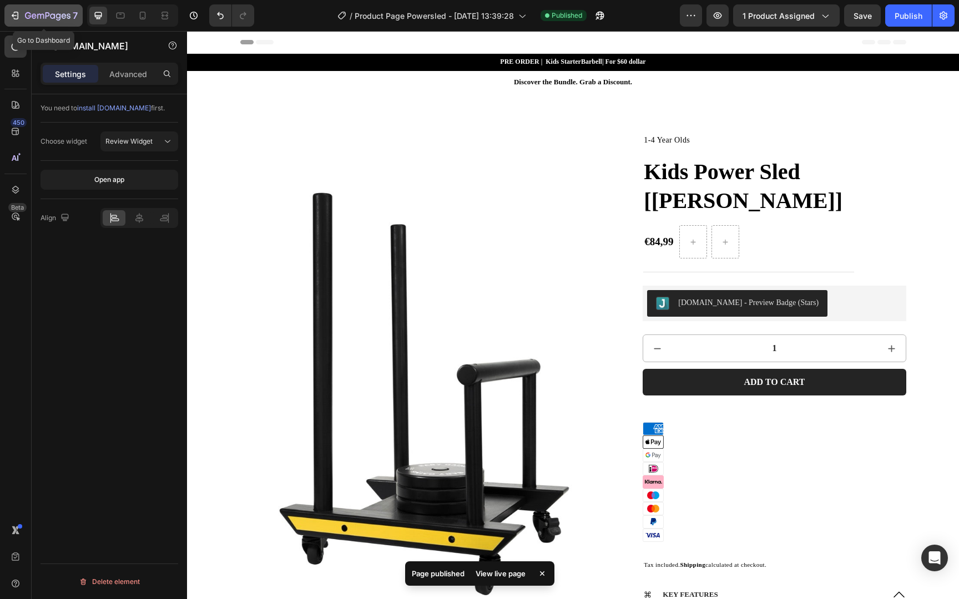
click at [66, 17] on icon "button" at bounding box center [48, 16] width 46 height 9
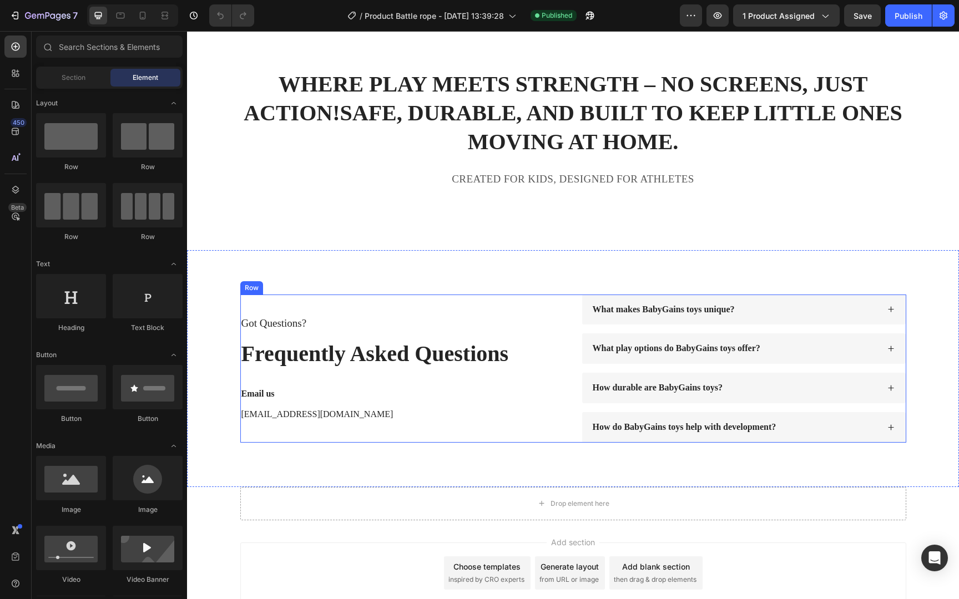
scroll to position [3635, 0]
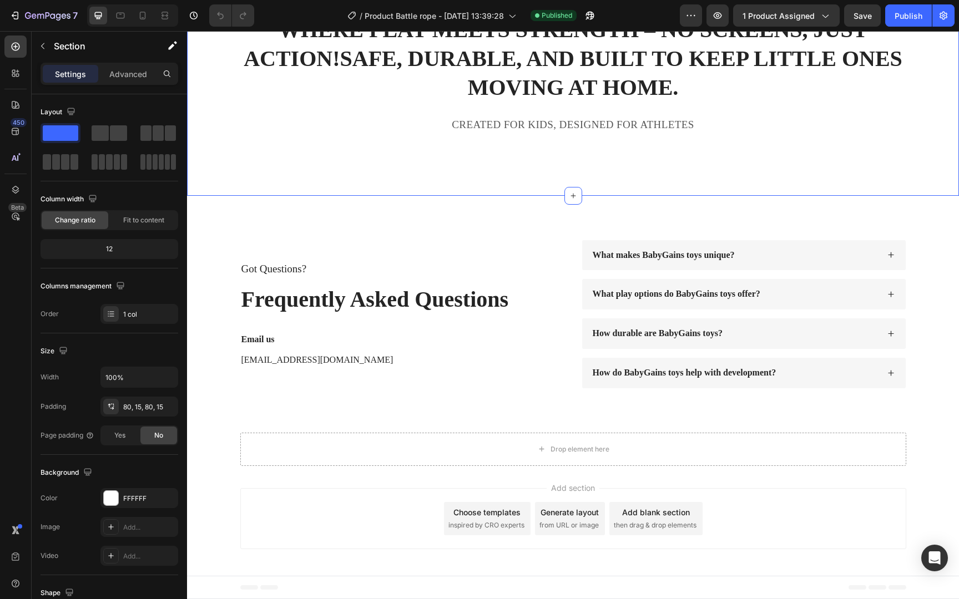
click at [411, 193] on div "WHERE PLAY MEETS STRENGTH – NO SCREENS, JUST ACTION! SAFE, DURABLE, AND BUILT T…" at bounding box center [573, 83] width 772 height 226
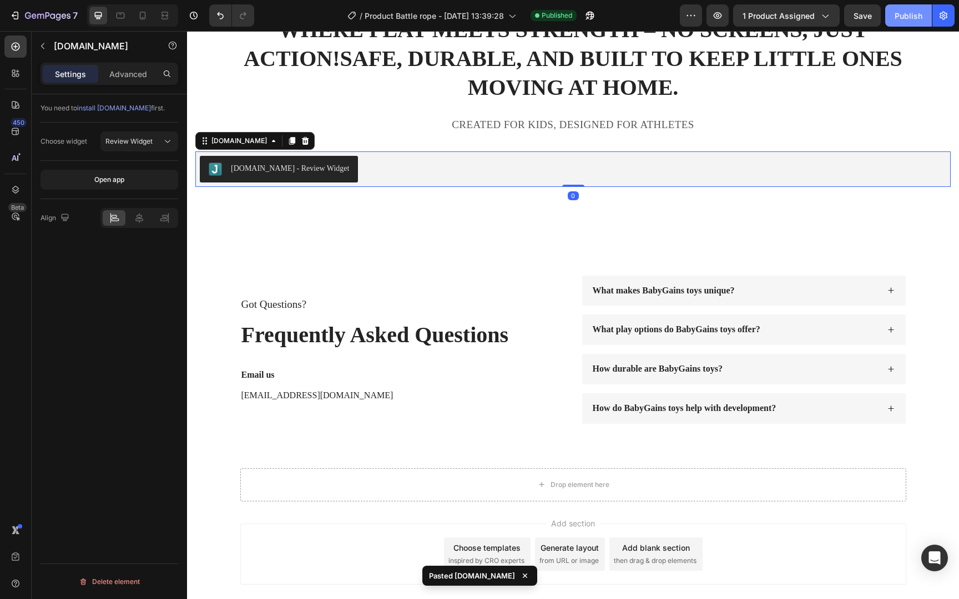
click at [905, 14] on div "Publish" at bounding box center [909, 16] width 28 height 12
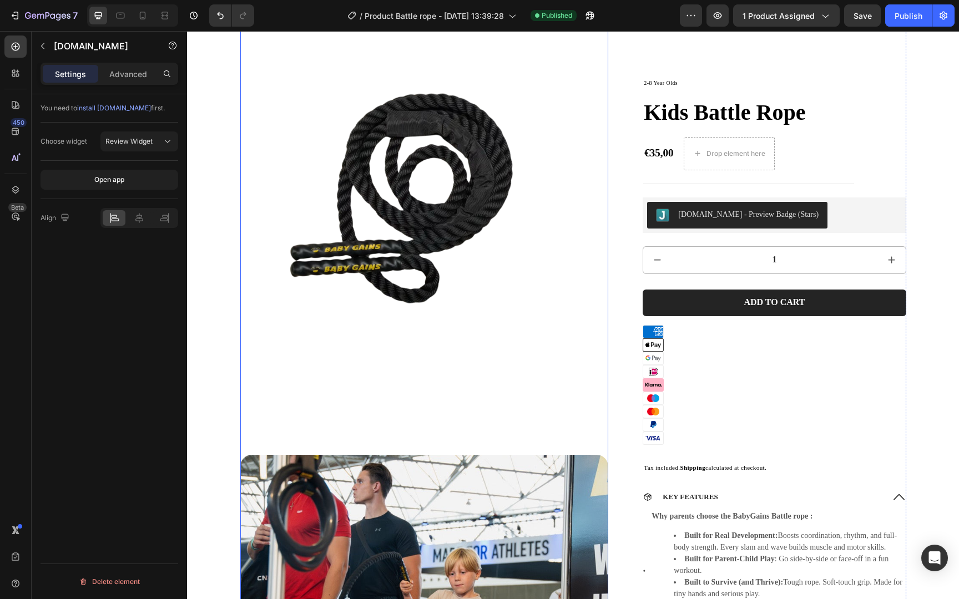
scroll to position [0, 0]
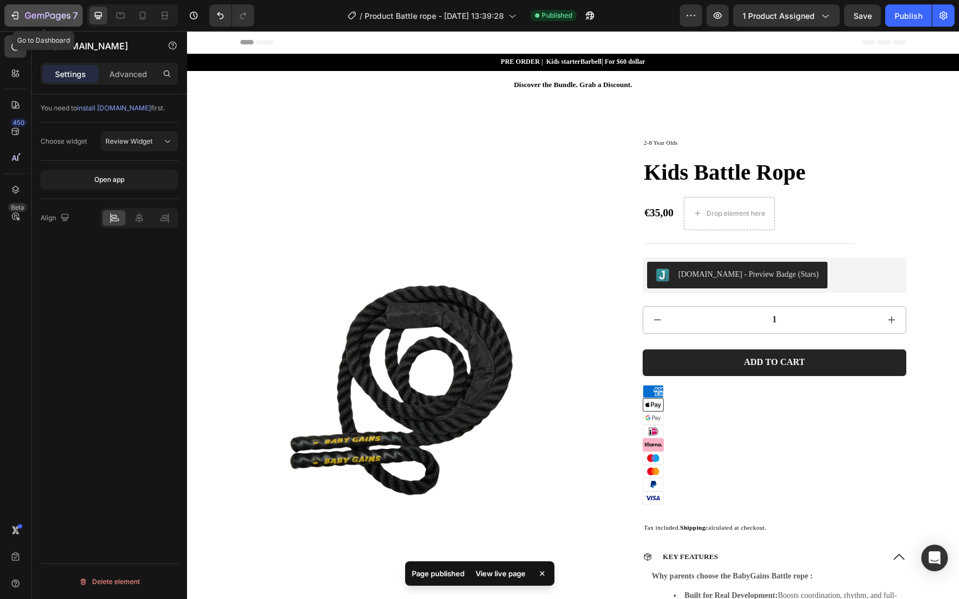
click at [59, 17] on icon "button" at bounding box center [48, 16] width 46 height 9
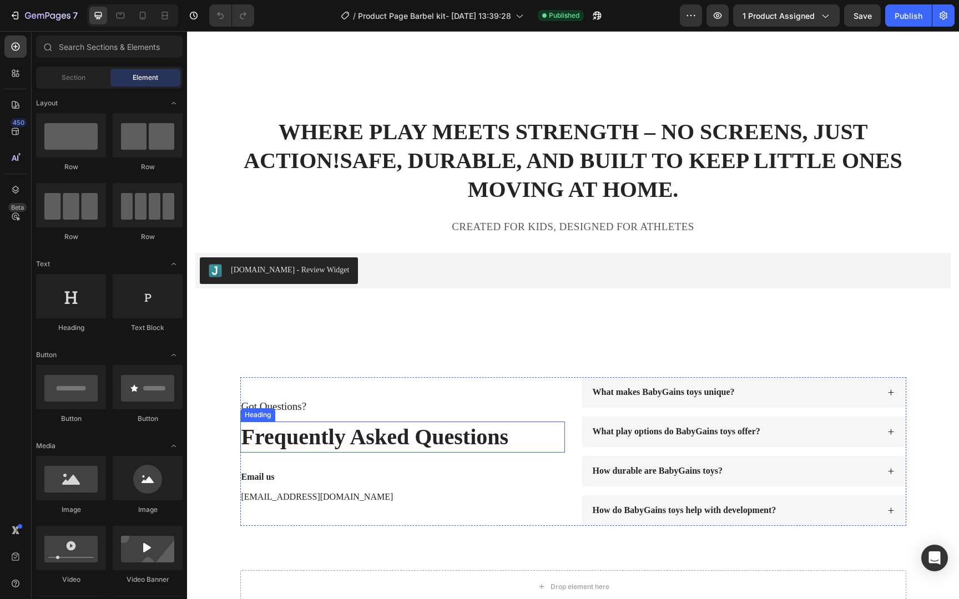
scroll to position [6555, 0]
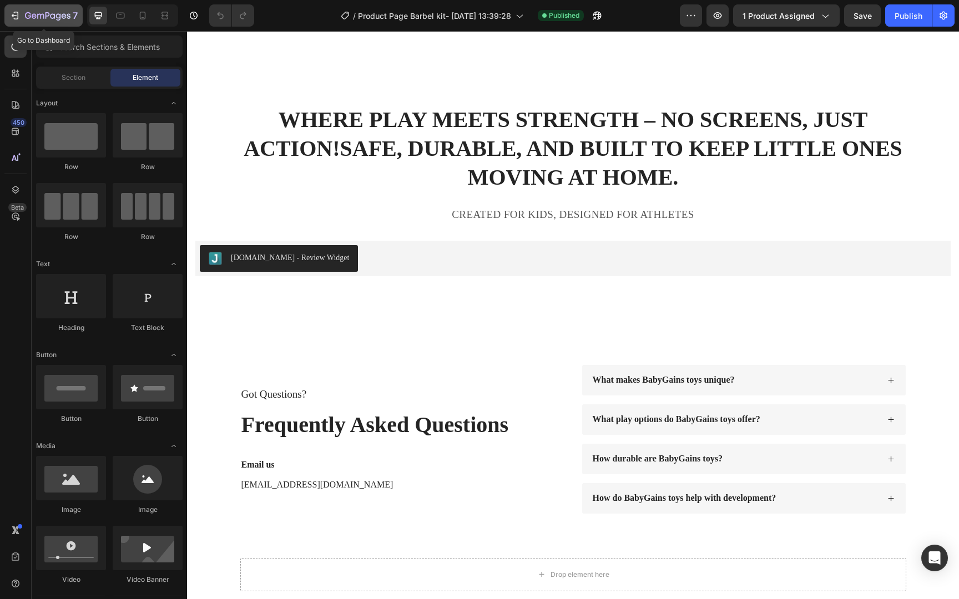
click at [56, 21] on div "7" at bounding box center [51, 15] width 53 height 13
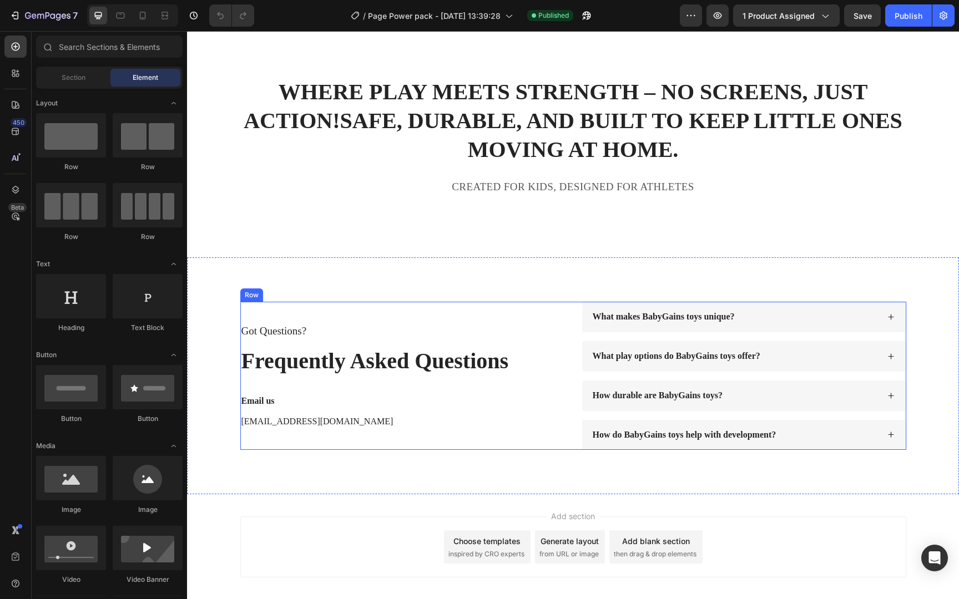
scroll to position [4073, 0]
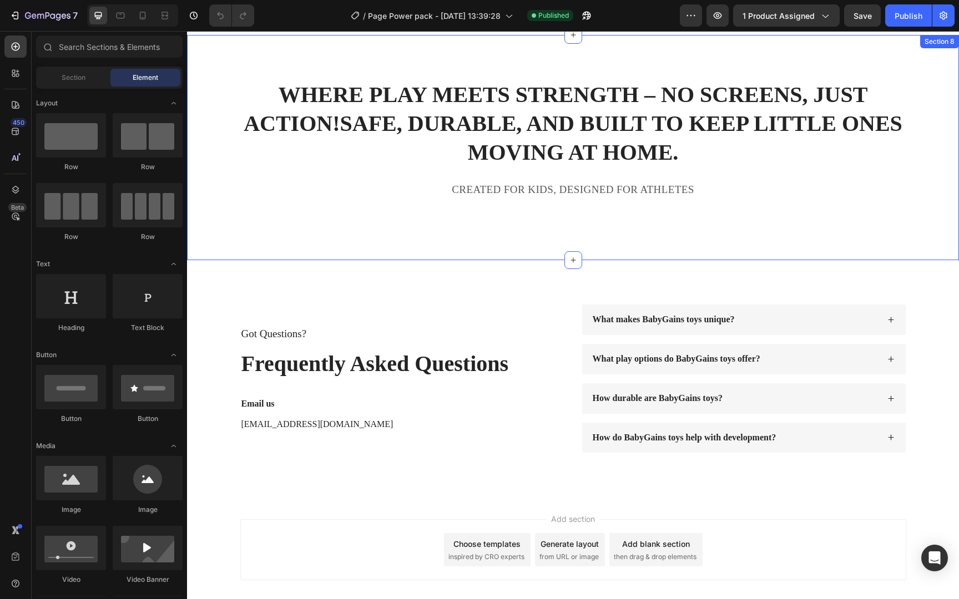
click at [359, 256] on div "WHERE PLAY MEETS STRENGTH – NO SCREENS, JUST ACTION! SAFE, DURABLE, AND BUILT T…" at bounding box center [573, 148] width 772 height 226
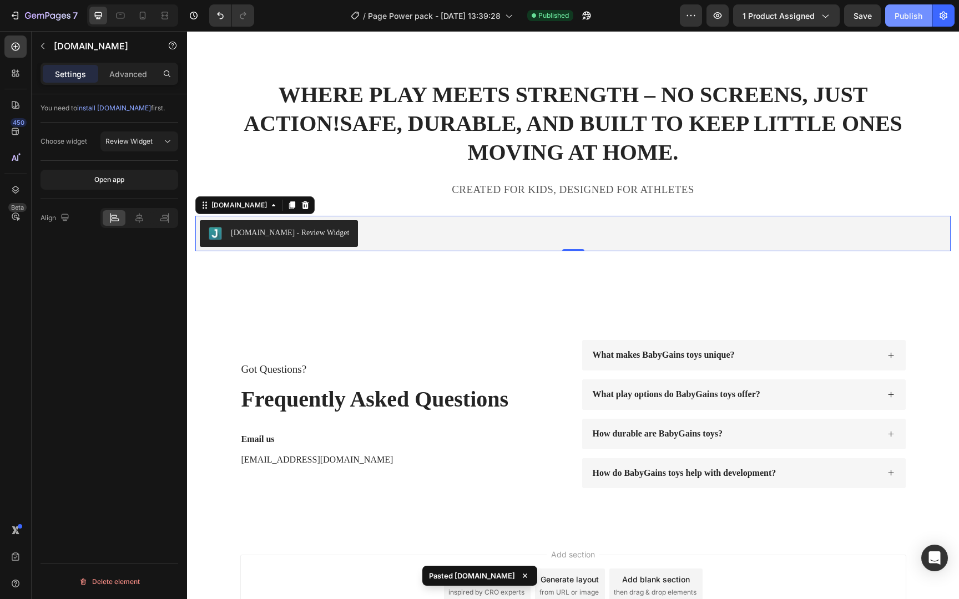
click at [903, 21] on div "Publish" at bounding box center [909, 16] width 28 height 12
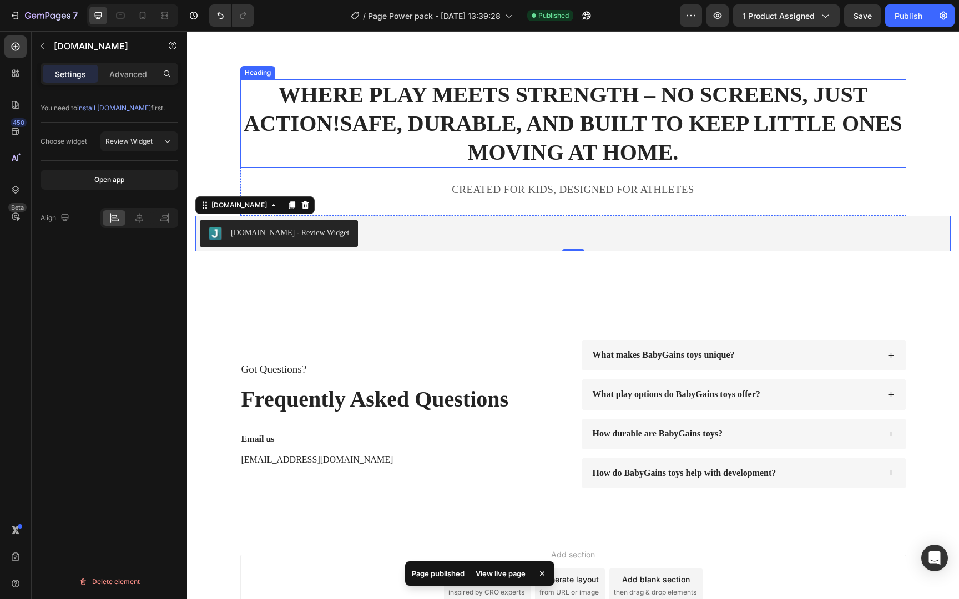
scroll to position [4074, 0]
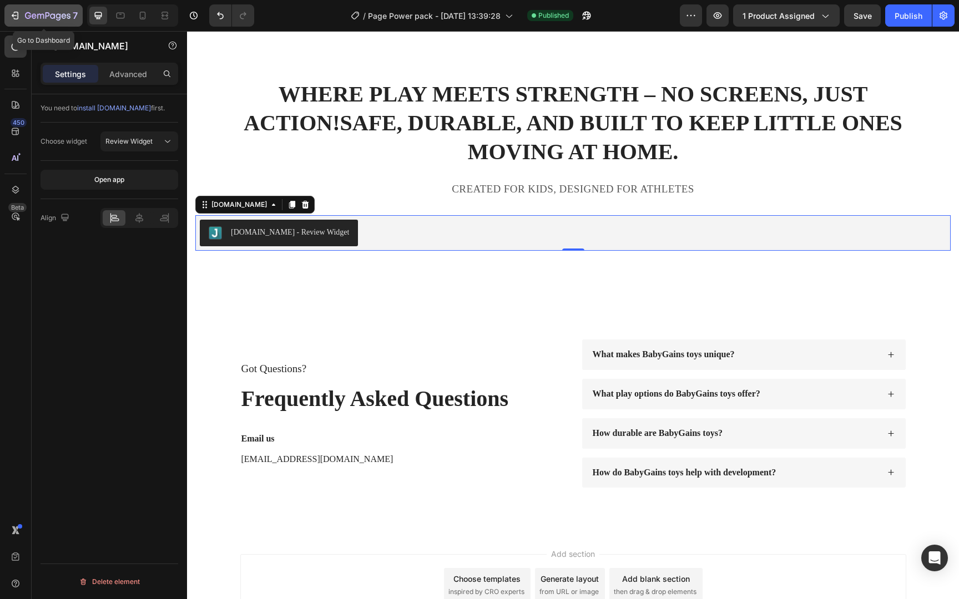
click at [55, 14] on icon "button" at bounding box center [48, 16] width 46 height 9
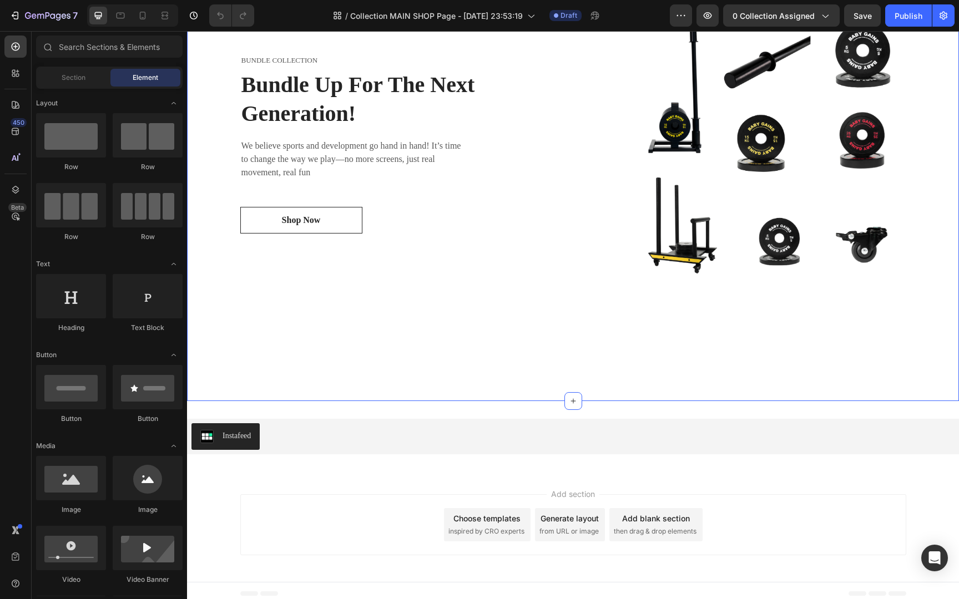
scroll to position [825, 0]
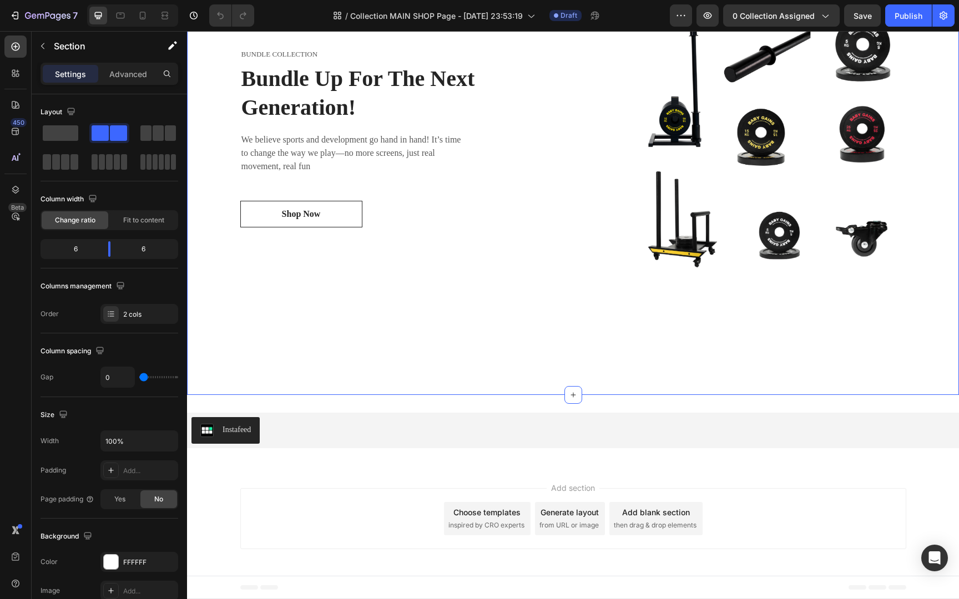
click at [440, 392] on div "BUNDLE COLLECTION Text block Bundle Up For The Next Generation! Heading We beli…" at bounding box center [380, 137] width 386 height 514
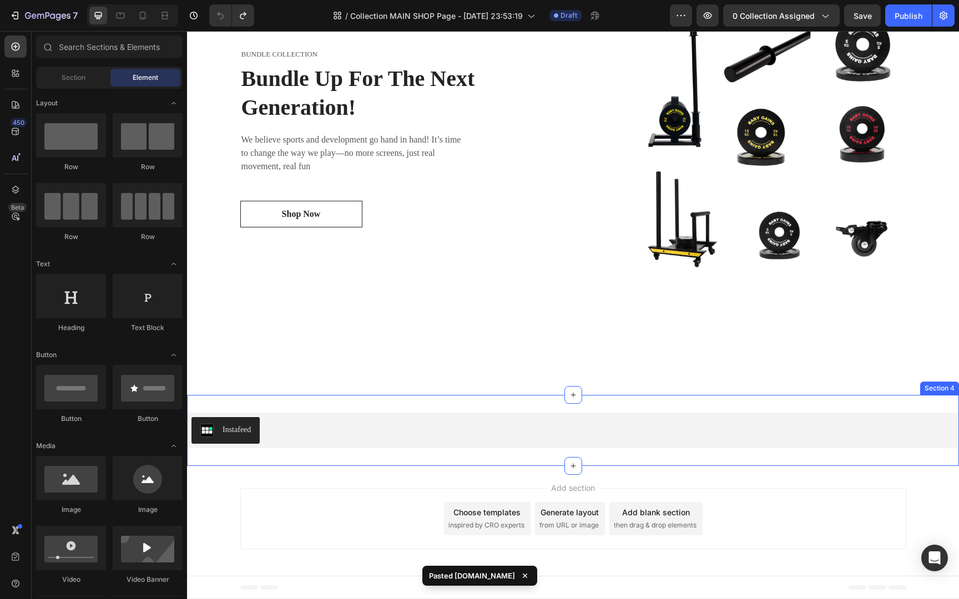
click at [391, 458] on div "Instafeed Instafeed Section 4" at bounding box center [573, 430] width 772 height 71
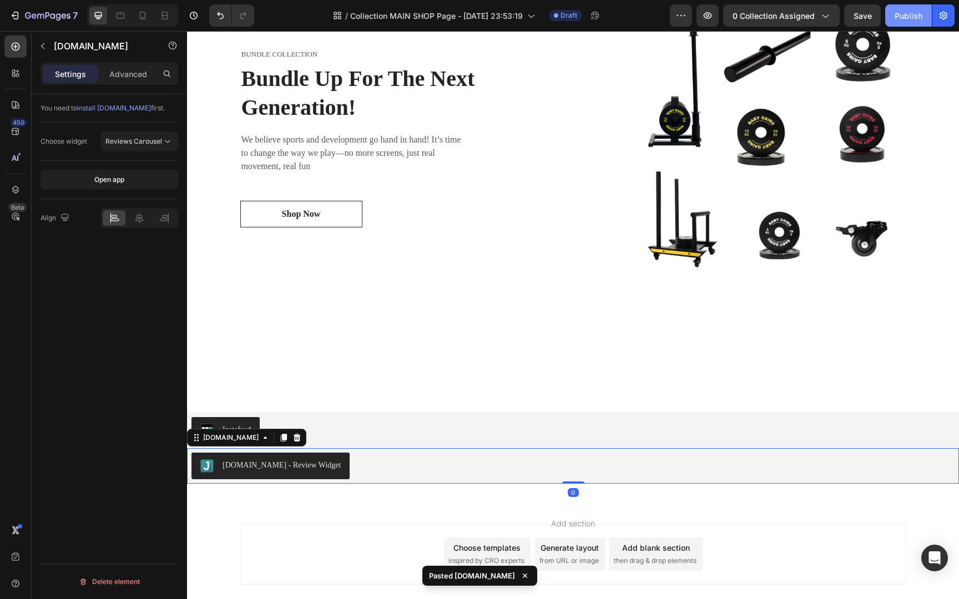
click at [909, 13] on div "Publish" at bounding box center [909, 16] width 28 height 12
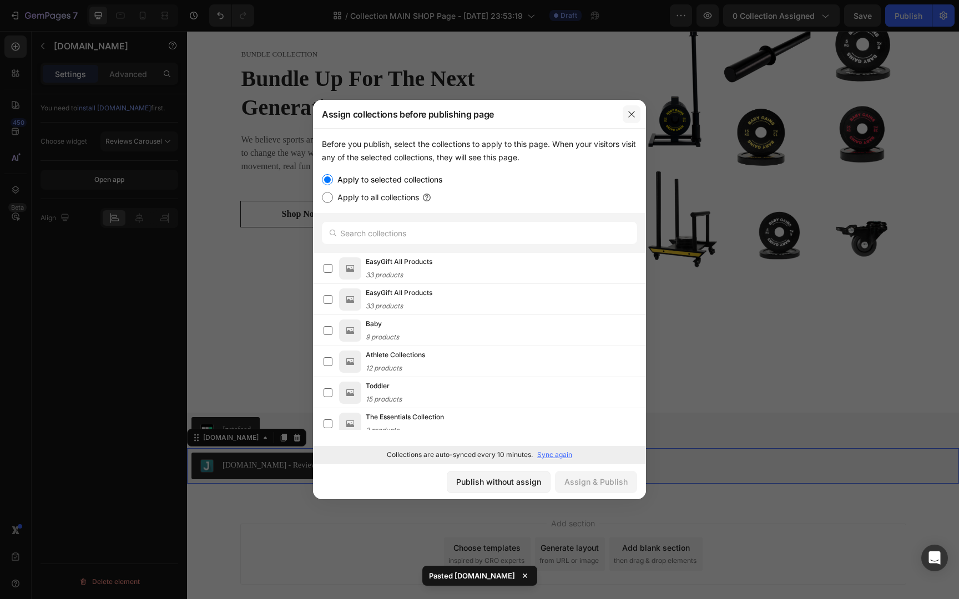
click at [632, 113] on icon "button" at bounding box center [631, 114] width 9 height 9
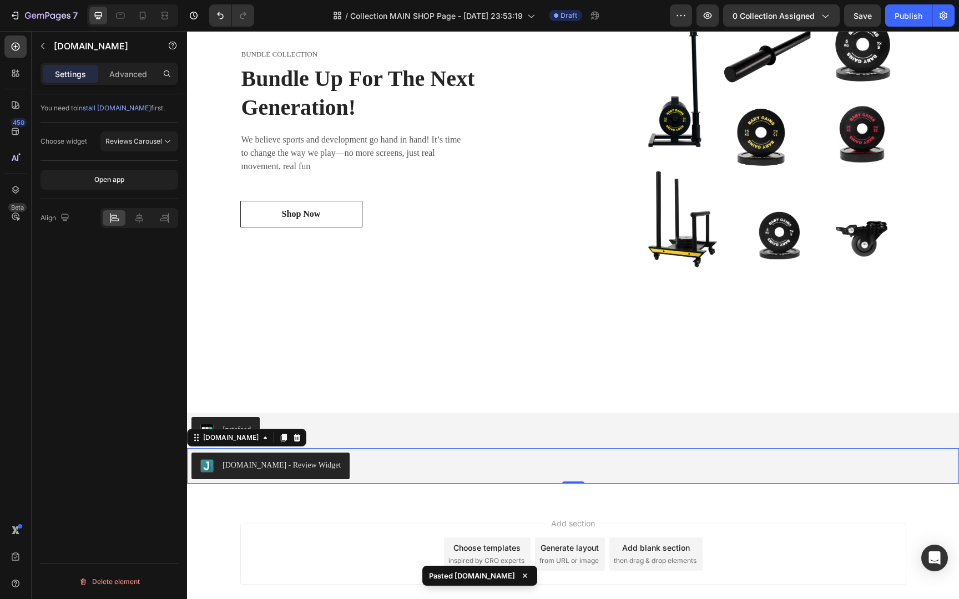
click at [408, 473] on div "[DOMAIN_NAME] - Review Widget" at bounding box center [572, 466] width 763 height 27
click at [154, 142] on span "Reviews Carousel" at bounding box center [133, 141] width 57 height 8
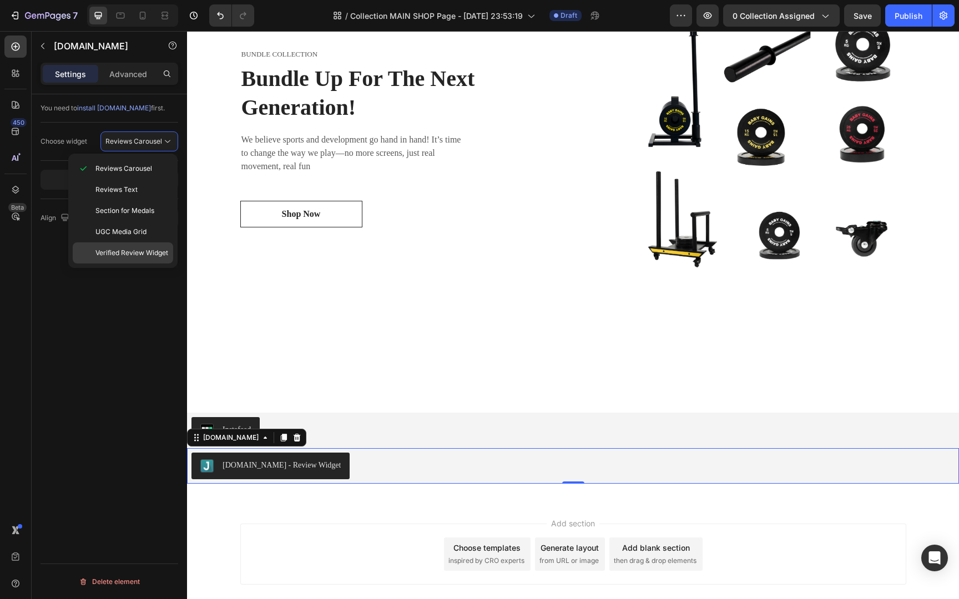
click at [147, 245] on div "Verified Review Widget" at bounding box center [123, 253] width 100 height 21
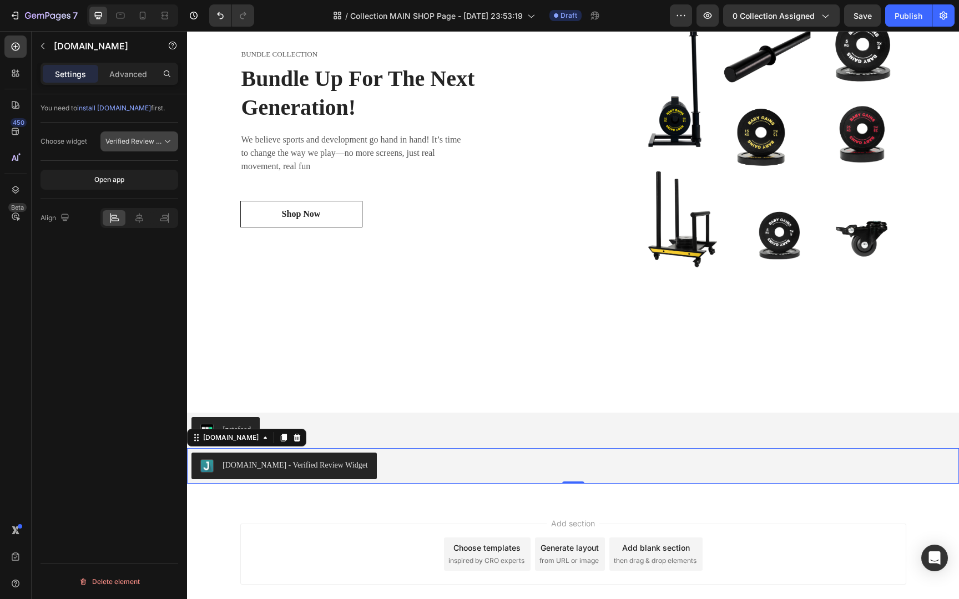
click at [147, 143] on span "Verified Review Widget" at bounding box center [141, 141] width 73 height 8
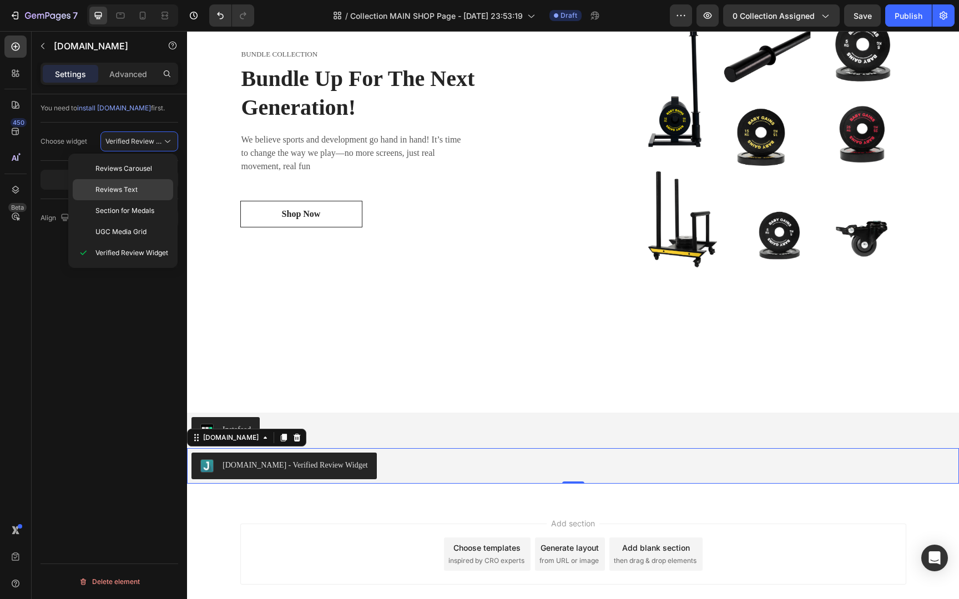
click at [131, 200] on div "Reviews Text" at bounding box center [123, 210] width 100 height 21
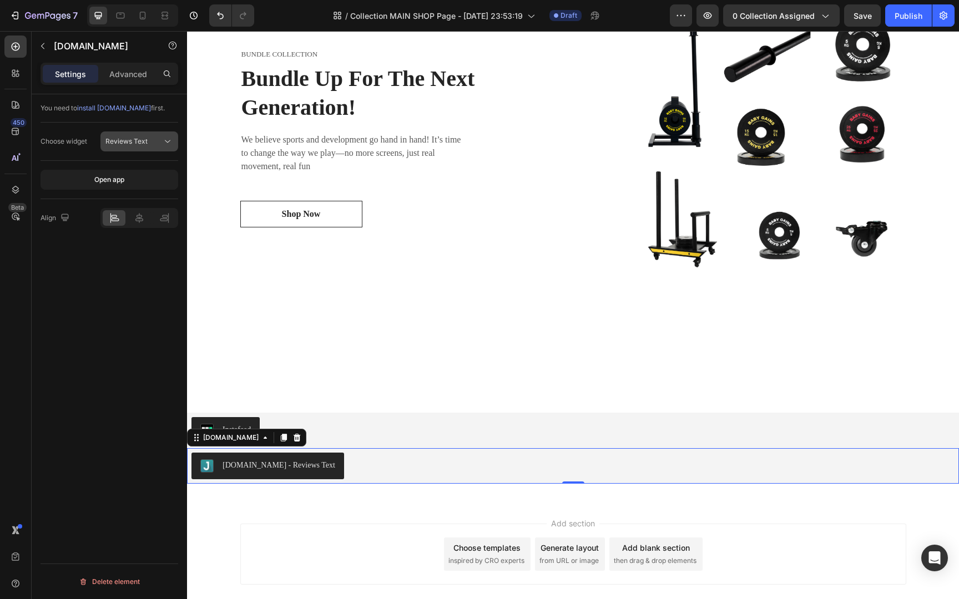
click at [139, 143] on span "Reviews Text" at bounding box center [126, 141] width 42 height 8
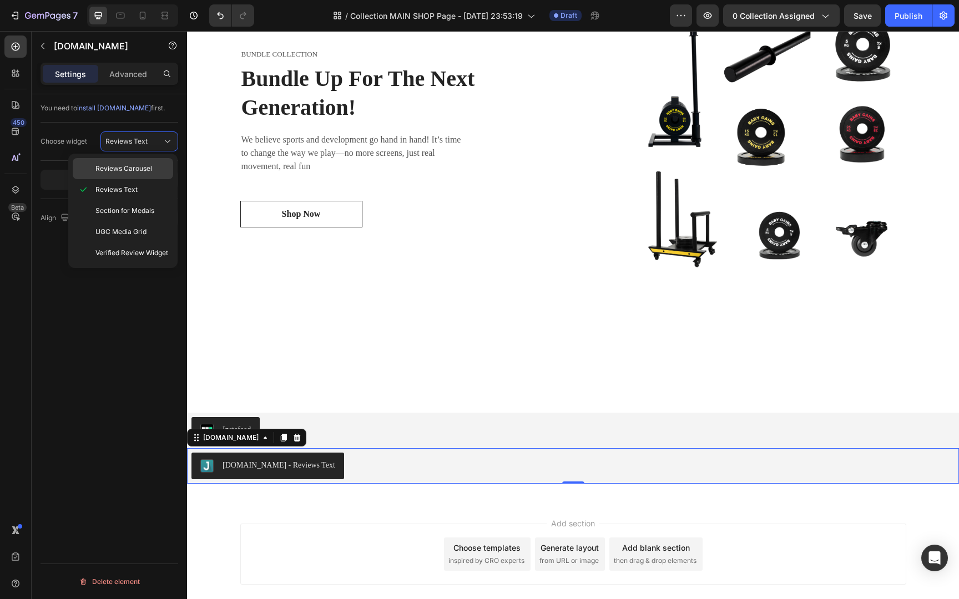
click at [130, 173] on span "Reviews Carousel" at bounding box center [123, 169] width 57 height 10
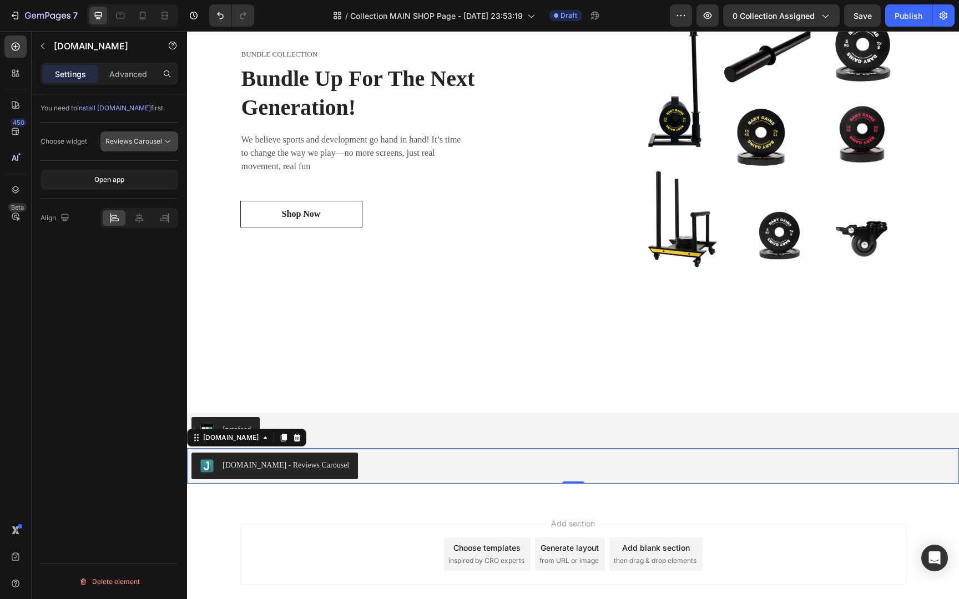
click at [145, 144] on span "Reviews Carousel" at bounding box center [133, 141] width 57 height 8
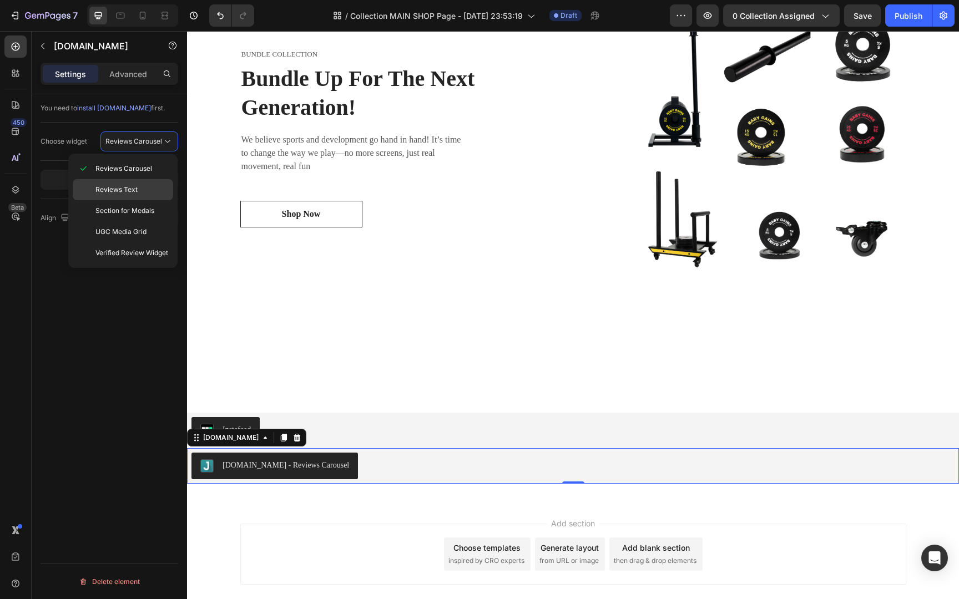
click at [128, 191] on span "Reviews Text" at bounding box center [116, 190] width 42 height 10
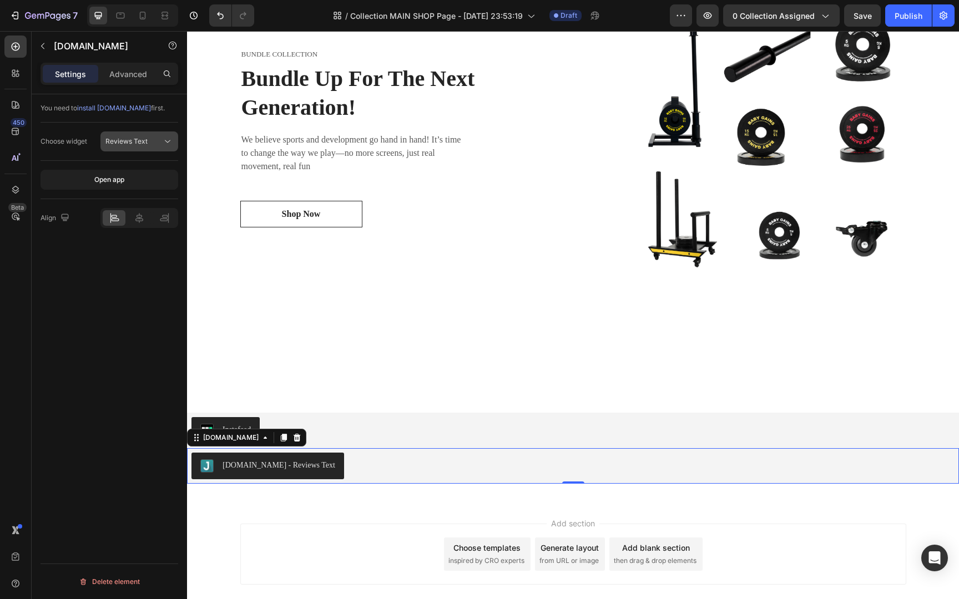
click at [147, 144] on div "Reviews Text" at bounding box center [133, 142] width 57 height 10
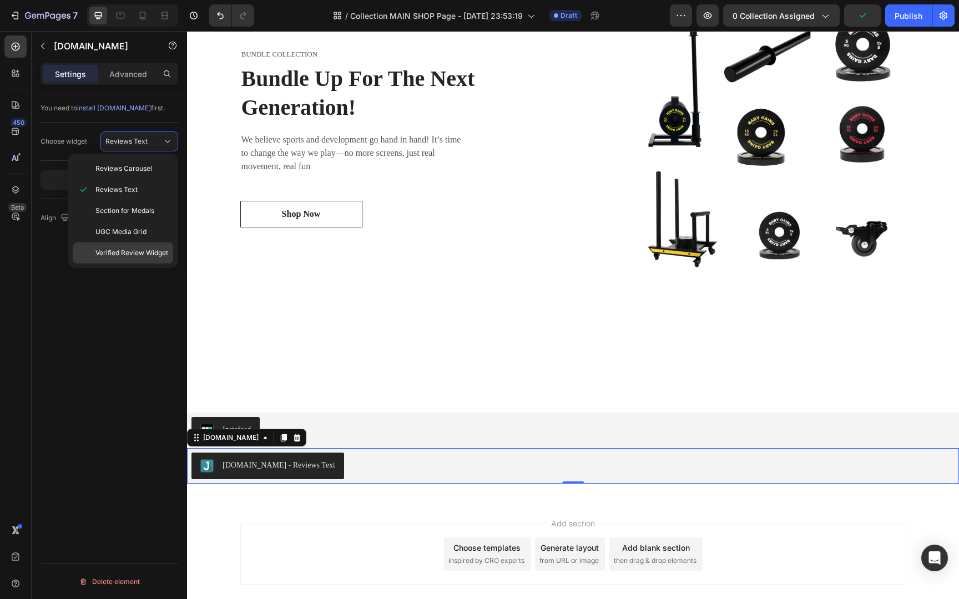
click at [146, 250] on span "Verified Review Widget" at bounding box center [131, 253] width 73 height 10
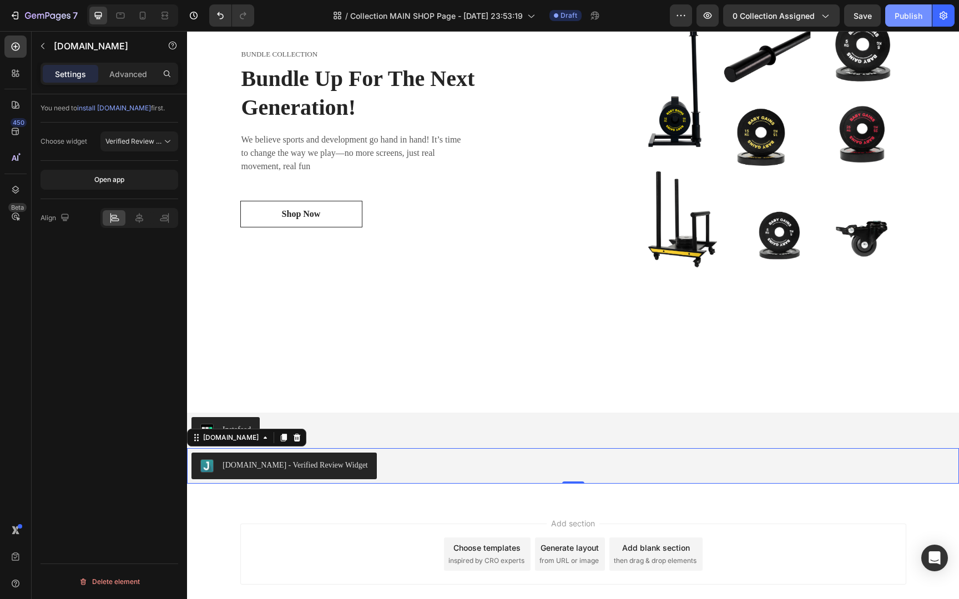
click at [902, 22] on button "Publish" at bounding box center [908, 15] width 47 height 22
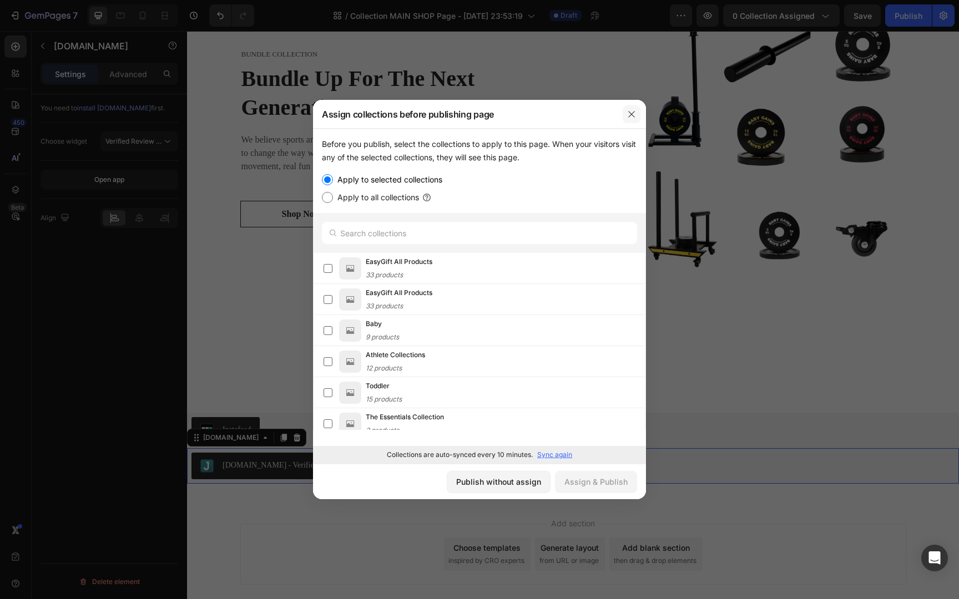
click at [630, 112] on icon "button" at bounding box center [631, 114] width 9 height 9
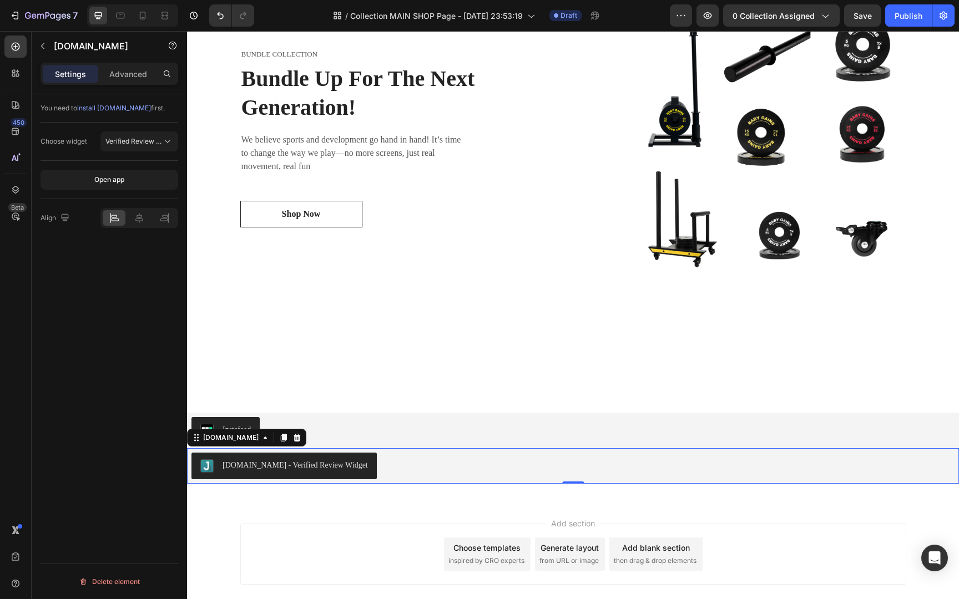
click at [290, 442] on div at bounding box center [296, 437] width 13 height 13
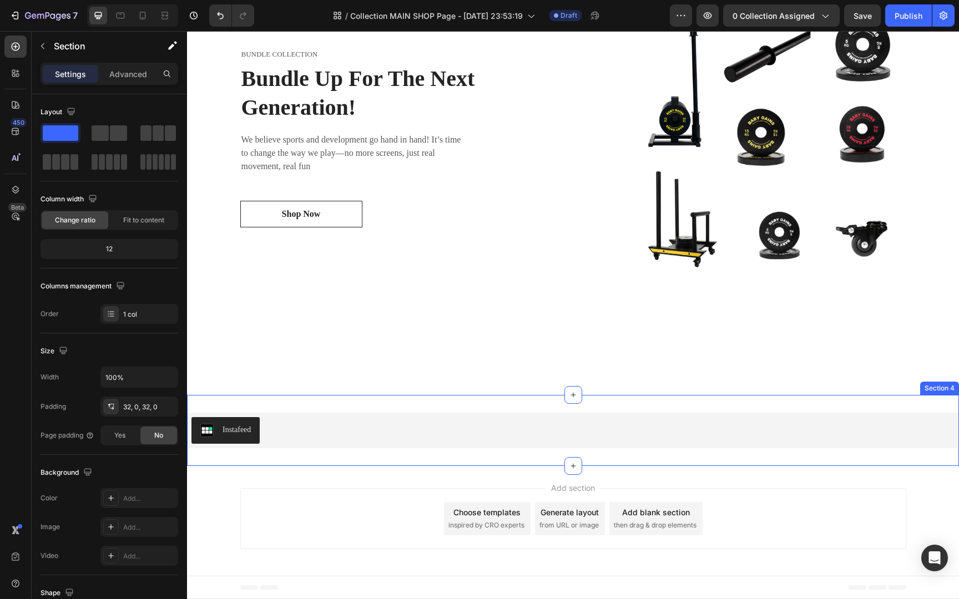
click at [273, 455] on div "Instafeed Instafeed Section 4" at bounding box center [573, 430] width 772 height 71
click at [272, 463] on div "Instafeed Instafeed Section 4 You can create reusable sections Create Theme Sec…" at bounding box center [573, 430] width 772 height 71
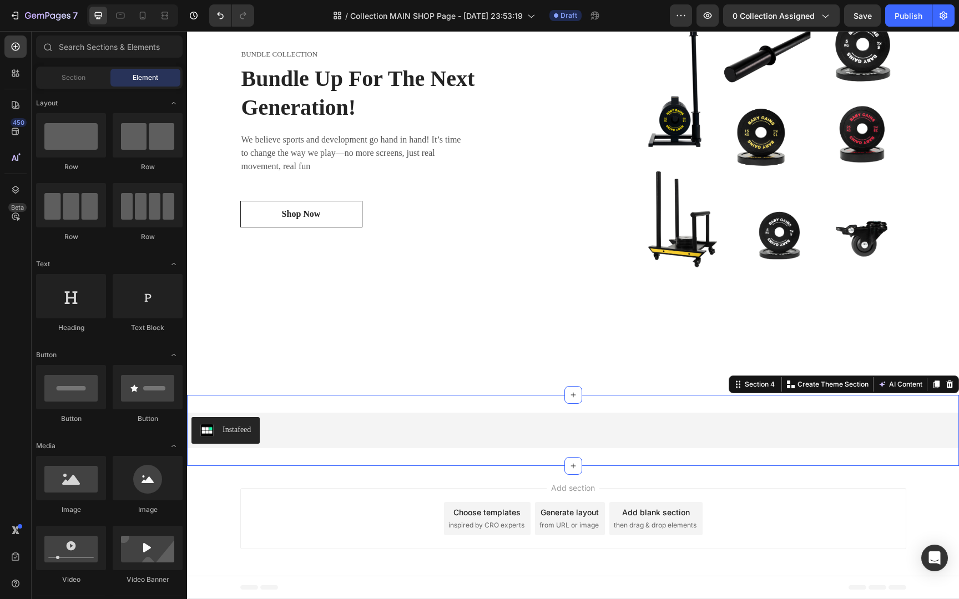
click at [276, 466] on div "Add section Choose templates inspired by CRO experts Generate layout from URL o…" at bounding box center [573, 521] width 772 height 110
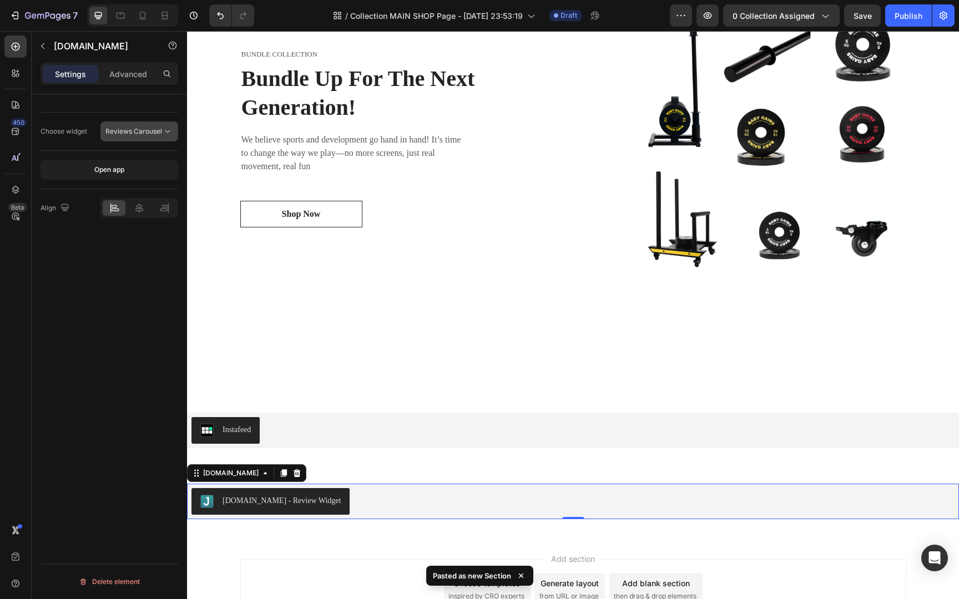
click at [134, 135] on span "Reviews Carousel" at bounding box center [133, 131] width 57 height 8
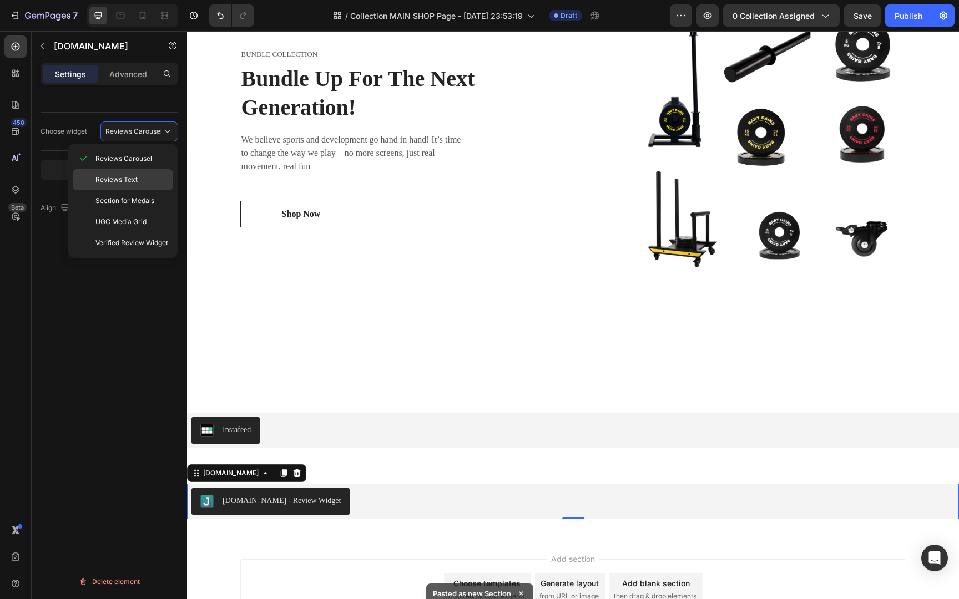
click at [148, 182] on p "Reviews Text" at bounding box center [131, 180] width 73 height 10
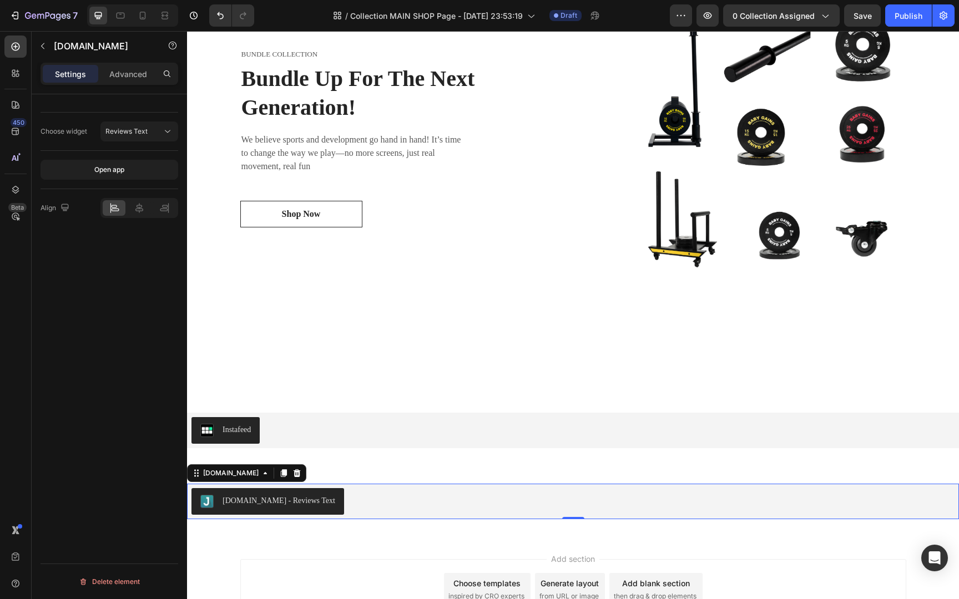
click at [140, 120] on div "Choose widget Reviews Text" at bounding box center [110, 132] width 138 height 38
click at [143, 130] on span "Reviews Text" at bounding box center [126, 131] width 42 height 8
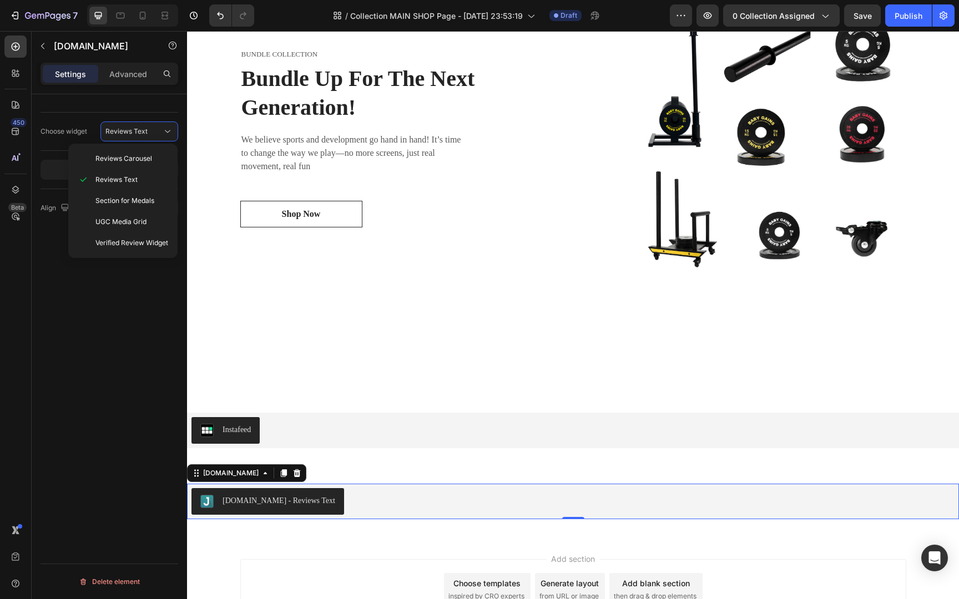
click at [77, 340] on div "Choose widget Reviews Text Open app Align Delete element" at bounding box center [109, 362] width 155 height 537
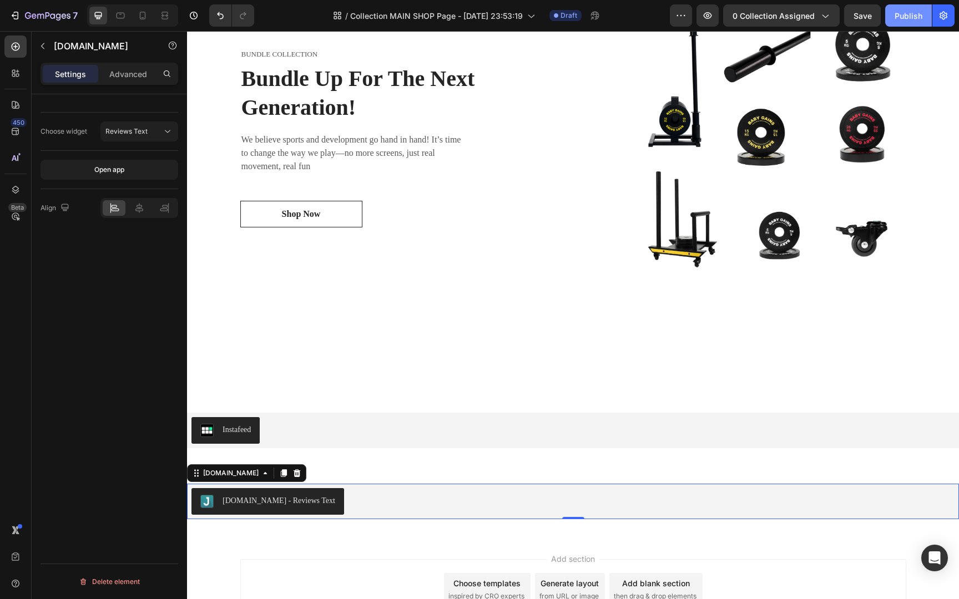
click at [895, 17] on div "Publish" at bounding box center [909, 16] width 28 height 12
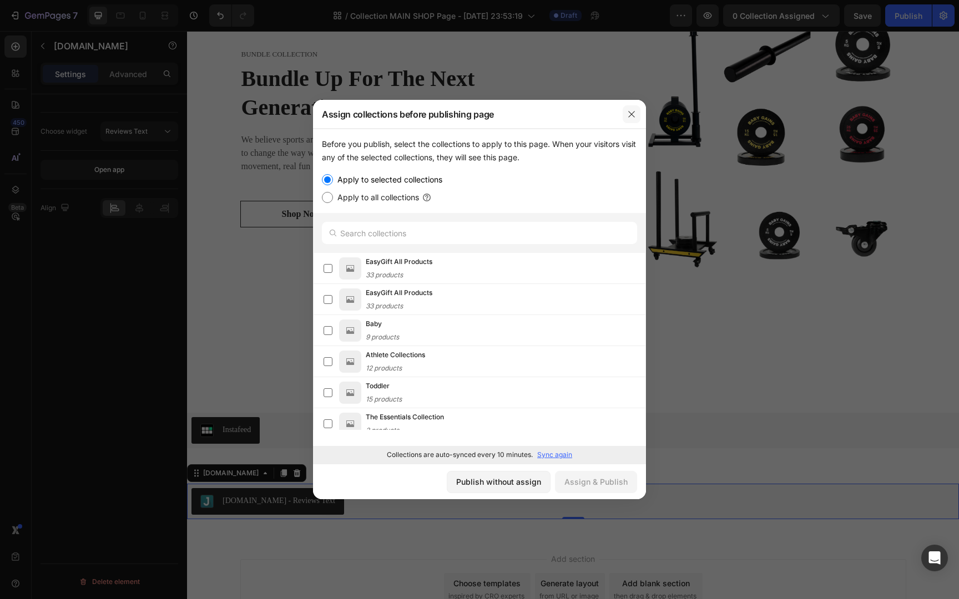
click at [625, 112] on button "button" at bounding box center [632, 114] width 18 height 18
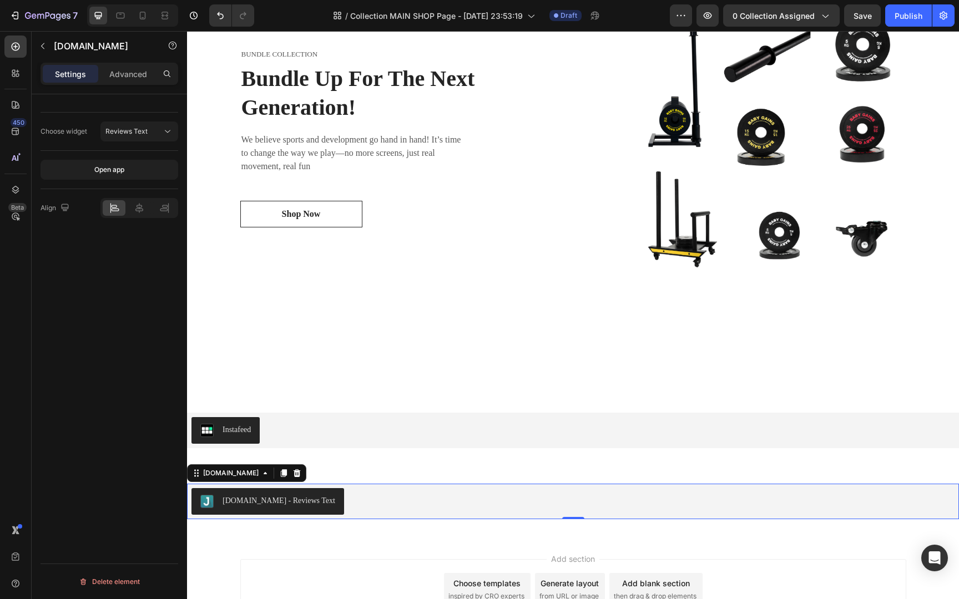
click at [415, 498] on div "Judge.me - Reviews Text" at bounding box center [572, 501] width 763 height 27
click at [294, 476] on icon at bounding box center [297, 474] width 7 height 8
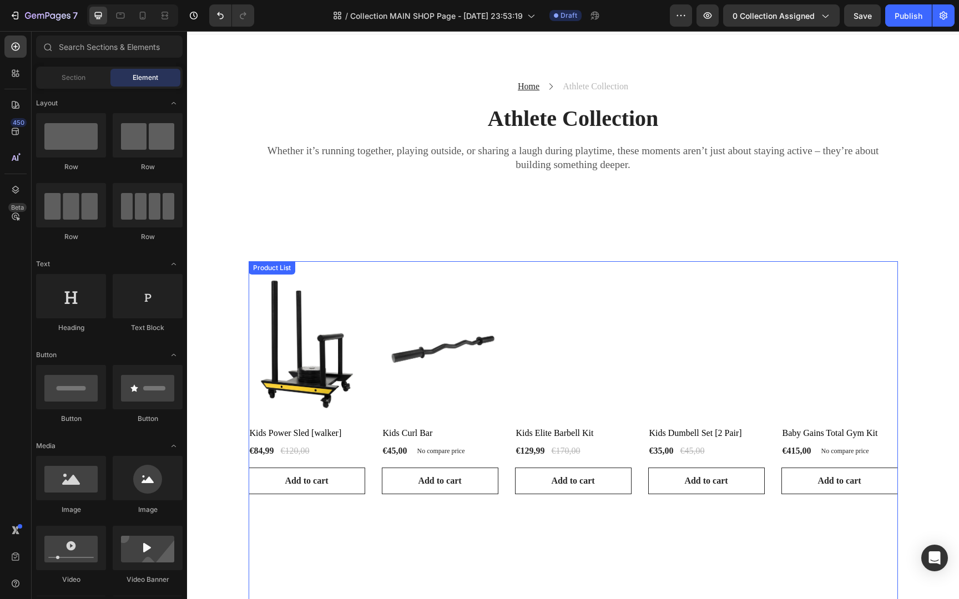
scroll to position [0, 0]
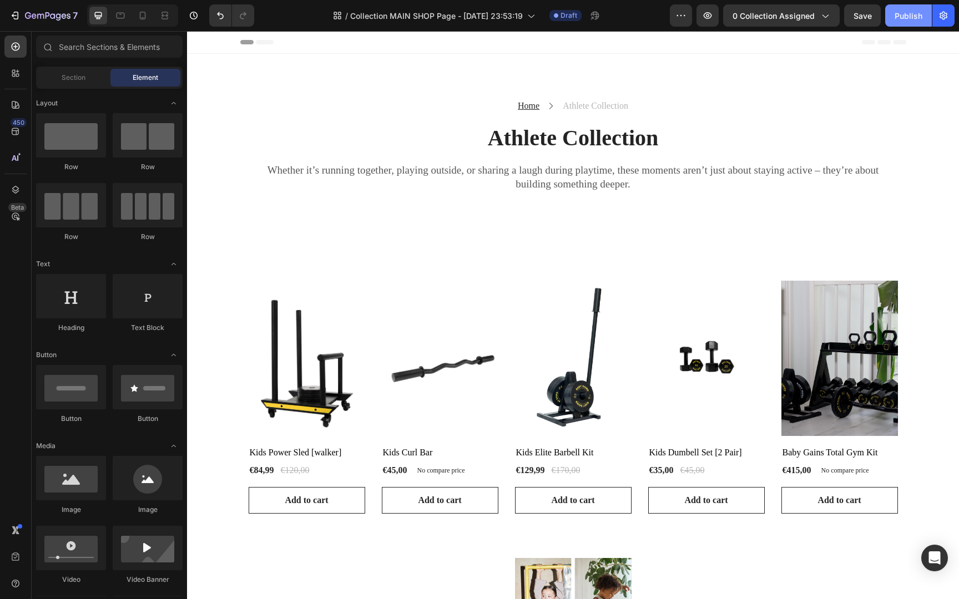
click at [903, 17] on div "Publish" at bounding box center [909, 16] width 28 height 12
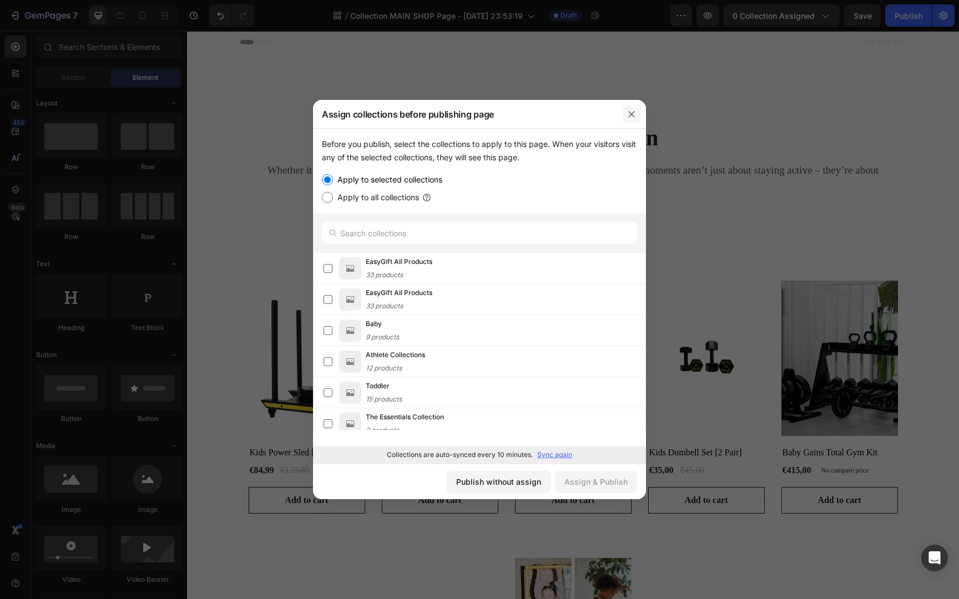
drag, startPoint x: 631, startPoint y: 114, endPoint x: 442, endPoint y: 83, distance: 191.7
click at [631, 114] on icon "button" at bounding box center [631, 114] width 6 height 6
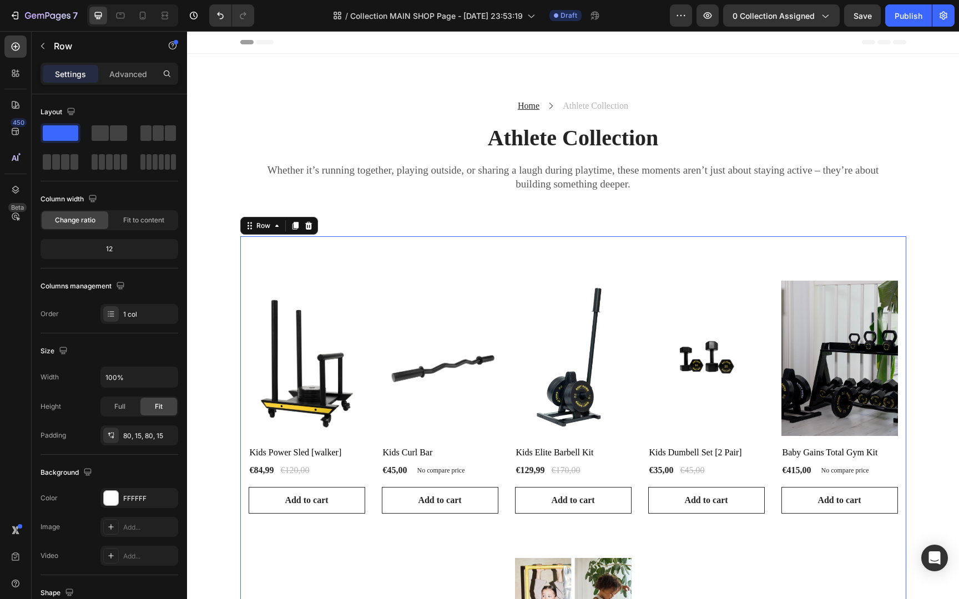
click at [356, 294] on img at bounding box center [307, 358] width 117 height 155
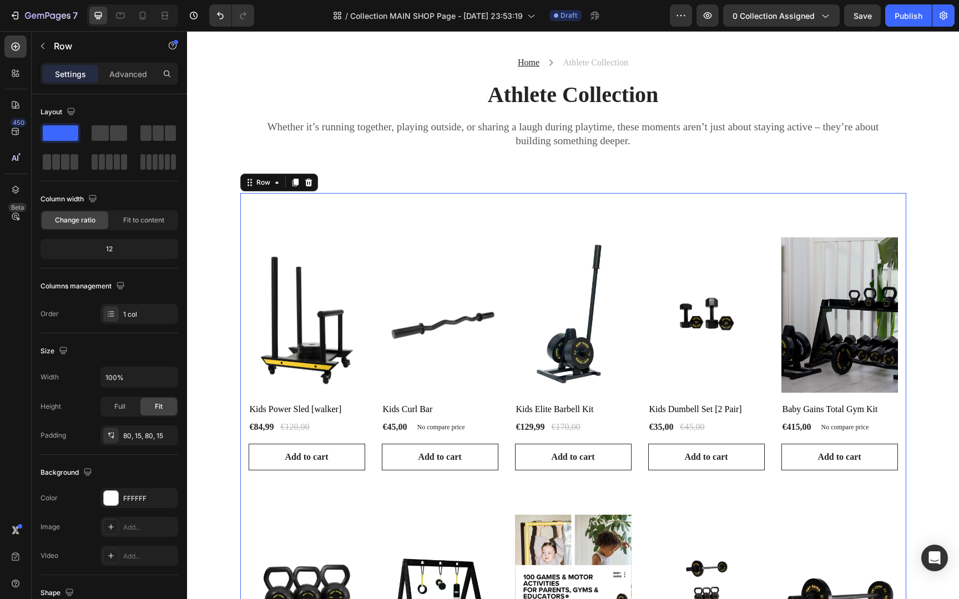
scroll to position [233, 0]
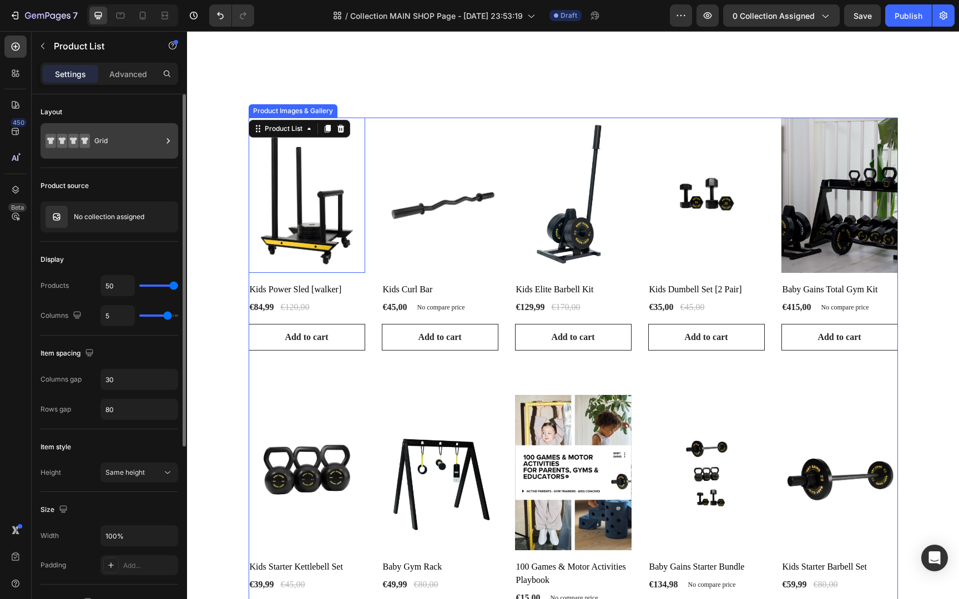
scroll to position [162, 0]
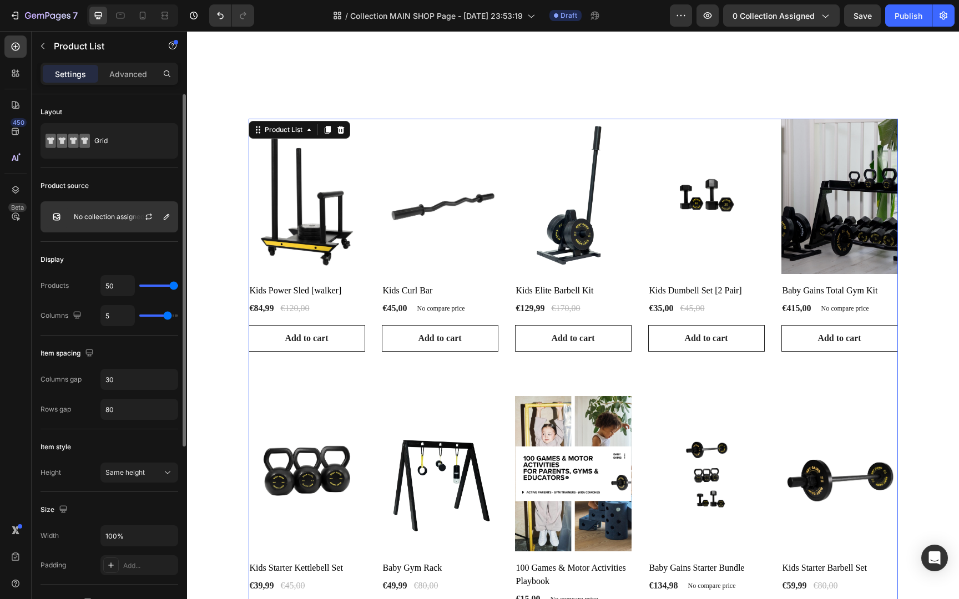
click at [109, 209] on div "No collection assigned" at bounding box center [110, 216] width 138 height 31
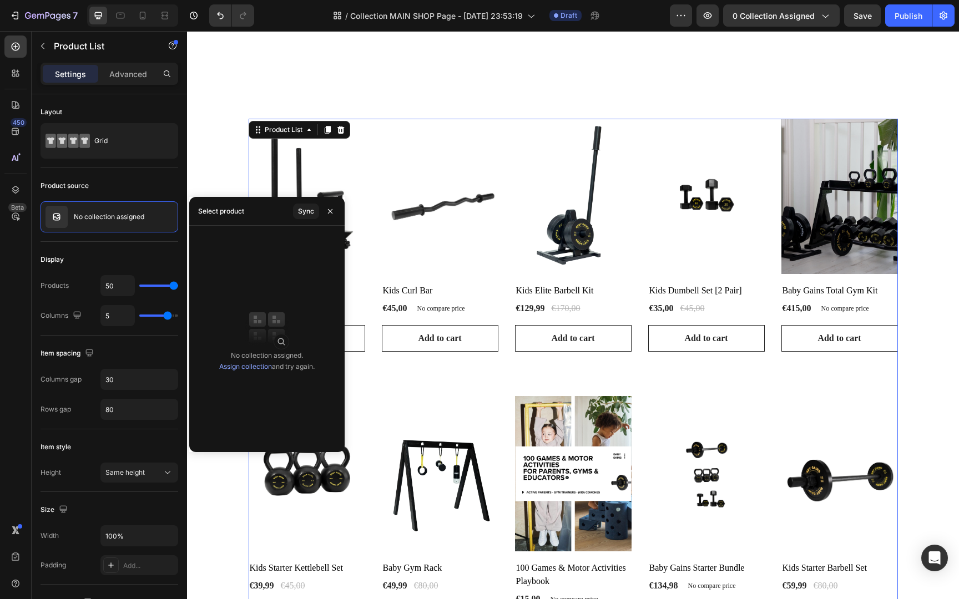
click at [254, 365] on link "Assign collection" at bounding box center [245, 366] width 53 height 8
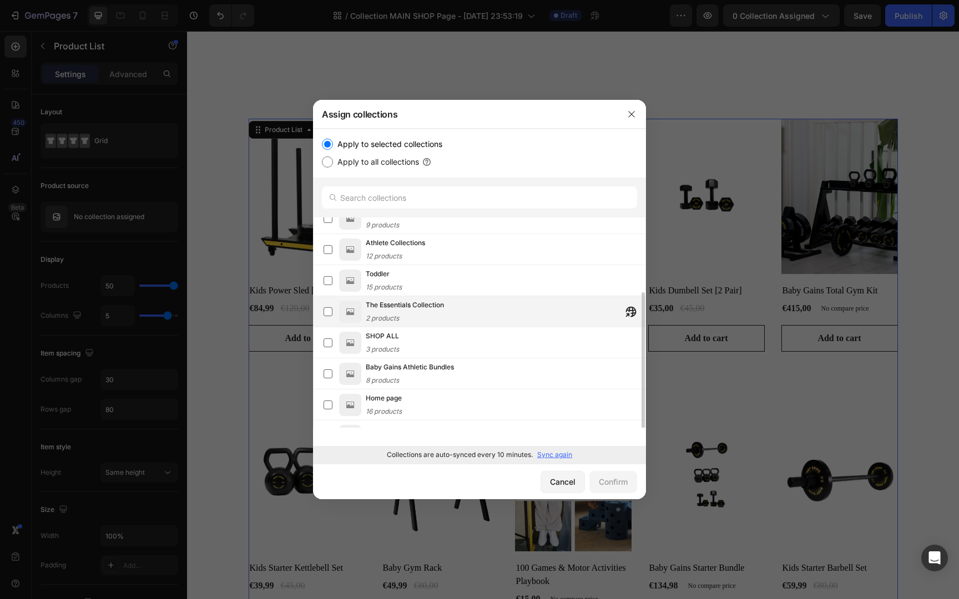
scroll to position [100, 0]
click at [464, 314] on div "Athlete Collections 12 products" at bounding box center [506, 315] width 280 height 24
click at [600, 480] on div "Confirm" at bounding box center [613, 482] width 29 height 12
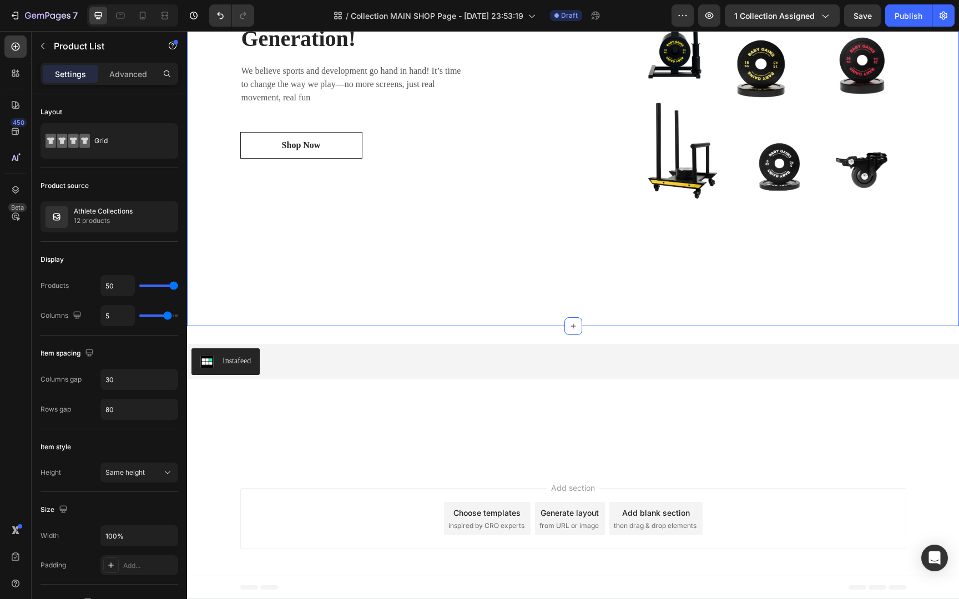
scroll to position [1700, 0]
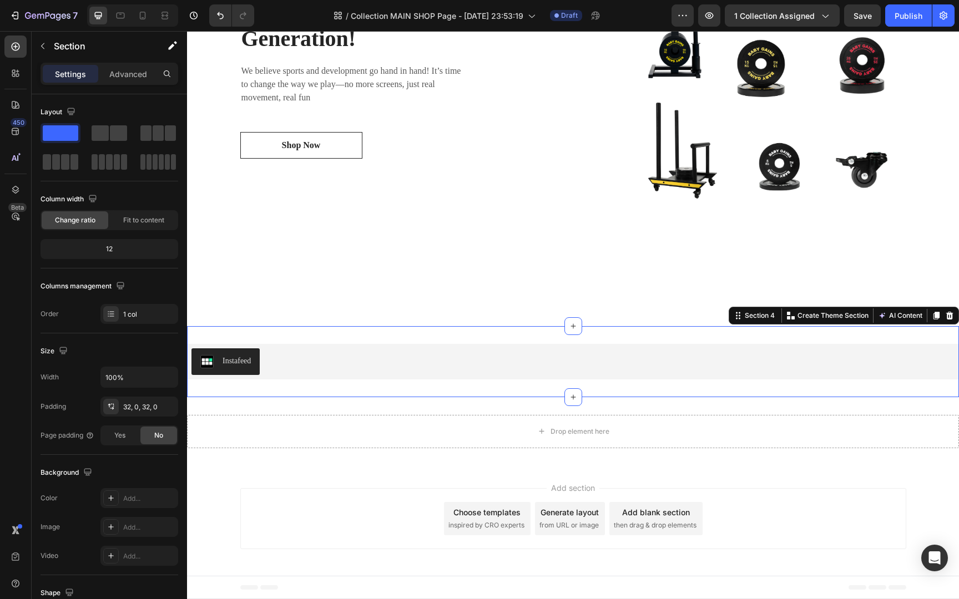
click at [386, 386] on div "Instafeed Instafeed Section 4 You can create reusable sections Create Theme Sec…" at bounding box center [573, 361] width 772 height 71
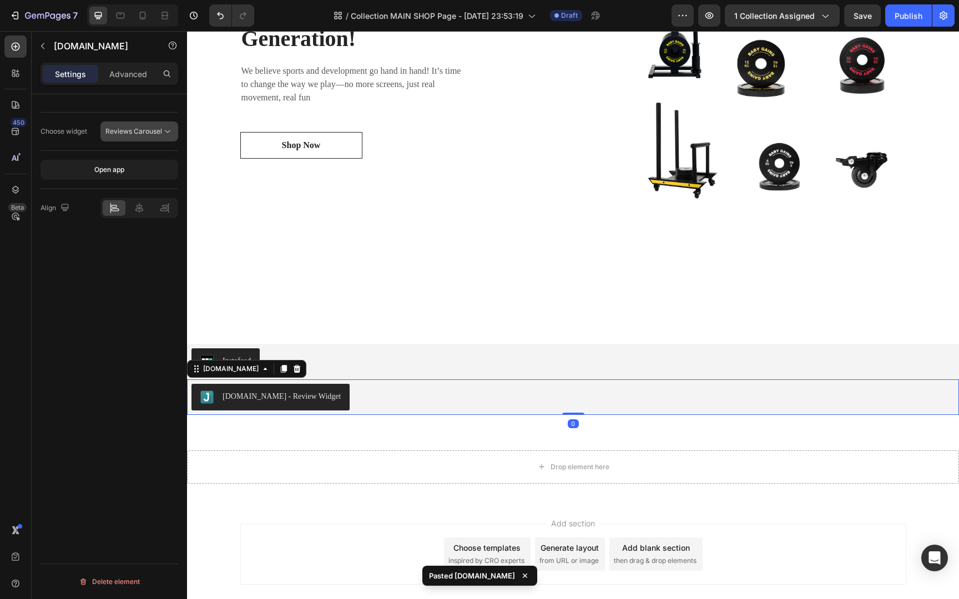
click at [142, 135] on span "Reviews Carousel" at bounding box center [133, 132] width 57 height 10
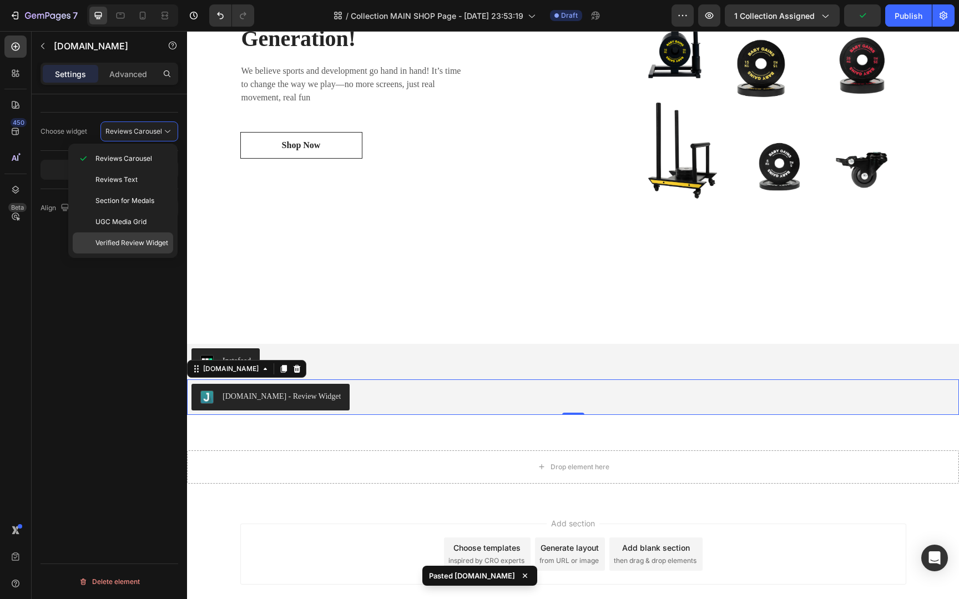
click at [149, 242] on span "Verified Review Widget" at bounding box center [131, 243] width 73 height 10
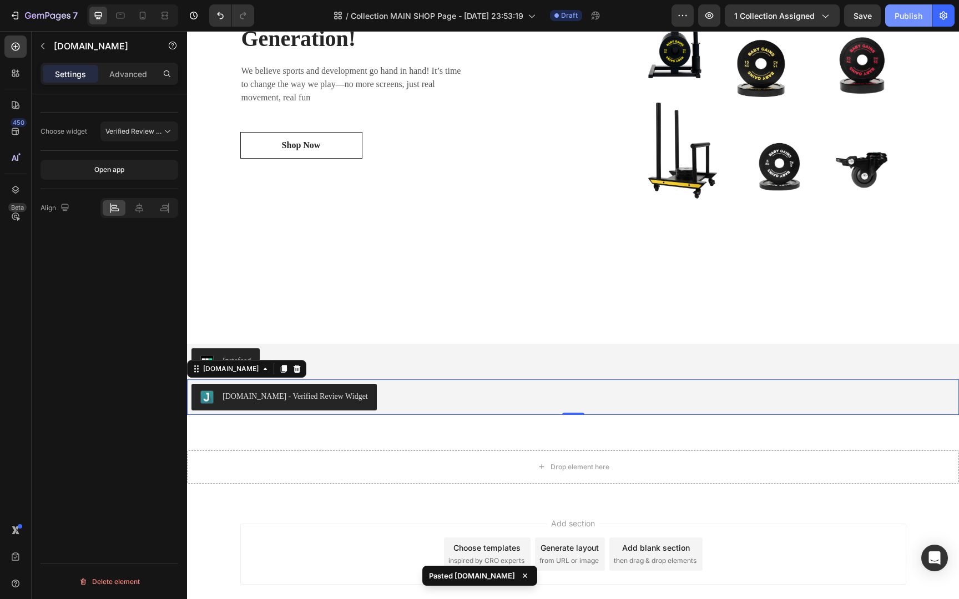
click at [909, 12] on div "Publish" at bounding box center [909, 16] width 28 height 12
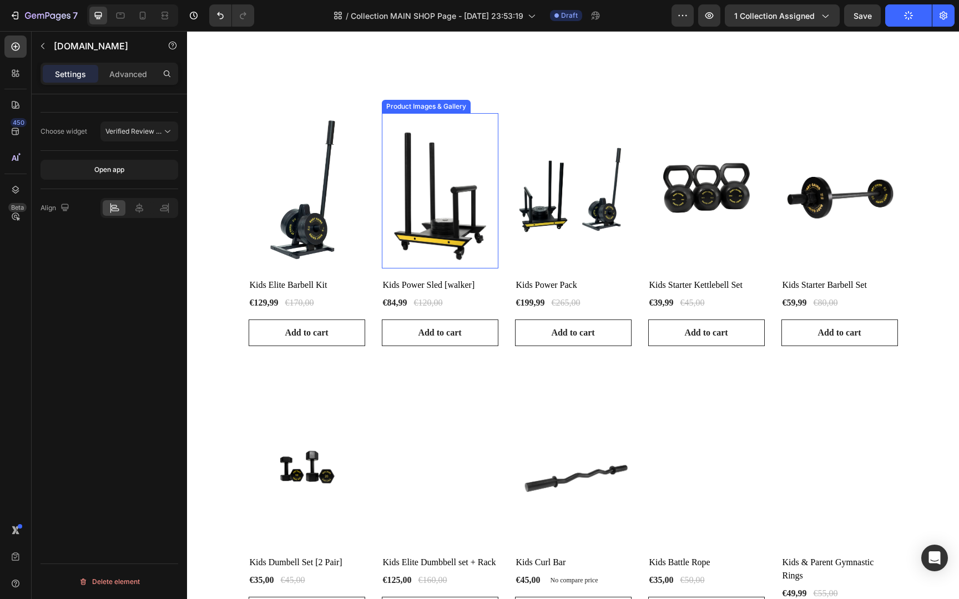
scroll to position [0, 0]
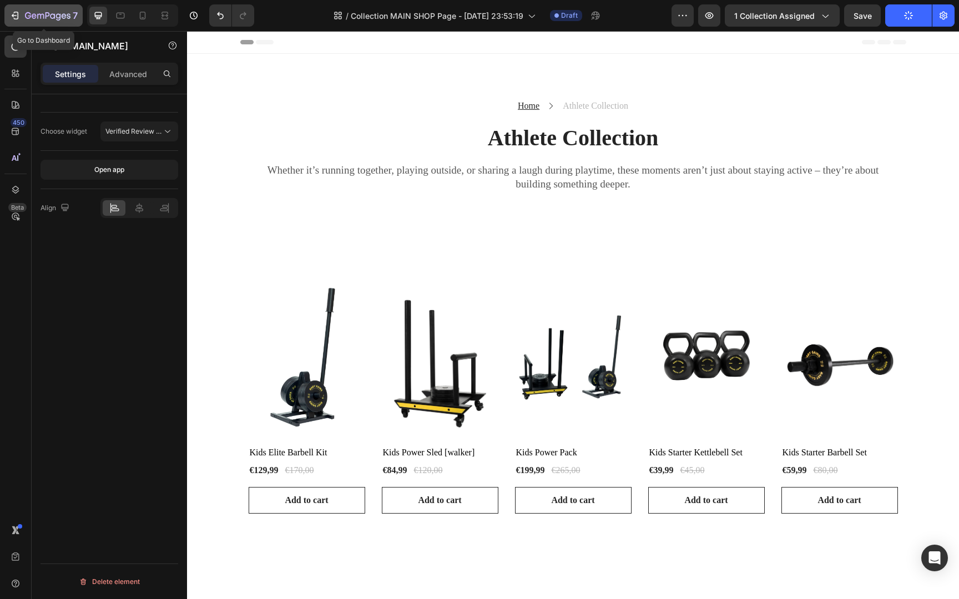
click at [55, 15] on icon "button" at bounding box center [48, 16] width 46 height 9
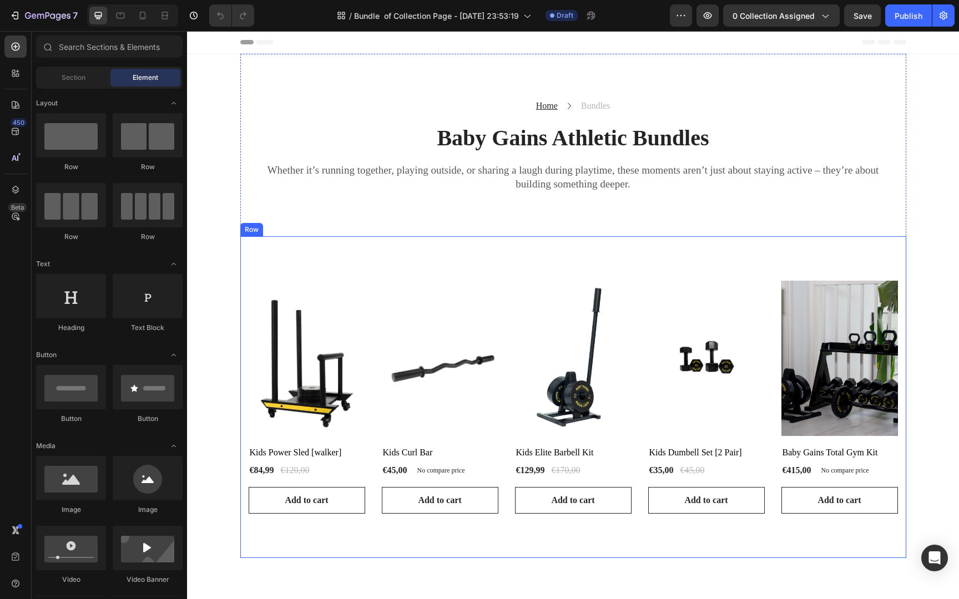
click at [362, 255] on div "Product Images & Gallery Row Kids Power Sled [[PERSON_NAME]] (P) Title €84,99 (…" at bounding box center [573, 397] width 666 height 322
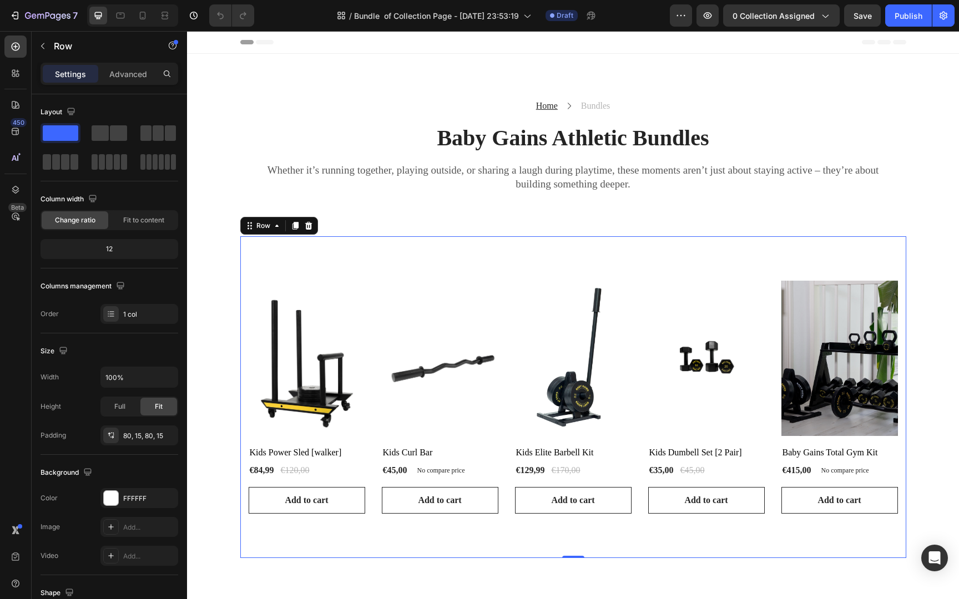
click at [258, 250] on div "Product Images & Gallery Row Kids Power Sled [[PERSON_NAME]] (P) Title €84,99 (…" at bounding box center [573, 397] width 666 height 322
drag, startPoint x: 127, startPoint y: 215, endPoint x: 116, endPoint y: 219, distance: 11.2
click at [127, 215] on div "Fit to content" at bounding box center [143, 220] width 67 height 18
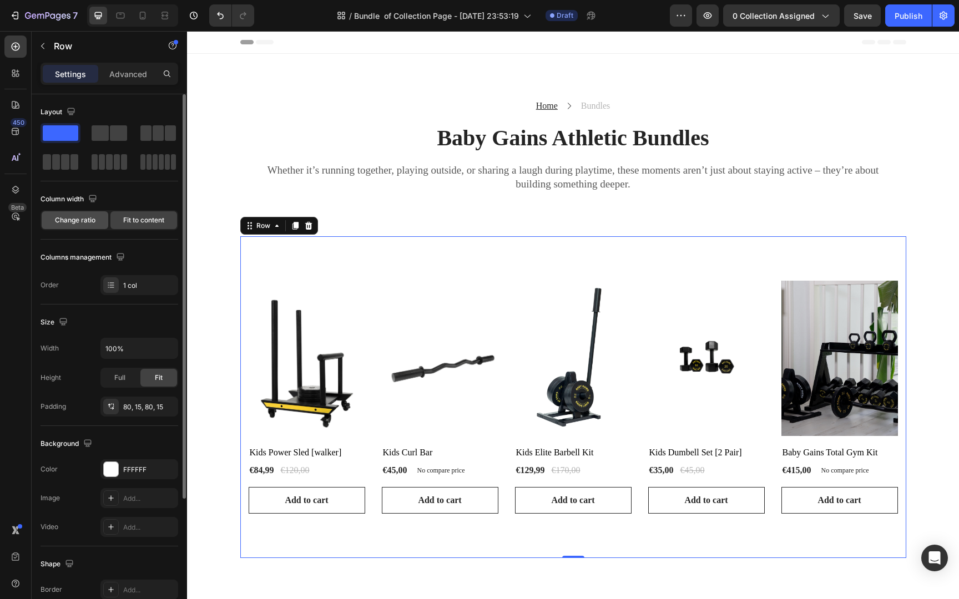
click at [85, 220] on span "Change ratio" at bounding box center [75, 220] width 41 height 10
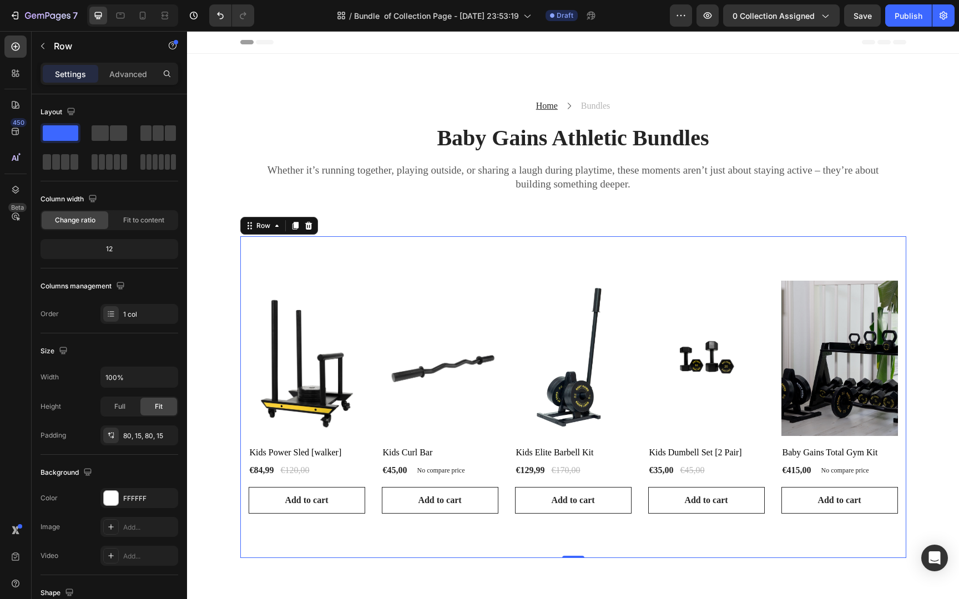
click at [290, 259] on div "Product Images & Gallery Row Kids Power Sled [[PERSON_NAME]] (P) Title €84,99 (…" at bounding box center [573, 397] width 666 height 322
click at [310, 260] on div "Product Images & Gallery Row Kids Power Sled [[PERSON_NAME]] (P) Title €84,99 (…" at bounding box center [573, 397] width 666 height 322
click at [312, 260] on div "Product Images & Gallery Row Kids Power Sled [[PERSON_NAME]] (P) Title €84,99 (…" at bounding box center [573, 397] width 666 height 322
click at [407, 200] on div "Home Text block Icon Bundles Text block Row Baby Gains Athletic Bundles Heading…" at bounding box center [573, 145] width 666 height 183
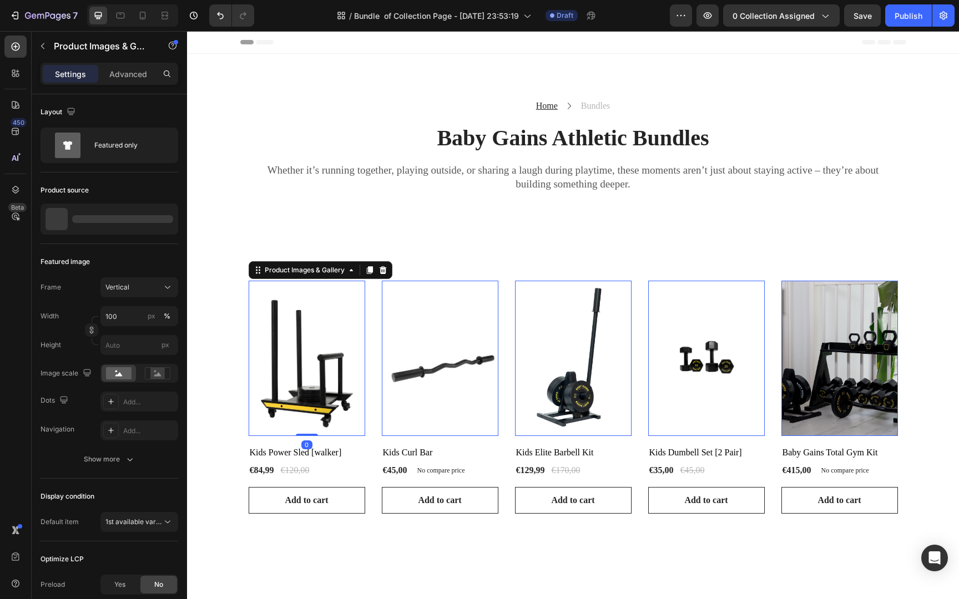
click at [349, 289] on img at bounding box center [307, 358] width 117 height 155
click at [414, 264] on div "Product Images & Gallery 0 Row Kids Power Sled [[PERSON_NAME]] (P) Title €84,99…" at bounding box center [573, 397] width 666 height 322
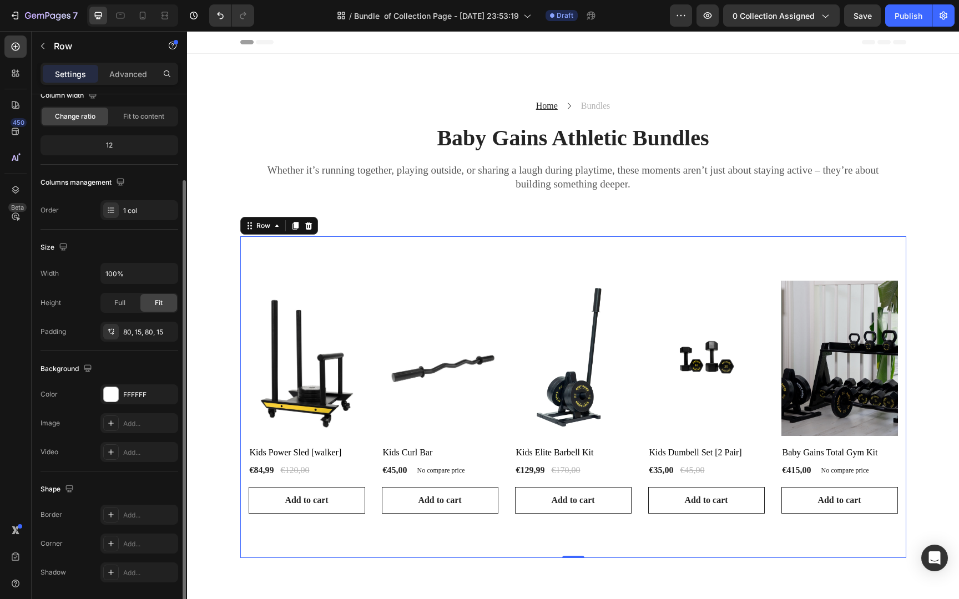
scroll to position [106, 0]
click at [144, 119] on div "Fit to content" at bounding box center [143, 114] width 67 height 18
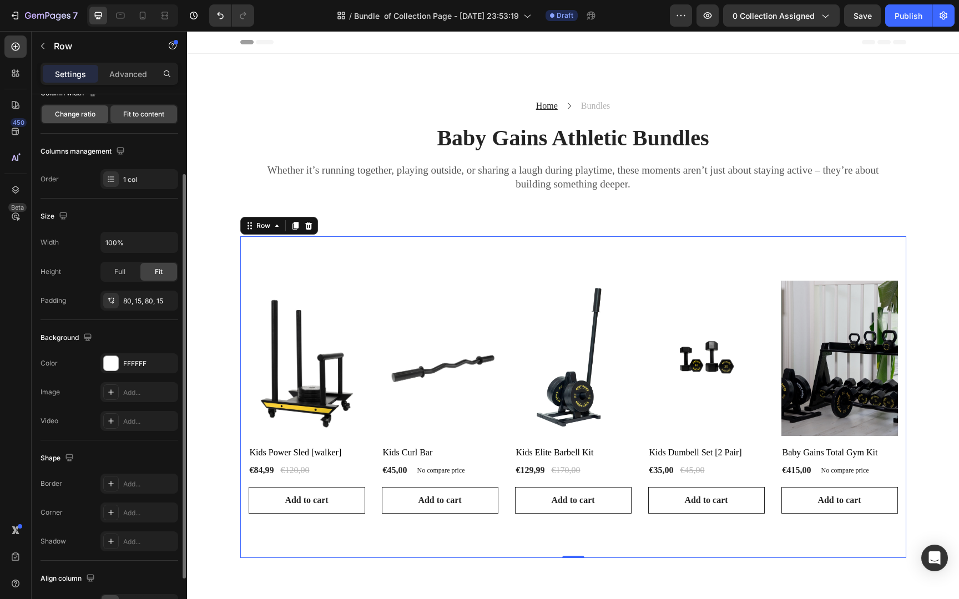
click at [82, 113] on span "Change ratio" at bounding box center [75, 114] width 41 height 10
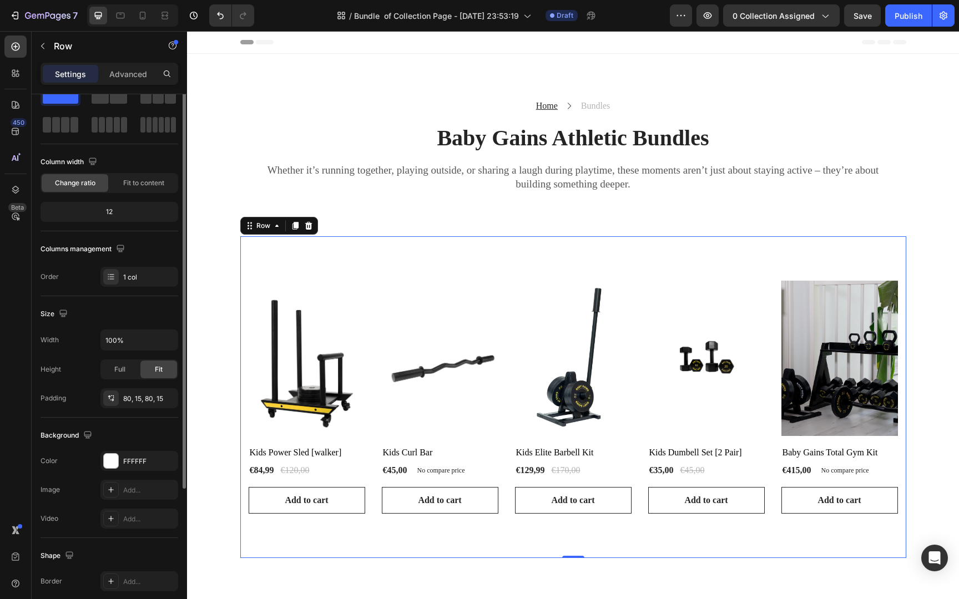
scroll to position [0, 0]
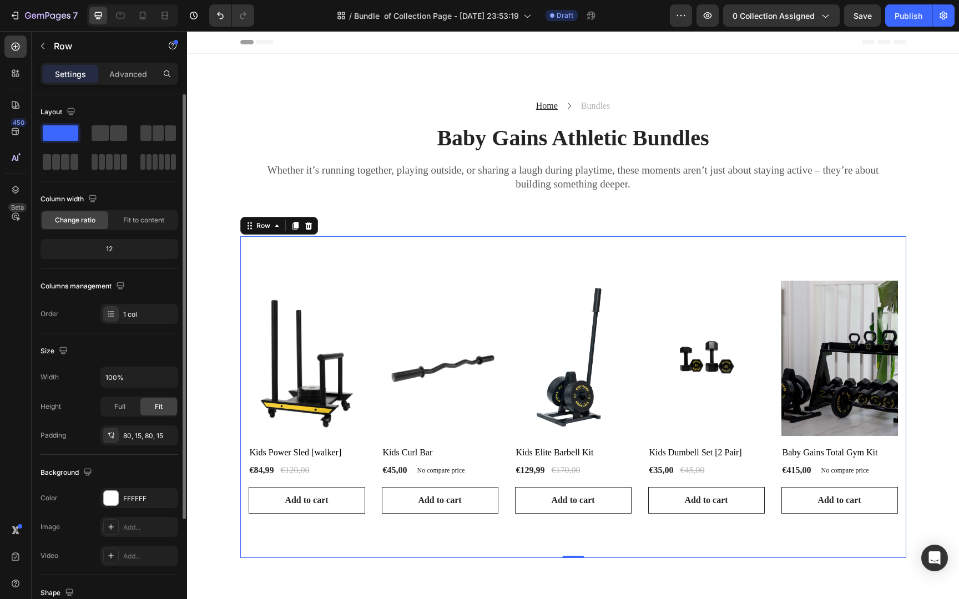
drag, startPoint x: 309, startPoint y: 269, endPoint x: 302, endPoint y: 275, distance: 9.5
click at [309, 269] on div "Product Images & Gallery Row Kids Power Sled [[PERSON_NAME]] (P) Title €84,99 (…" at bounding box center [573, 397] width 666 height 322
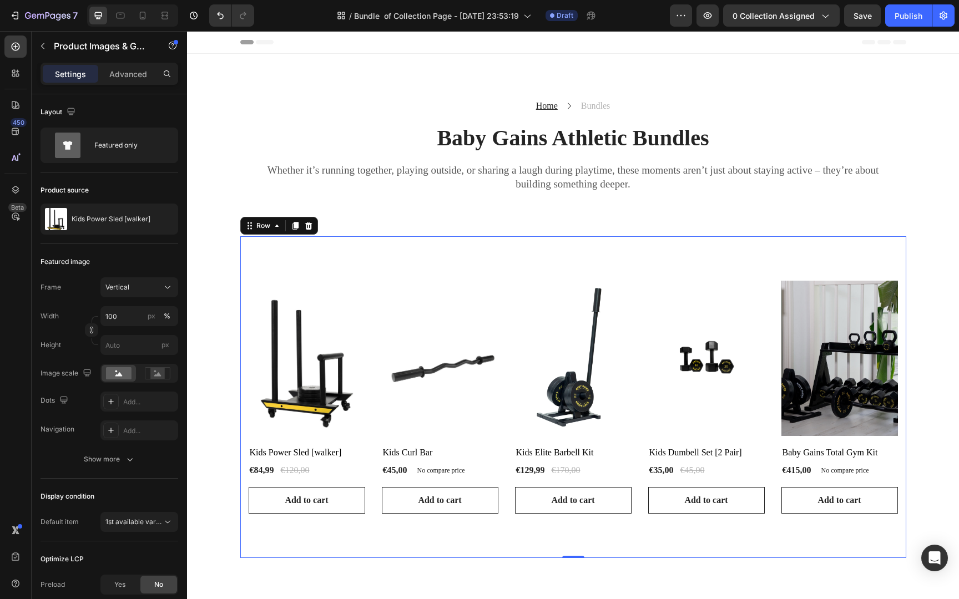
click at [301, 286] on img at bounding box center [307, 358] width 117 height 155
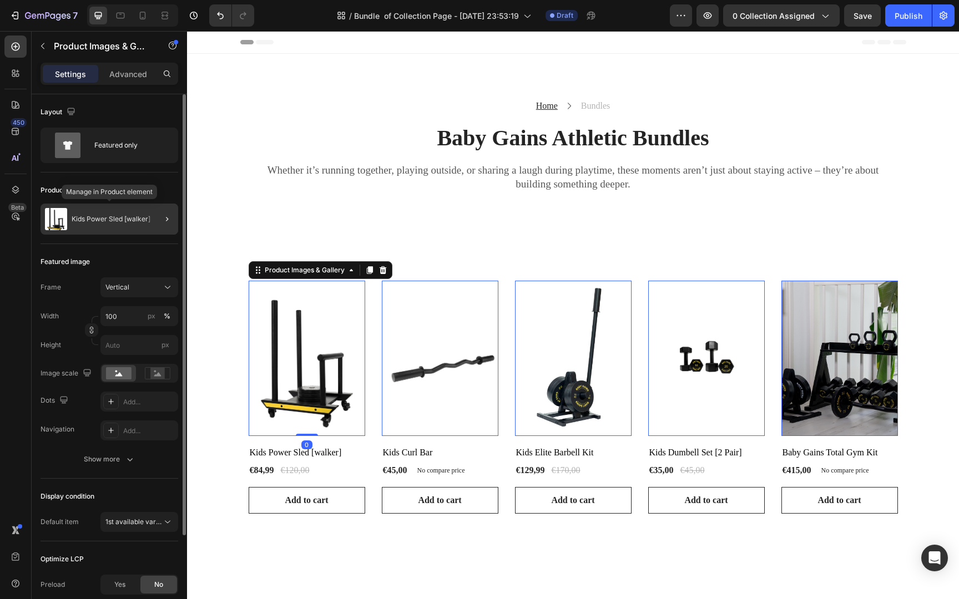
click at [113, 220] on p "Kids Power Sled [walker]" at bounding box center [111, 219] width 79 height 8
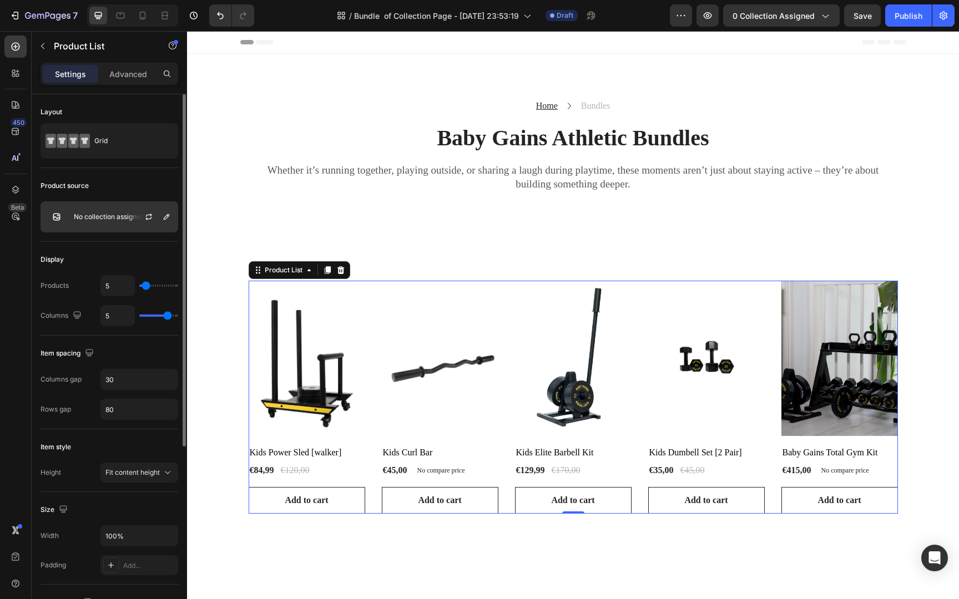
click at [116, 217] on p "No collection assigned" at bounding box center [109, 217] width 70 height 8
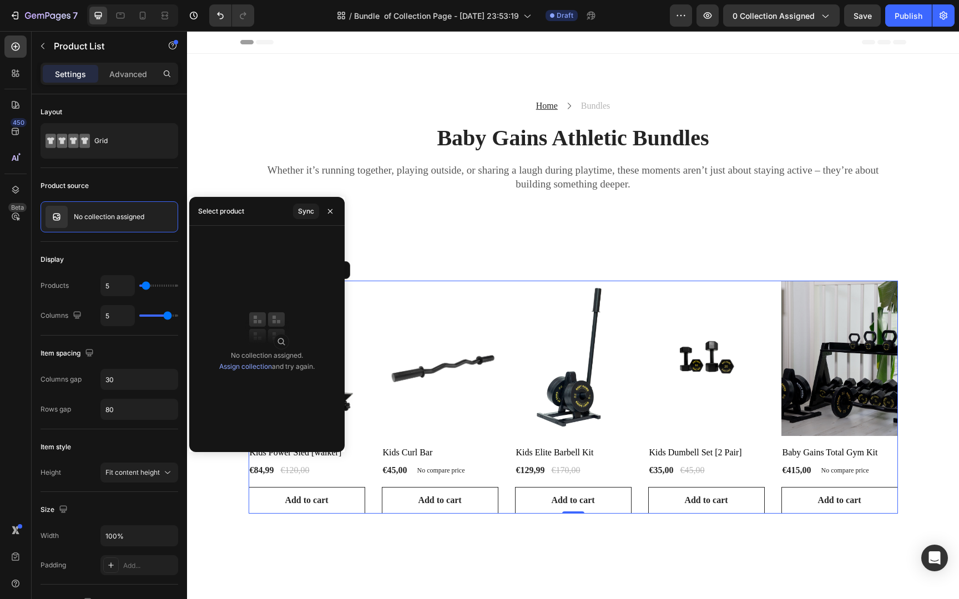
click at [253, 363] on link "Assign collection" at bounding box center [245, 366] width 53 height 8
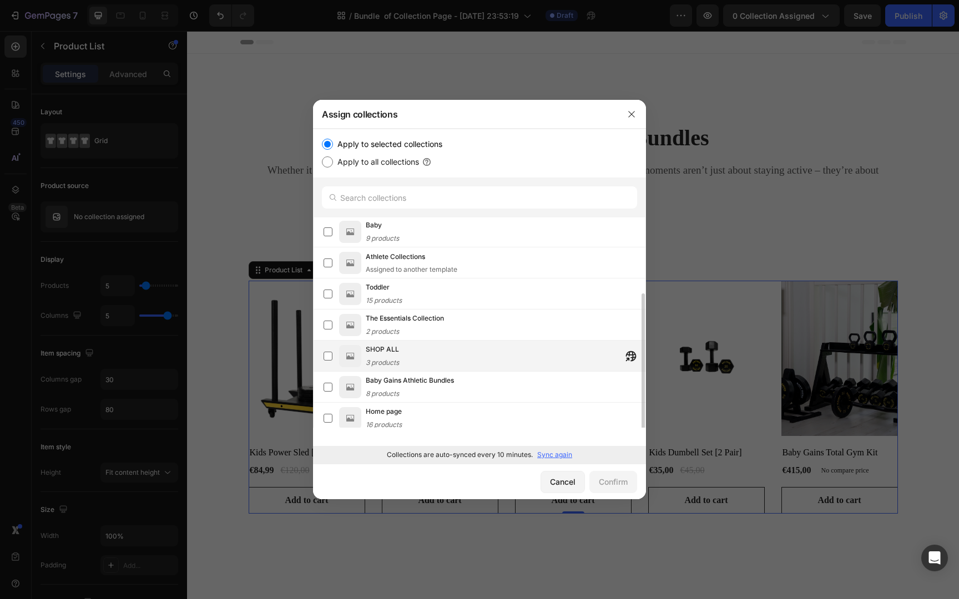
scroll to position [88, 0]
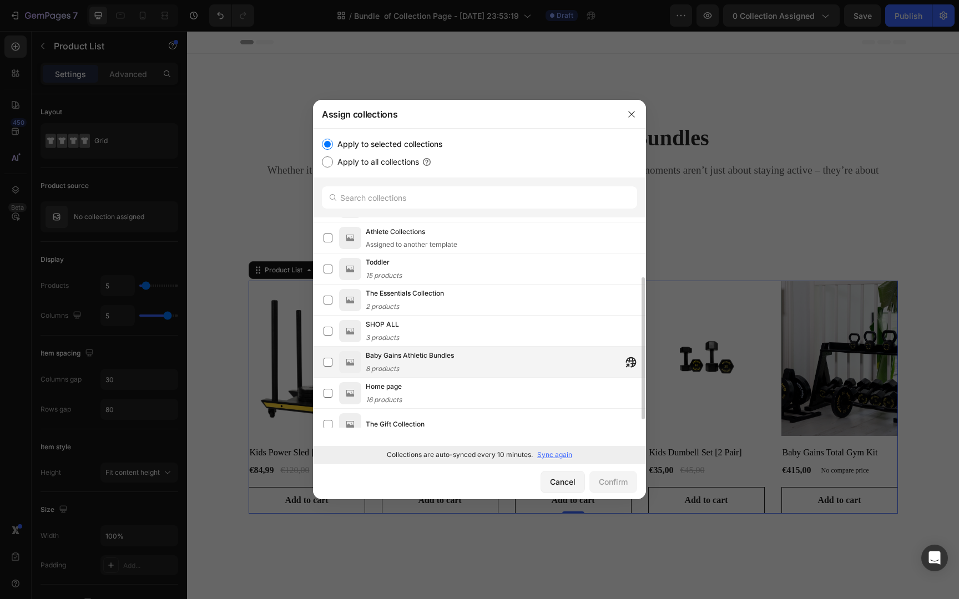
click at [480, 366] on div "Baby Gains Athletic Bundles 8 products" at bounding box center [506, 362] width 280 height 24
click at [620, 480] on div "Confirm" at bounding box center [613, 482] width 29 height 12
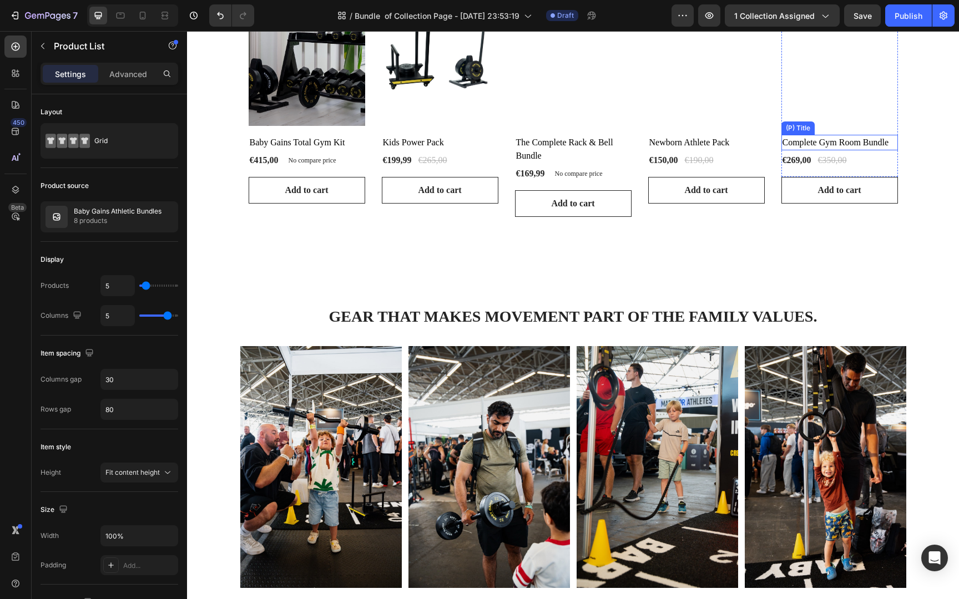
scroll to position [307, 0]
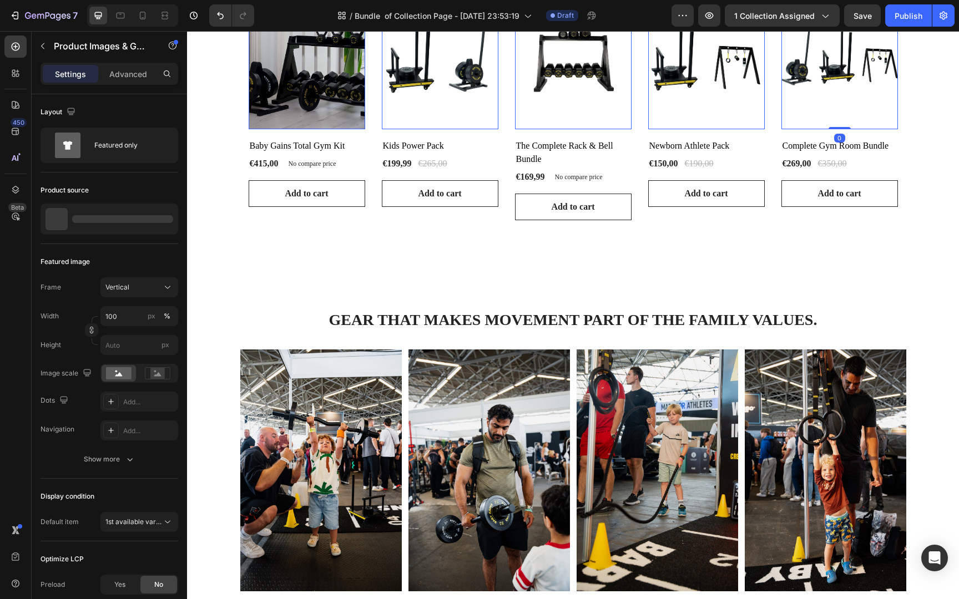
click at [868, 121] on img at bounding box center [839, 51] width 117 height 155
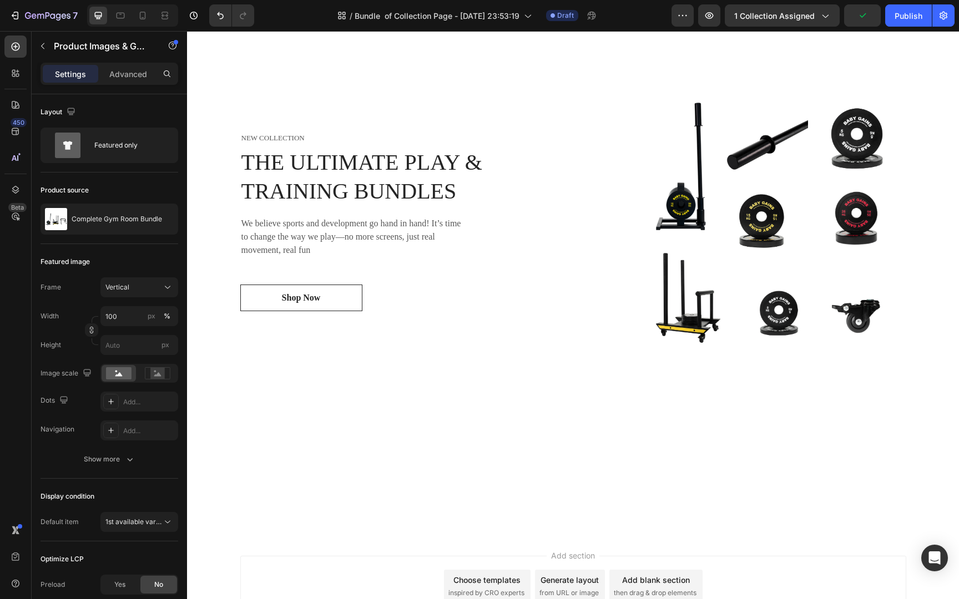
scroll to position [1031, 0]
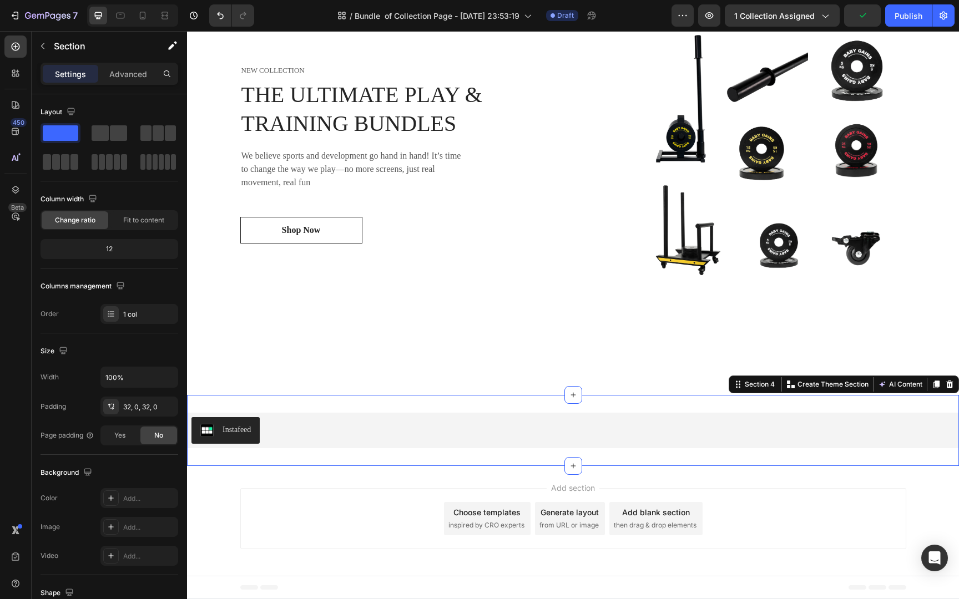
click at [378, 456] on div "Instafeed Instafeed Section 4 You can create reusable sections Create Theme Sec…" at bounding box center [573, 430] width 772 height 71
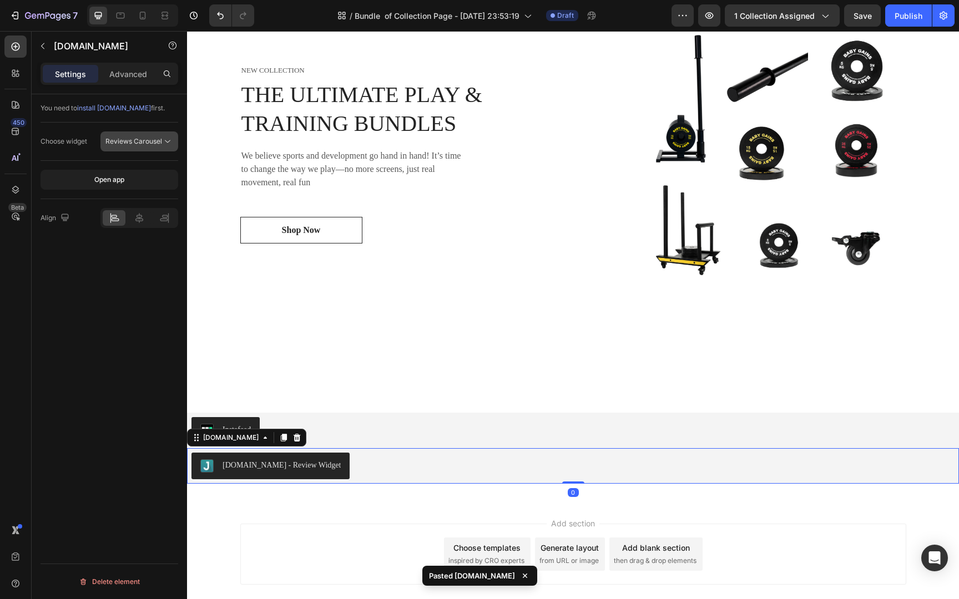
click at [150, 141] on span "Reviews Carousel" at bounding box center [133, 141] width 57 height 8
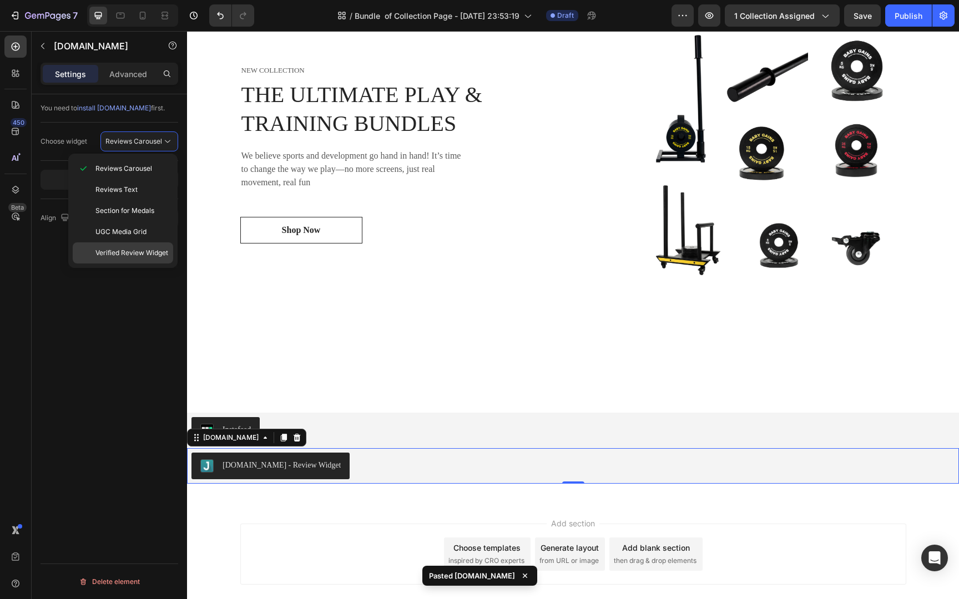
click at [152, 255] on span "Verified Review Widget" at bounding box center [131, 253] width 73 height 10
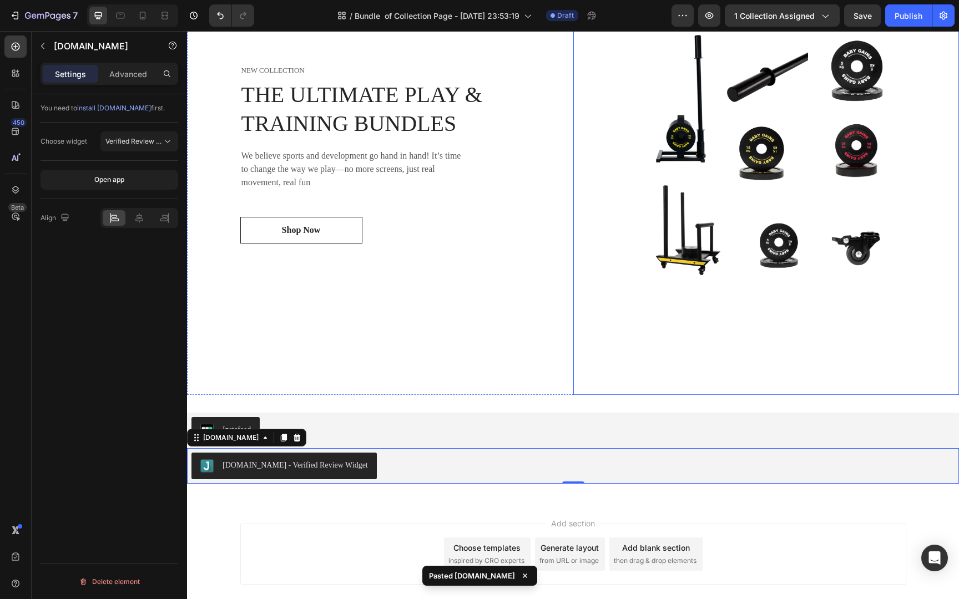
scroll to position [1030, 0]
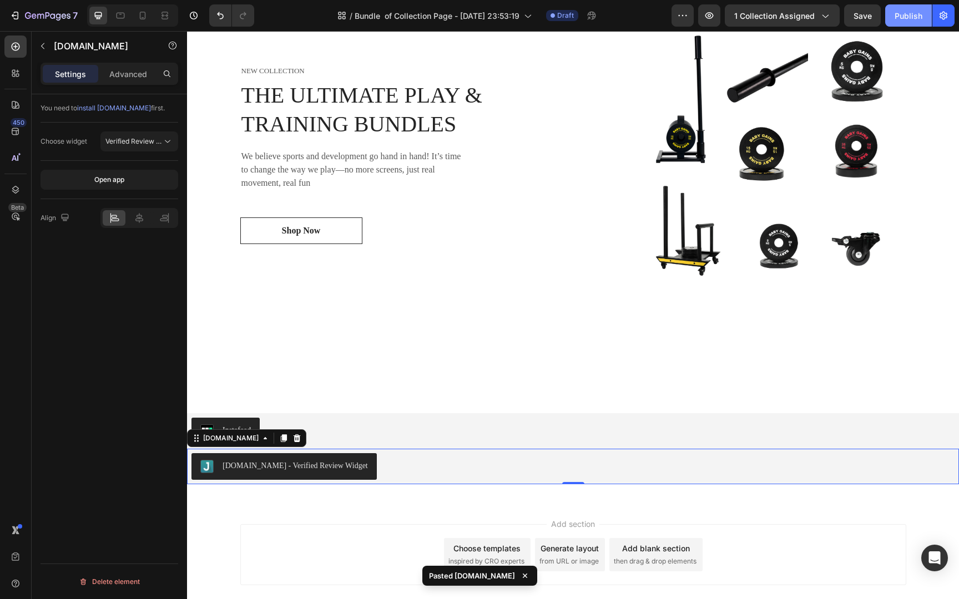
click at [899, 17] on div "Publish" at bounding box center [909, 16] width 28 height 12
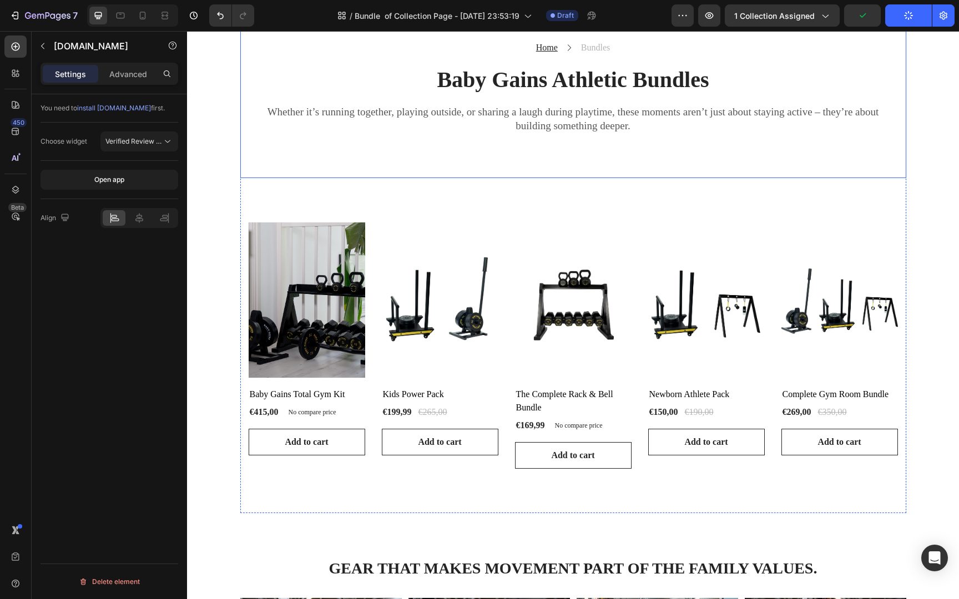
scroll to position [0, 0]
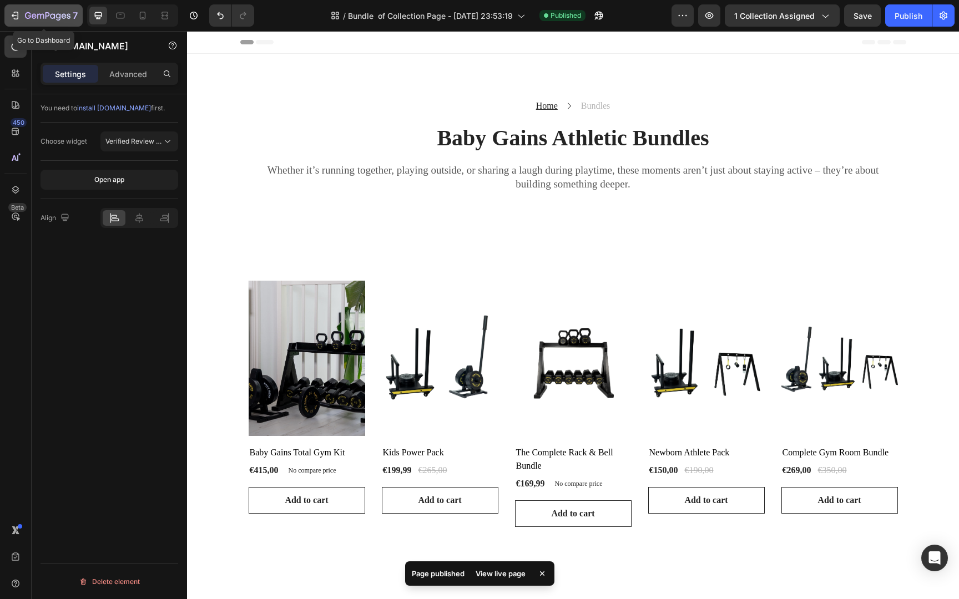
click at [54, 21] on icon "button" at bounding box center [48, 16] width 46 height 9
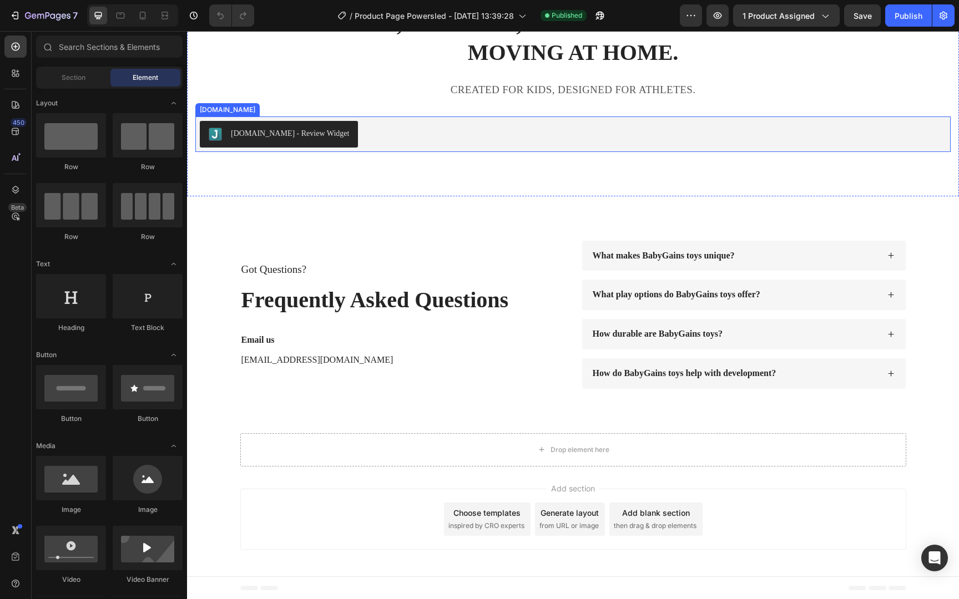
click at [430, 135] on div "[DOMAIN_NAME] - Review Widget" at bounding box center [573, 134] width 746 height 27
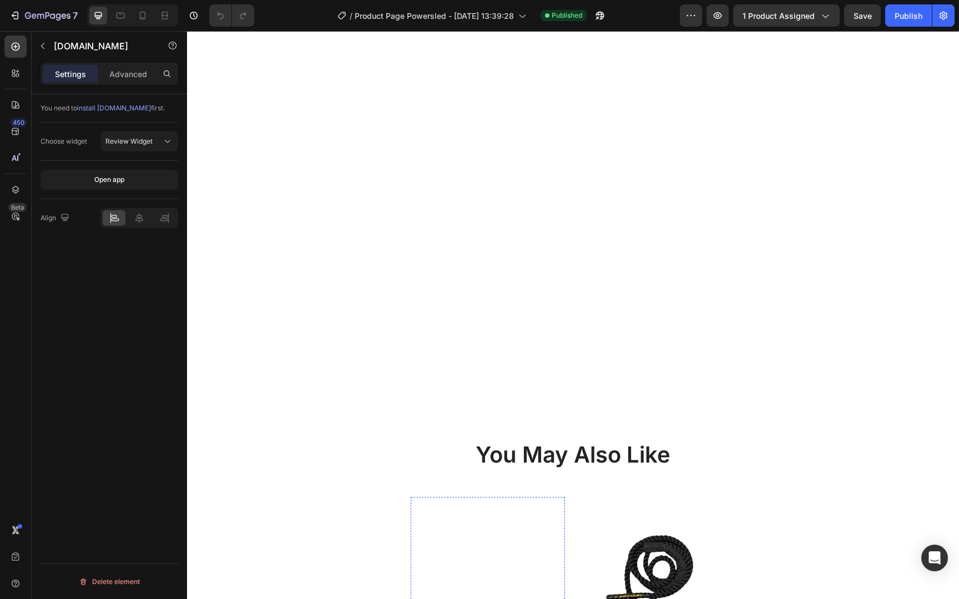
scroll to position [3774, 0]
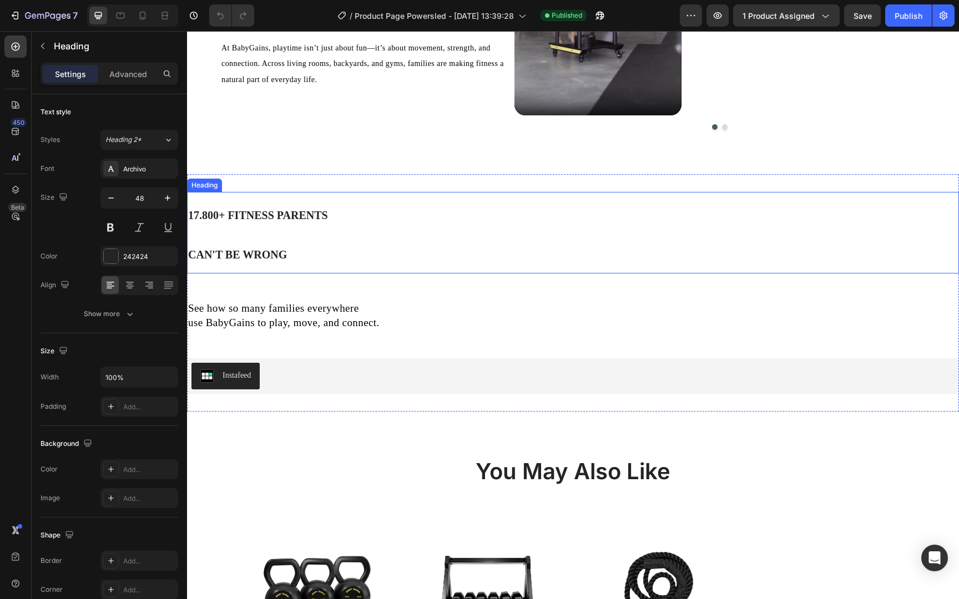
click at [544, 260] on h2 "17.800+ FITNESS PARENTS CAN'T BE WRONG" at bounding box center [564, 233] width 754 height 82
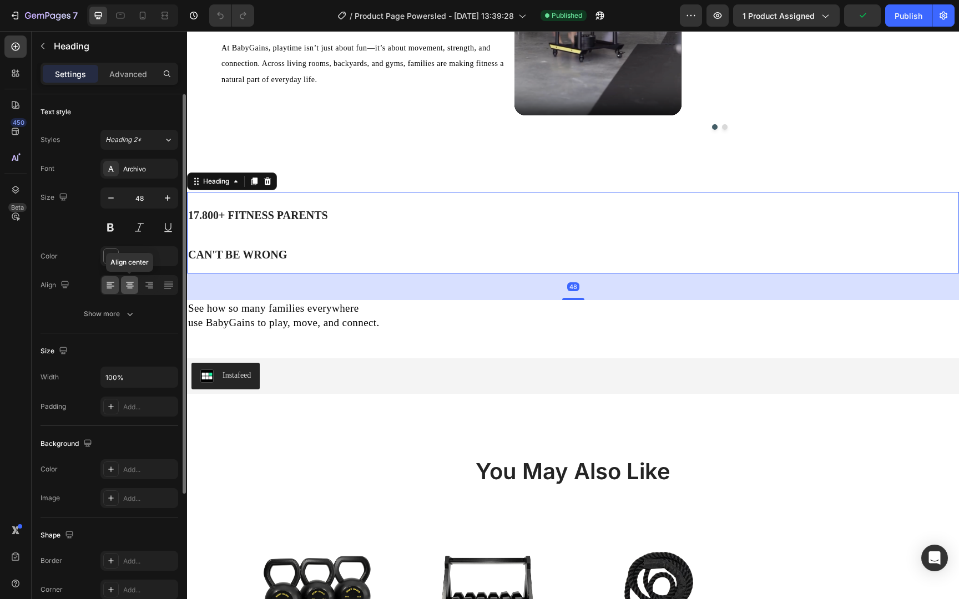
click at [129, 287] on icon at bounding box center [129, 285] width 11 height 11
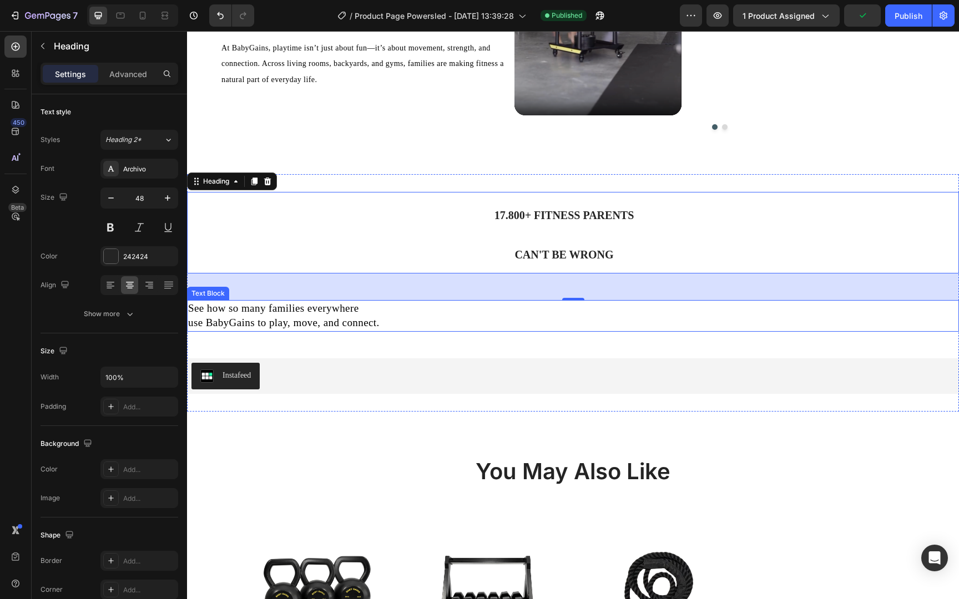
click at [389, 316] on p "See how so many families everywhere" at bounding box center [573, 308] width 770 height 15
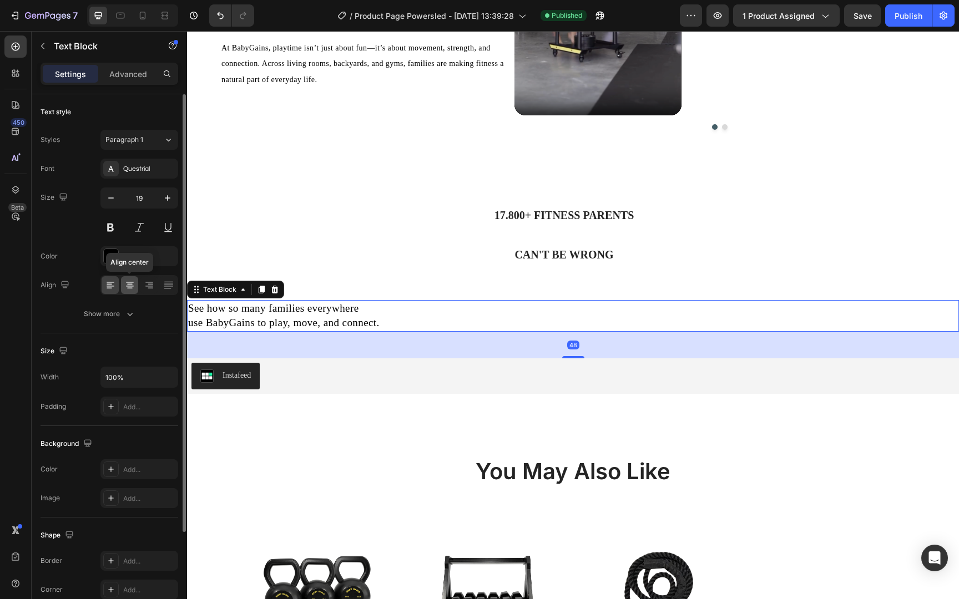
click at [129, 284] on icon at bounding box center [130, 284] width 6 height 1
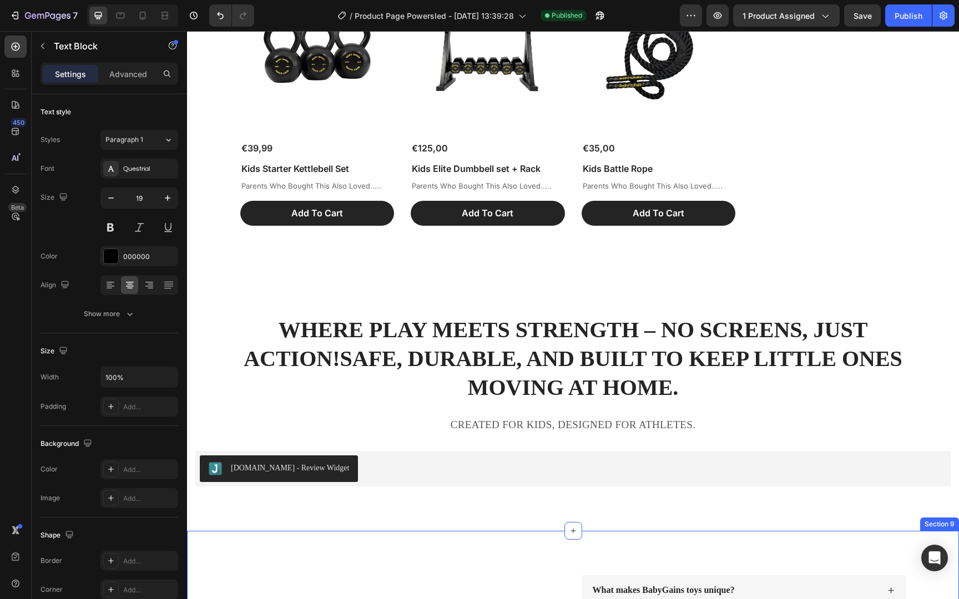
scroll to position [4630, 0]
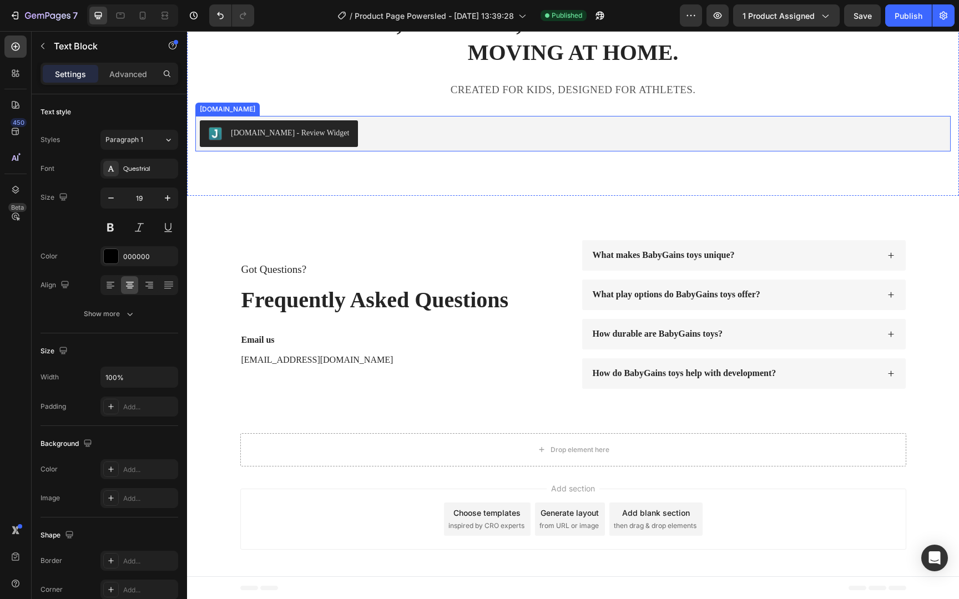
click at [427, 140] on div "[DOMAIN_NAME] - Review Widget" at bounding box center [573, 133] width 746 height 27
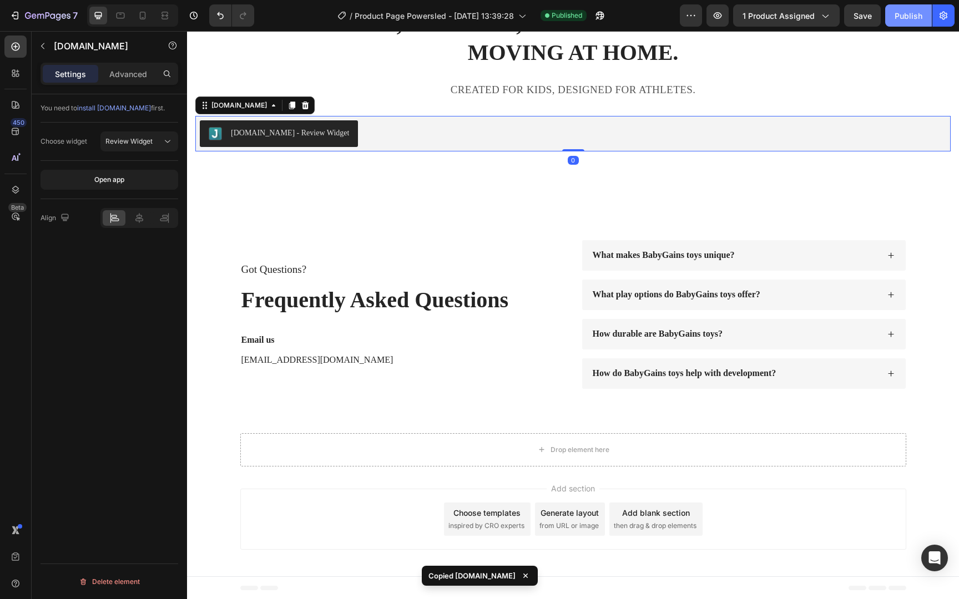
click at [895, 14] on div "Publish" at bounding box center [909, 16] width 28 height 12
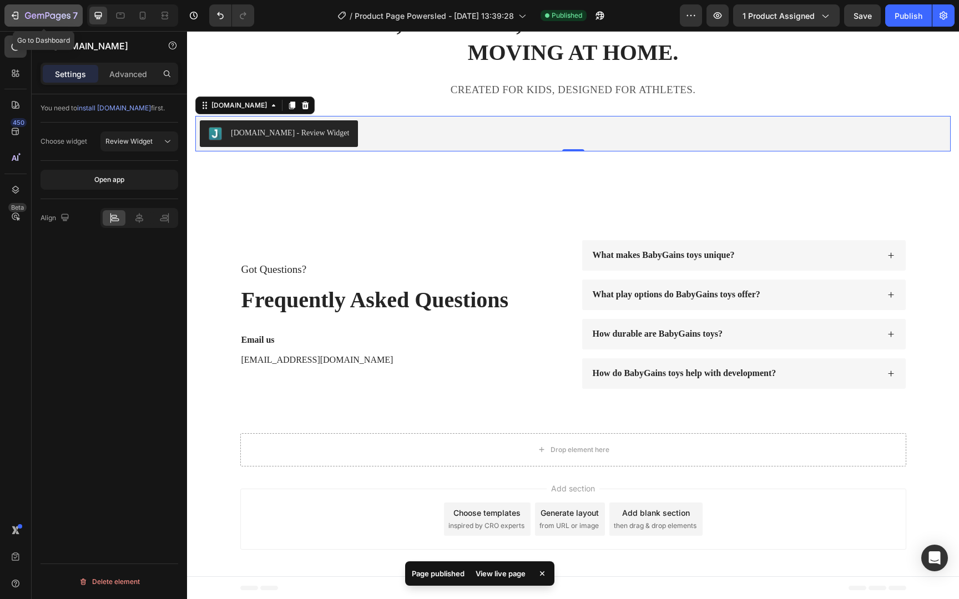
click at [47, 16] on icon "button" at bounding box center [48, 16] width 46 height 9
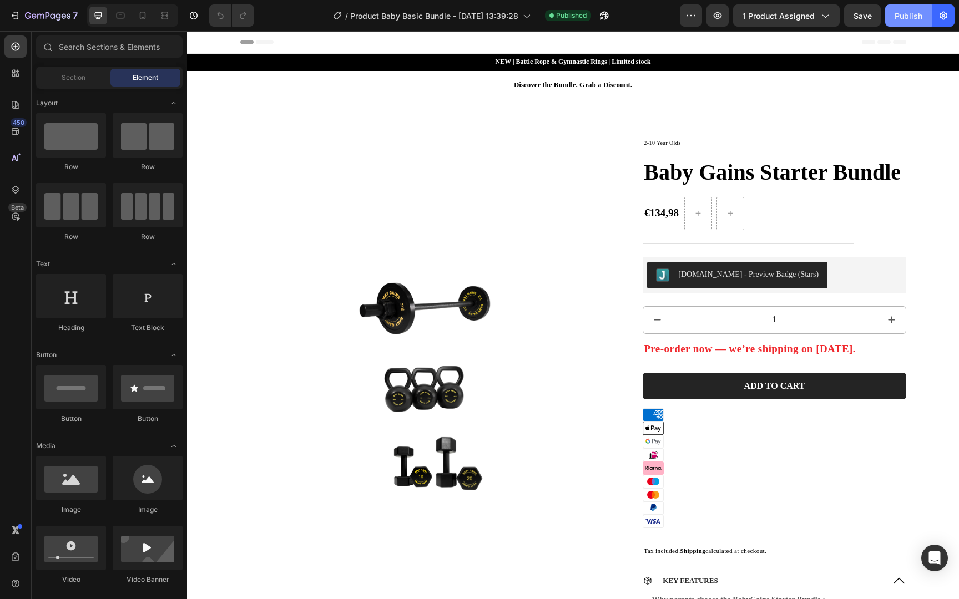
click at [896, 10] on div "Publish" at bounding box center [909, 16] width 28 height 12
click at [57, 14] on icon "button" at bounding box center [48, 16] width 46 height 9
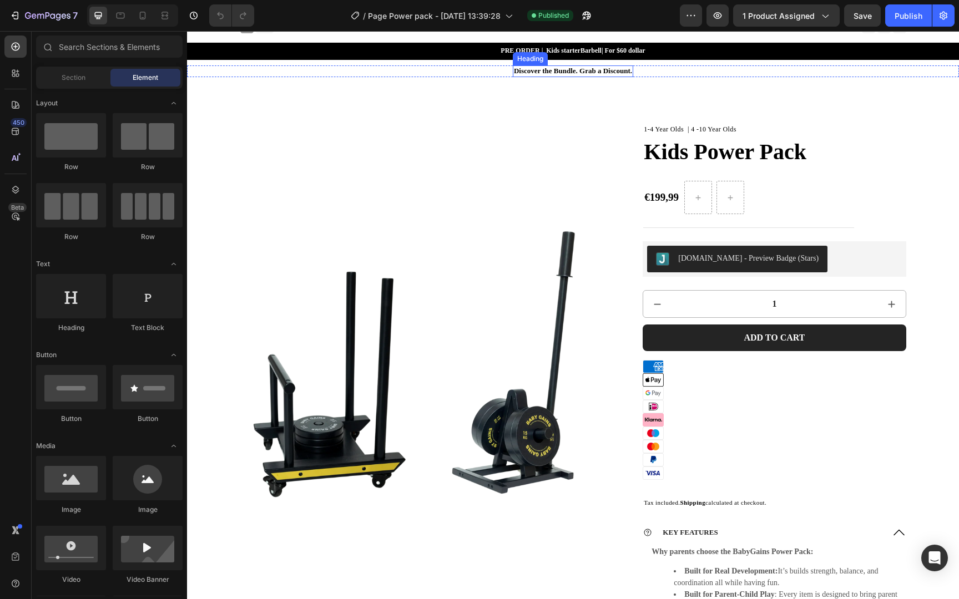
scroll to position [10, 0]
